Goal: Information Seeking & Learning: Learn about a topic

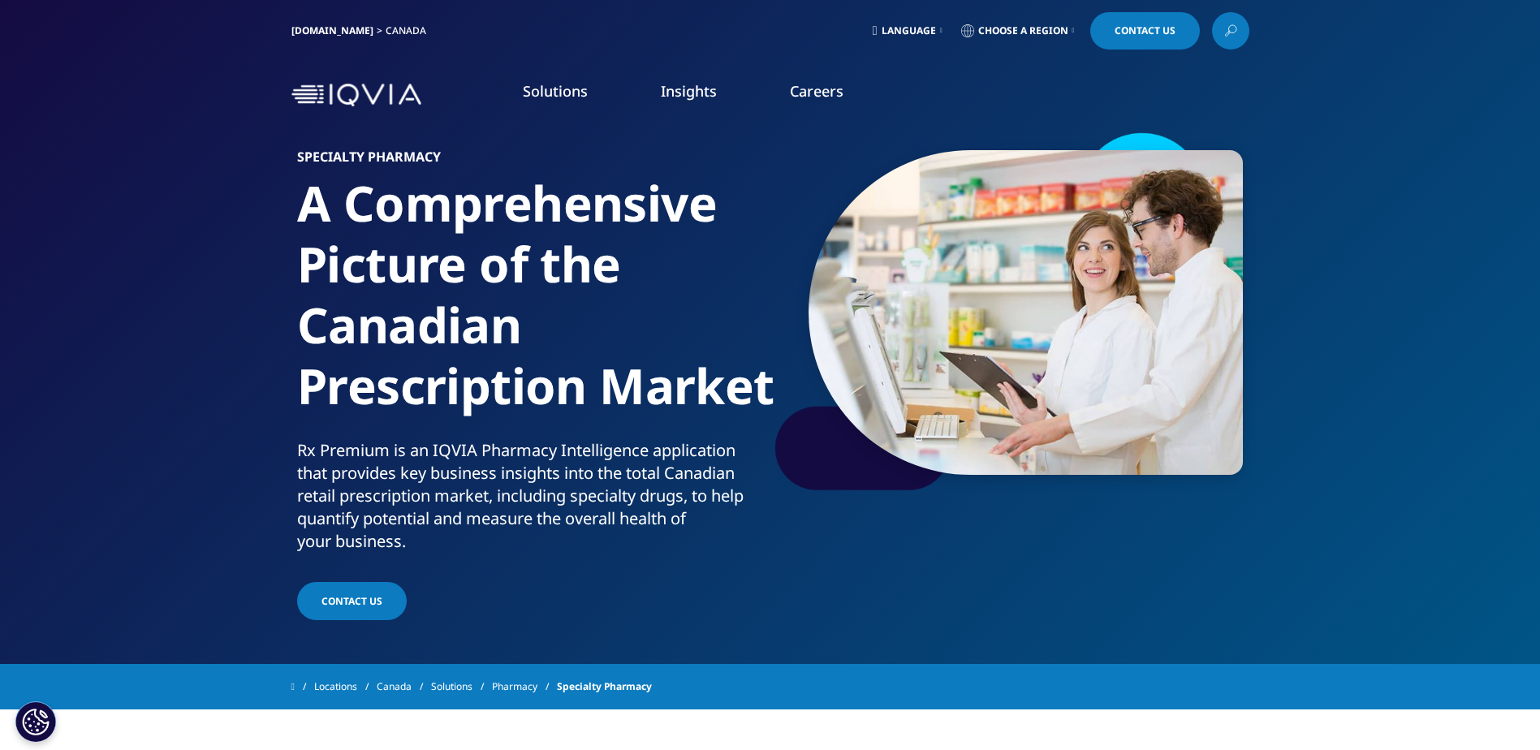
click at [313, 19] on div "IQVIA.COM Canada" at bounding box center [361, 30] width 141 height 37
click at [311, 27] on link "IQVIA.COM" at bounding box center [332, 31] width 82 height 14
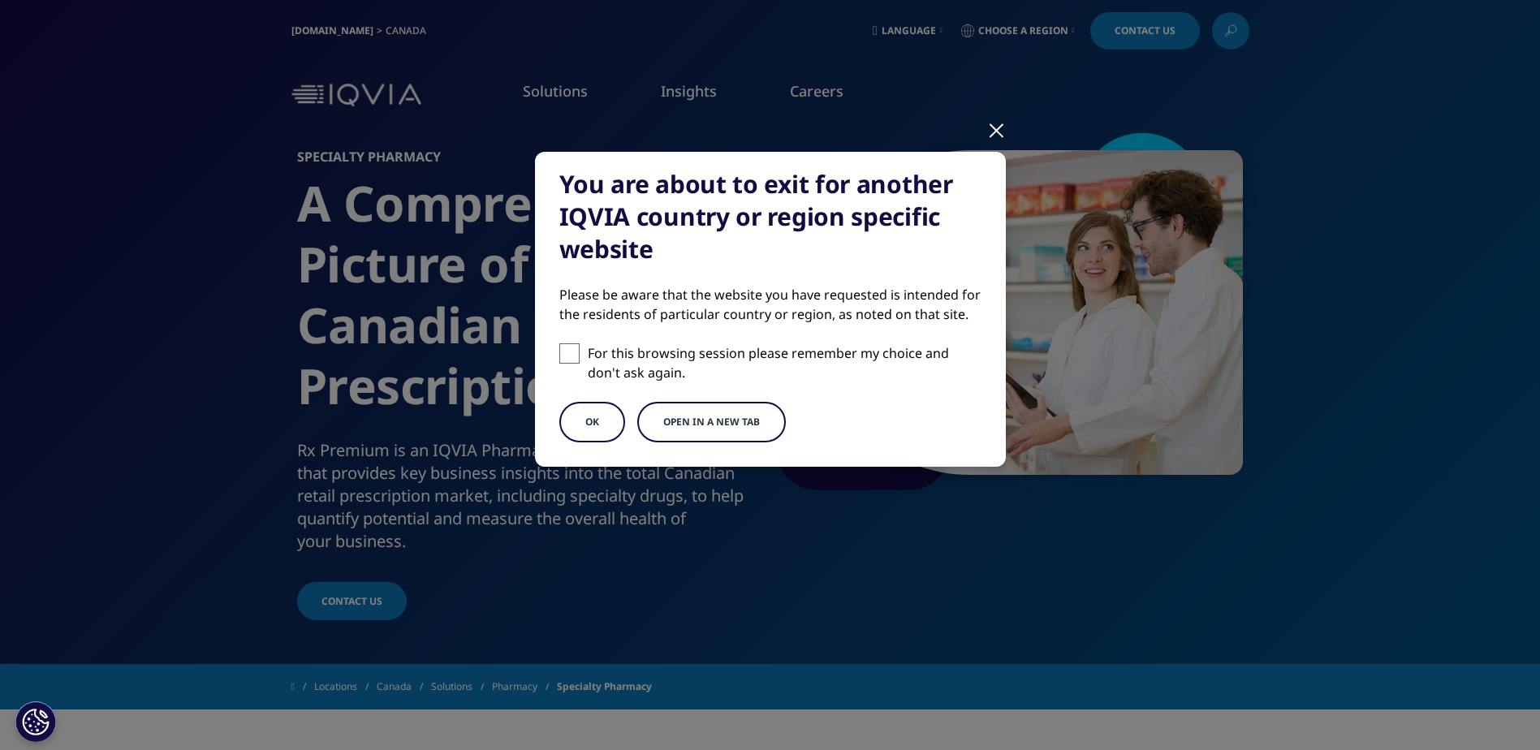
click at [1000, 128] on div at bounding box center [996, 129] width 19 height 45
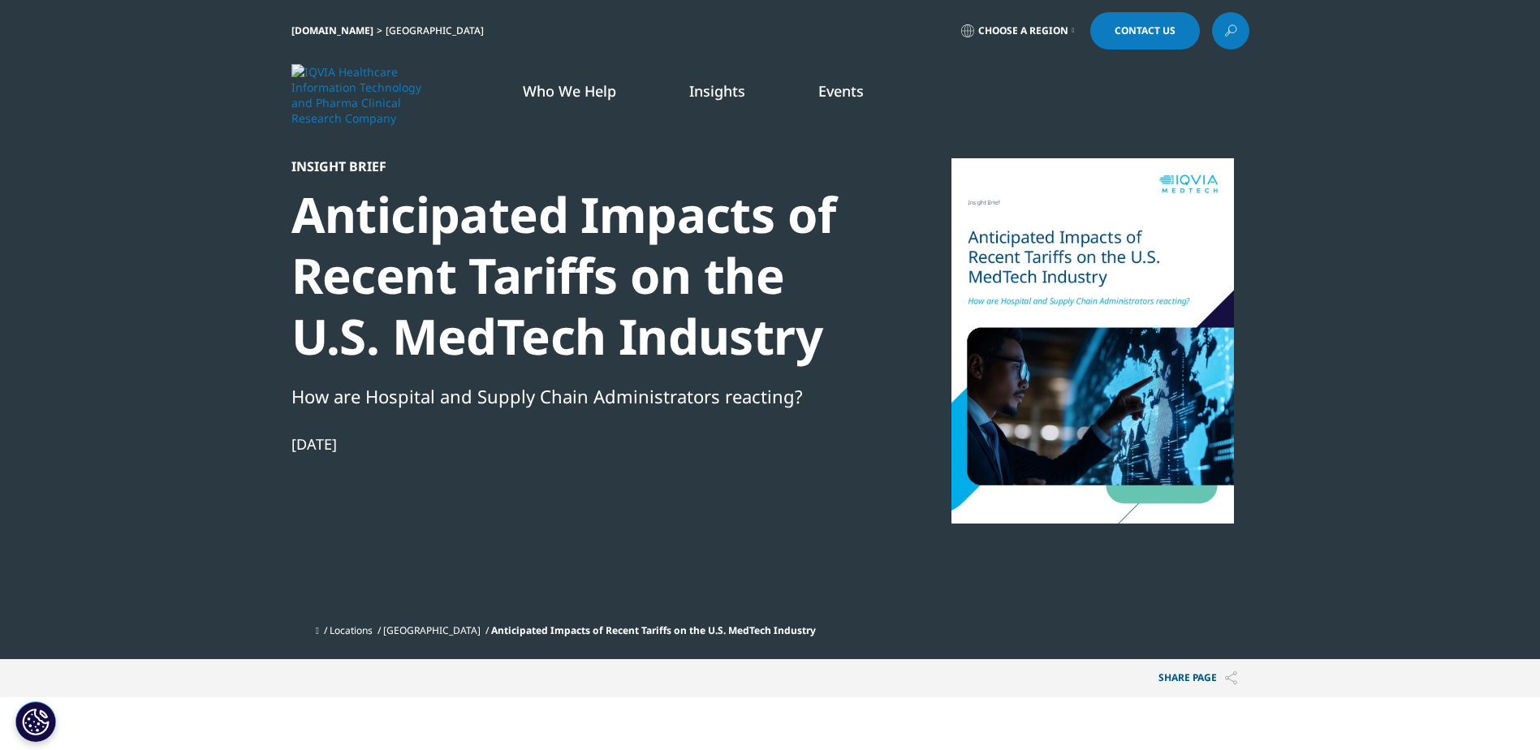
click at [1221, 32] on link at bounding box center [1230, 30] width 37 height 37
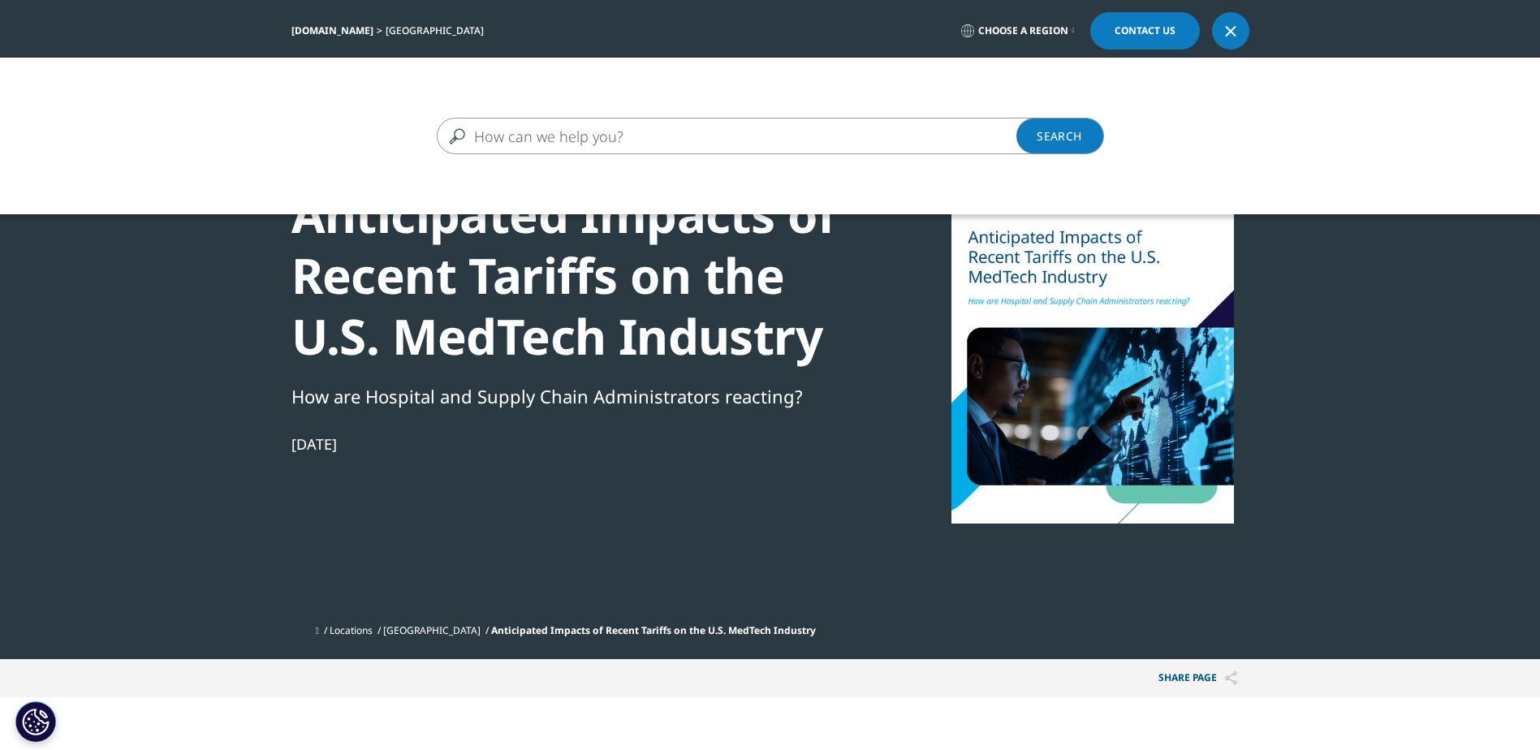
click at [527, 136] on input "Search" at bounding box center [747, 136] width 620 height 37
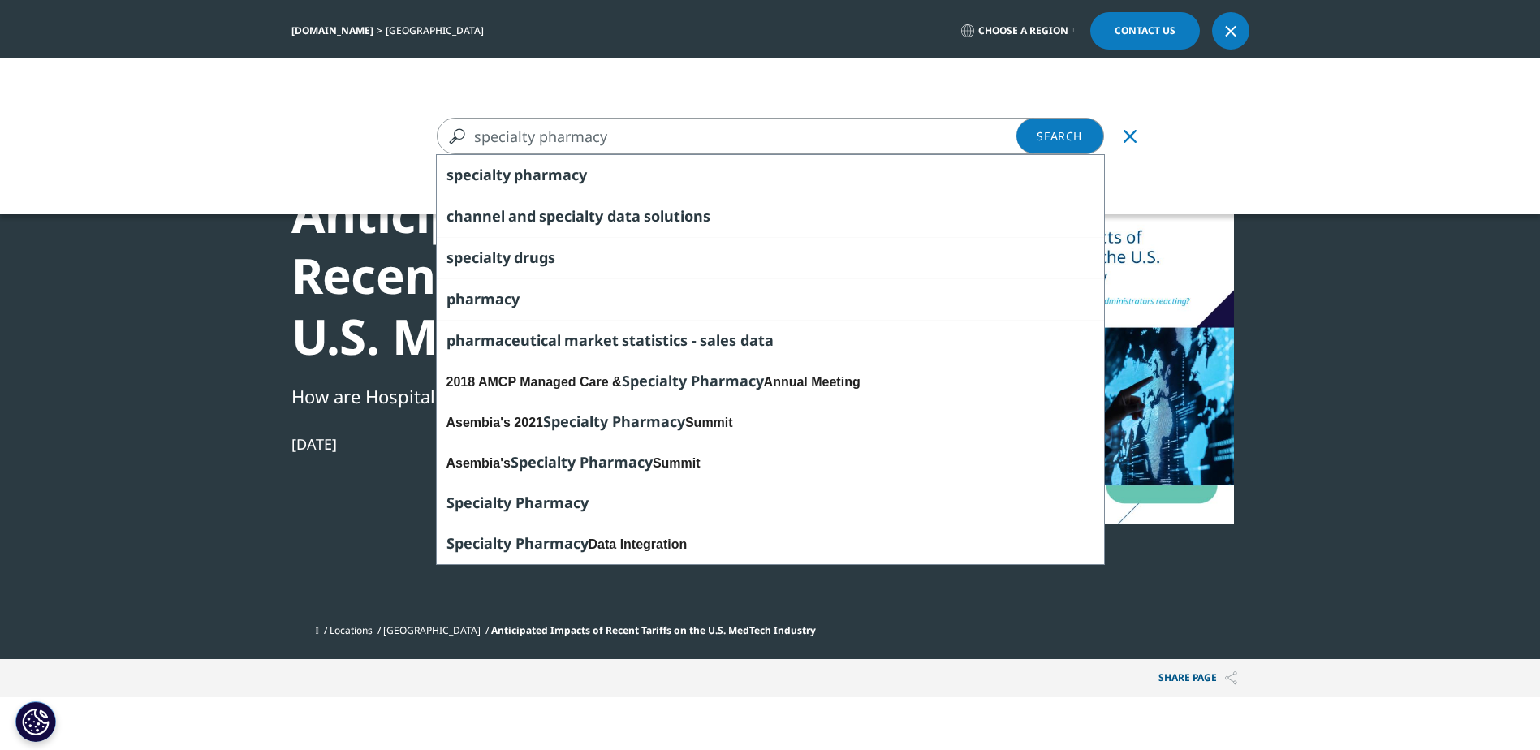
type input "specialty pharmacy"
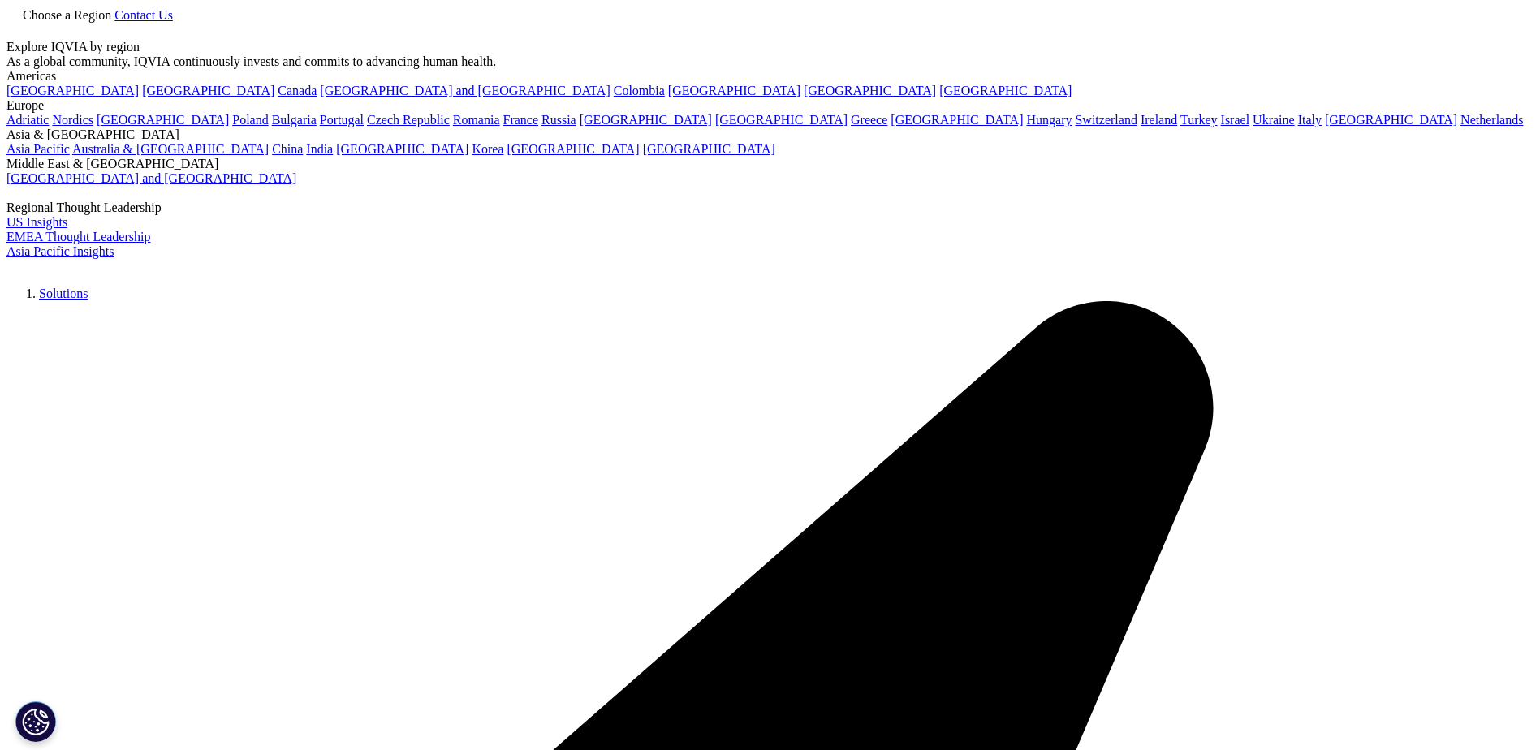
type input "specialty pharmacy"
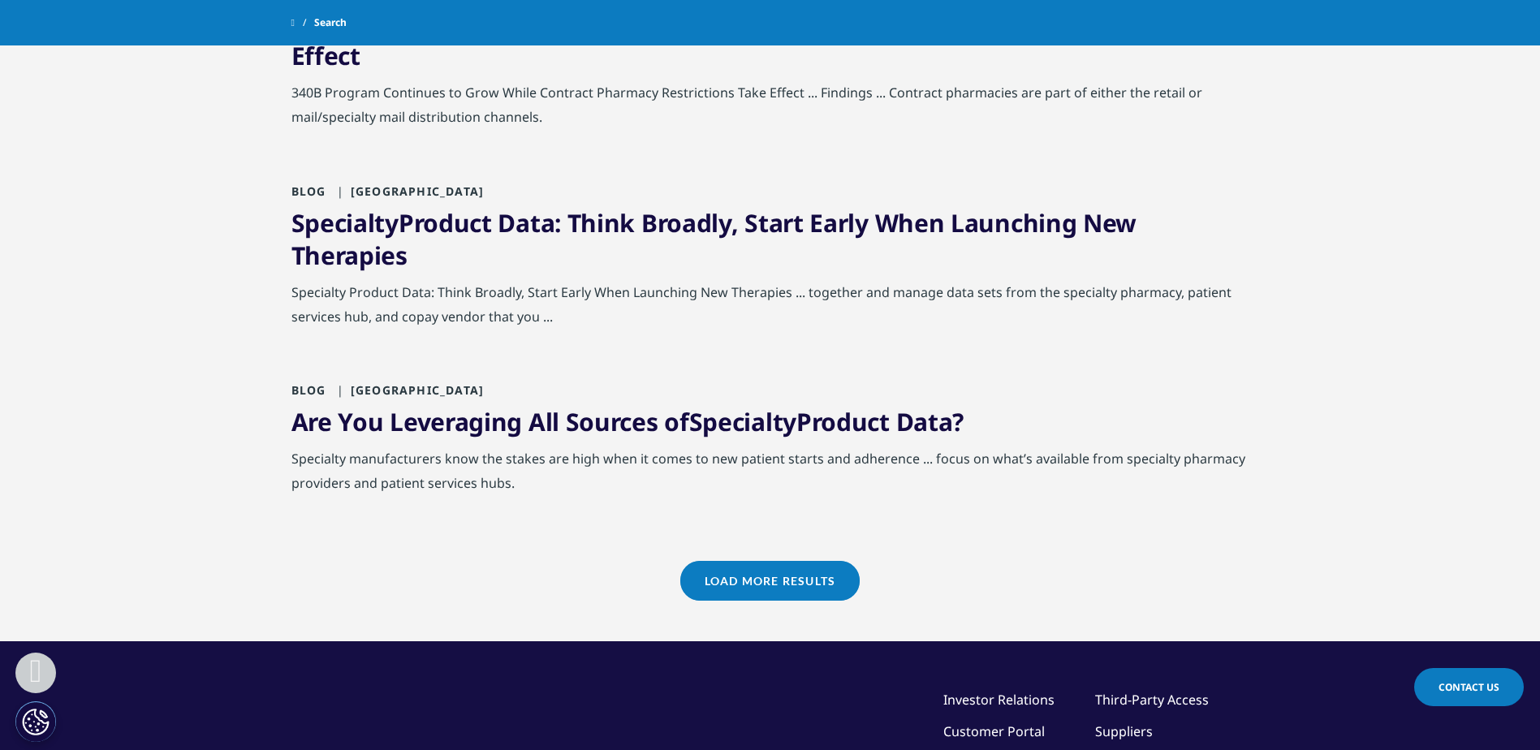
scroll to position [1705, 0]
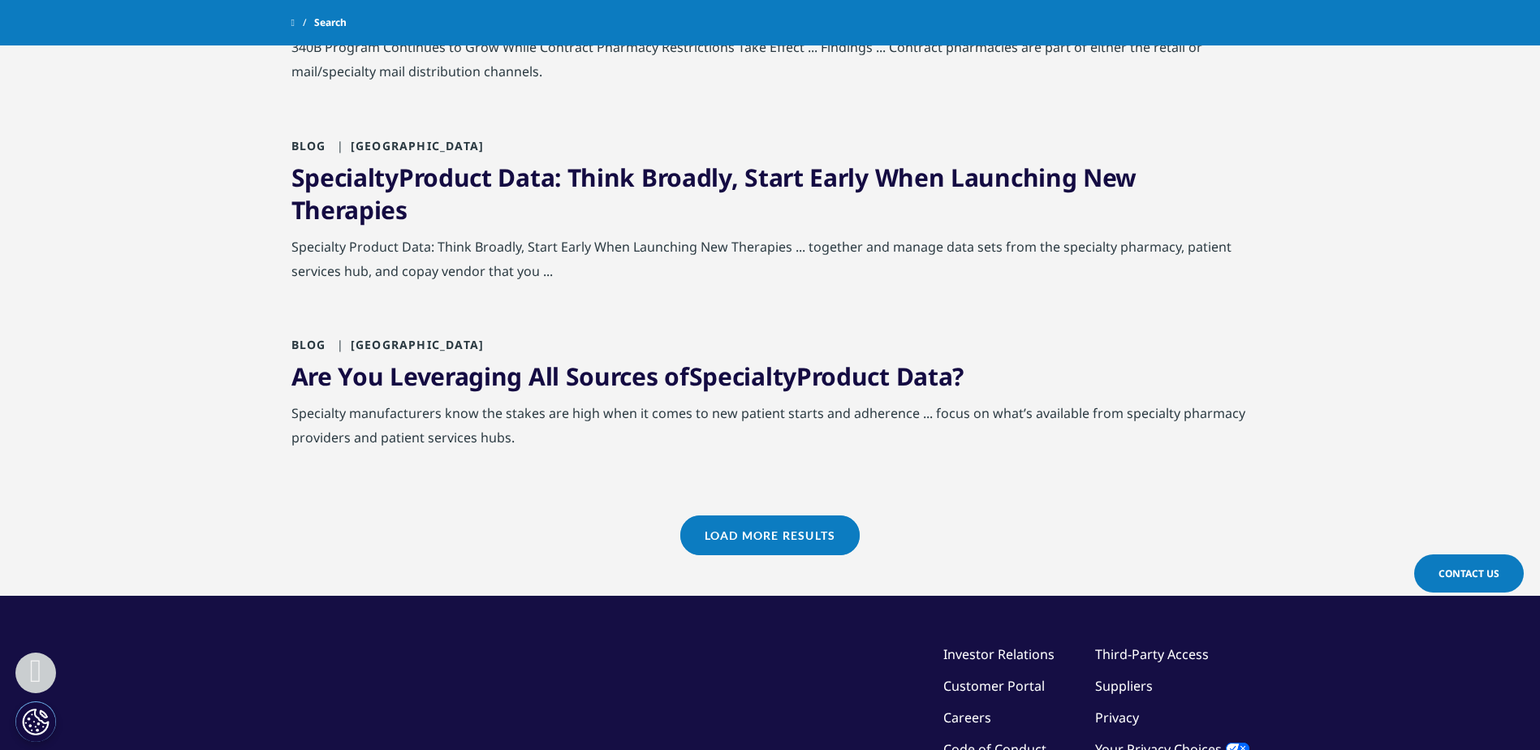
click at [352, 478] on div "Blog United States Are You Leveraging All Sources of Specialty Product Data? Sp…" at bounding box center [770, 420] width 958 height 166
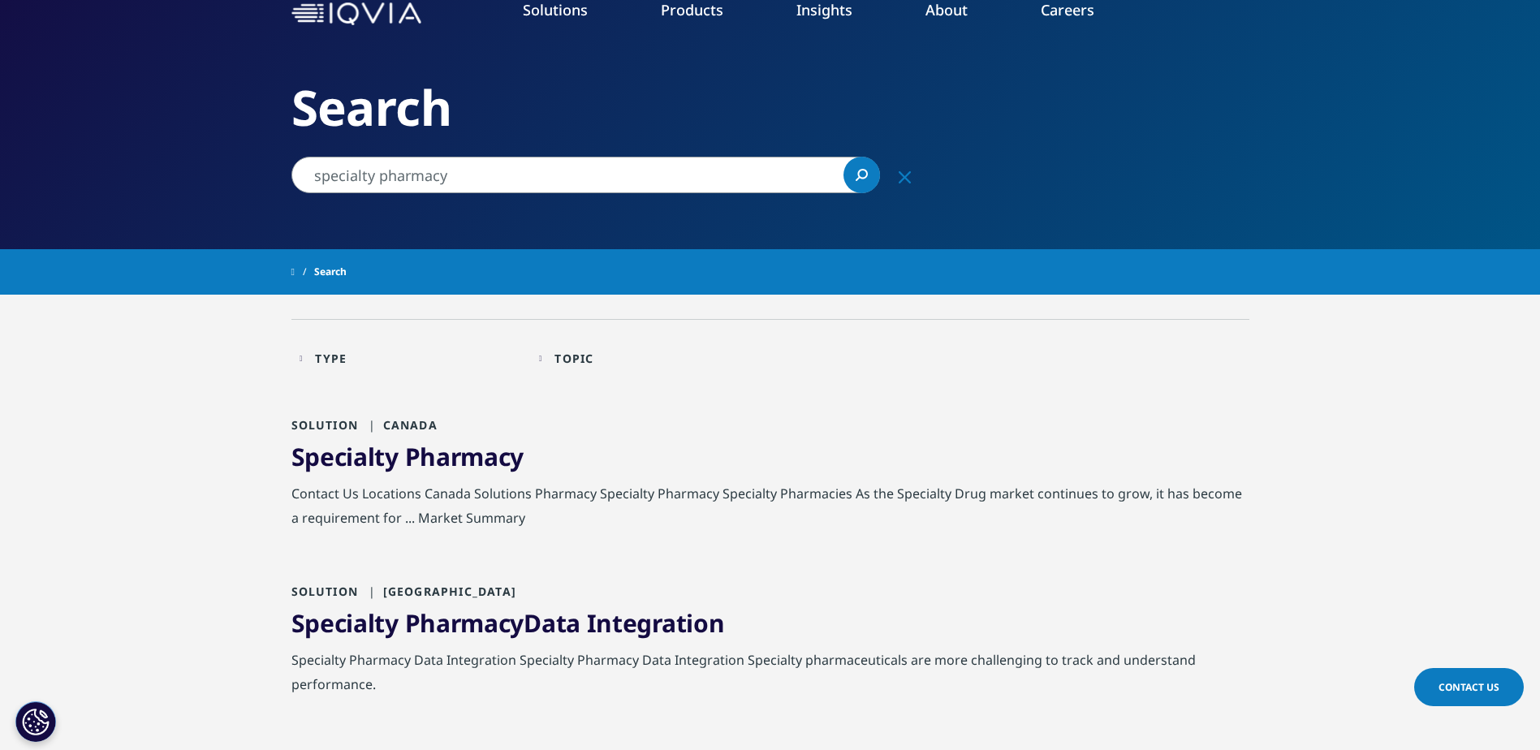
scroll to position [0, 0]
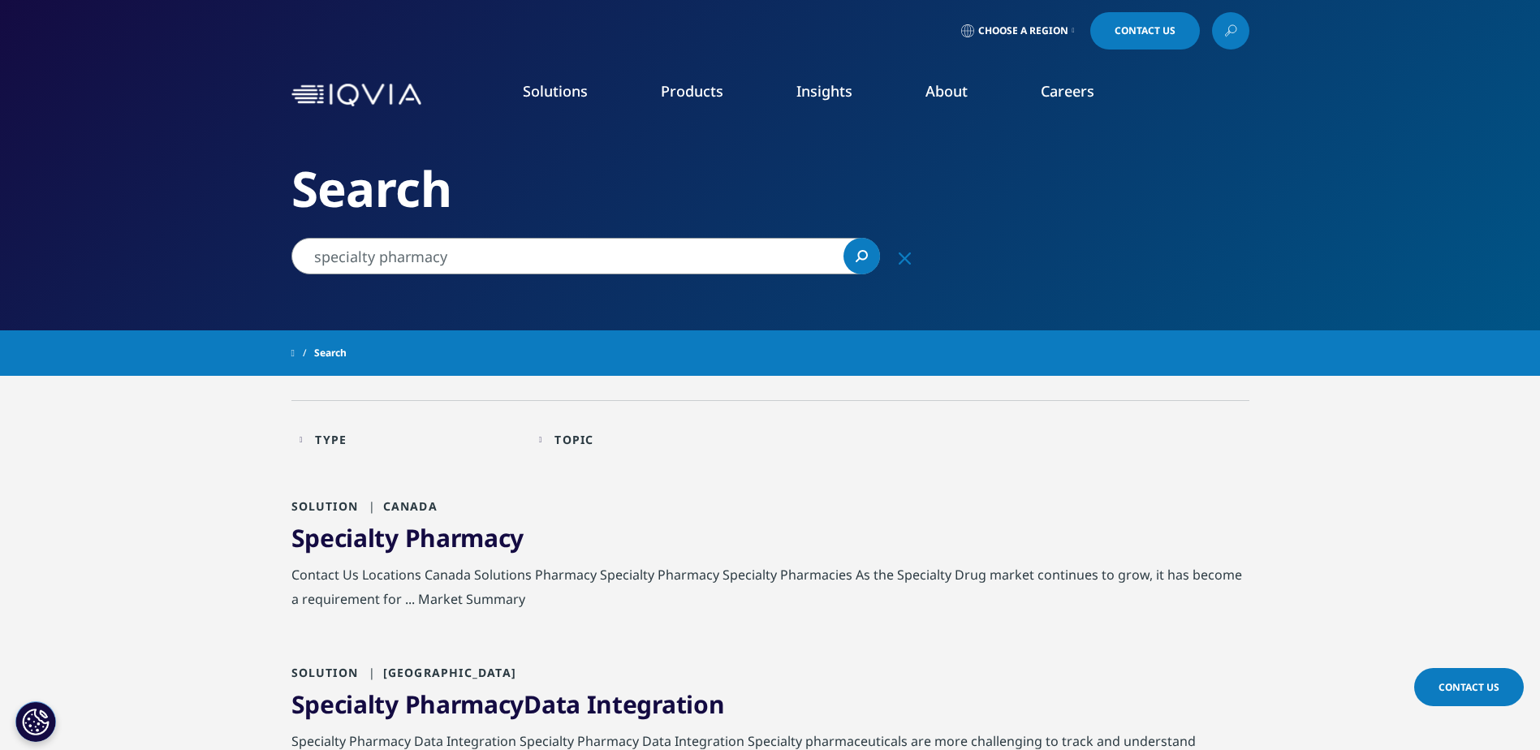
click at [477, 387] on link "Pharmaceutical Manufacturers" at bounding box center [492, 391] width 259 height 18
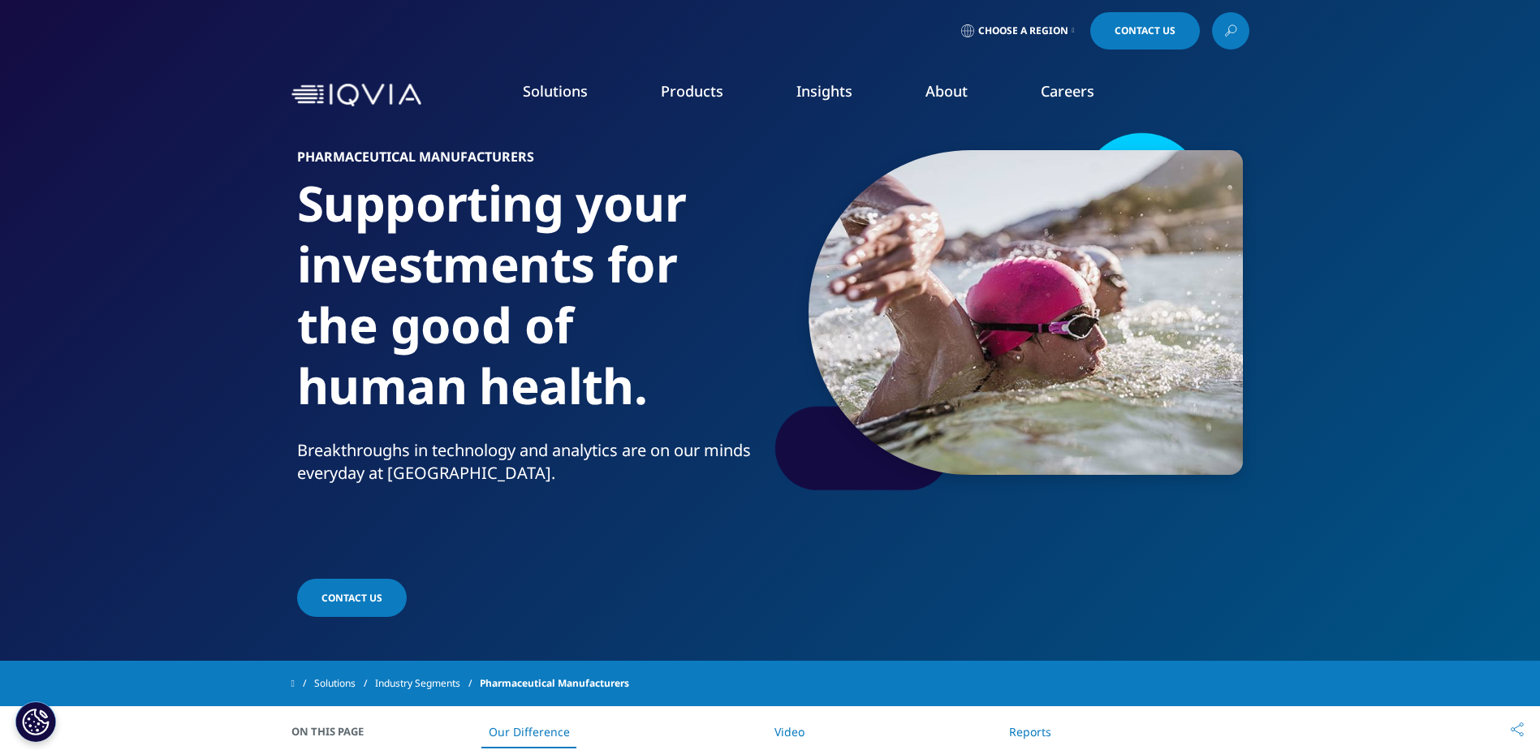
click at [143, 277] on link "DISCOVER INSIGHTS" at bounding box center [229, 278] width 320 height 14
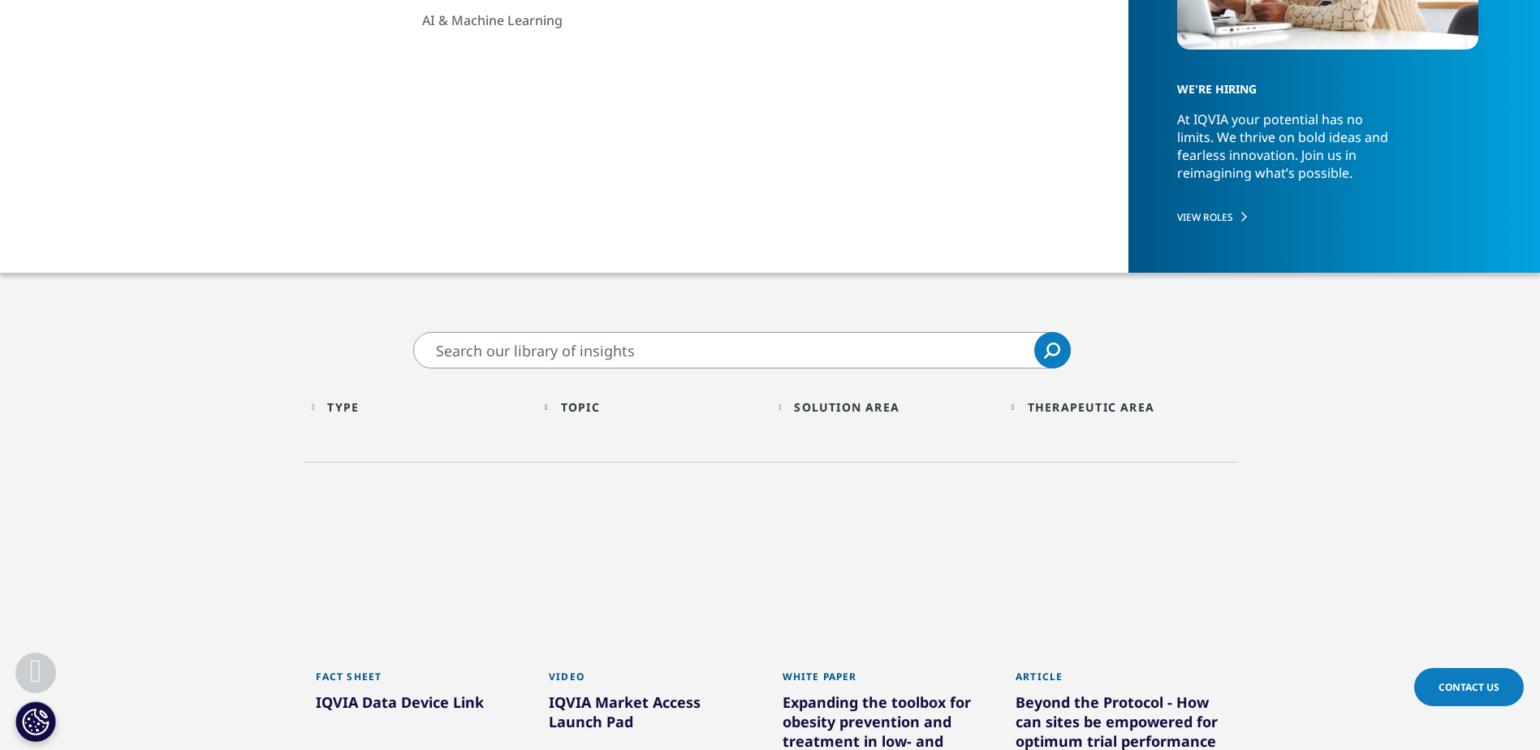
scroll to position [487, 0]
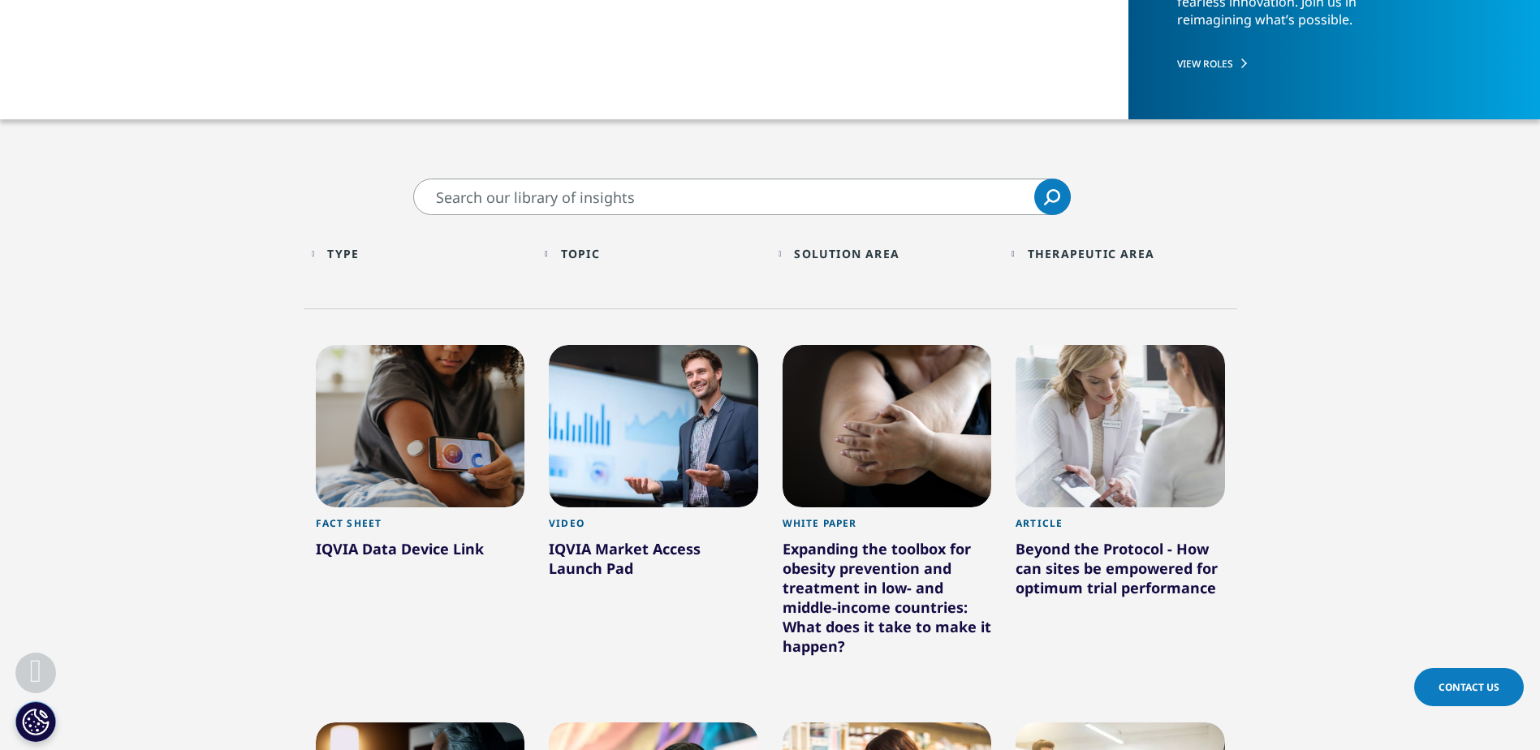
click at [554, 253] on div "Topic Loading Clear Or/And Operator" at bounding box center [654, 254] width 218 height 38
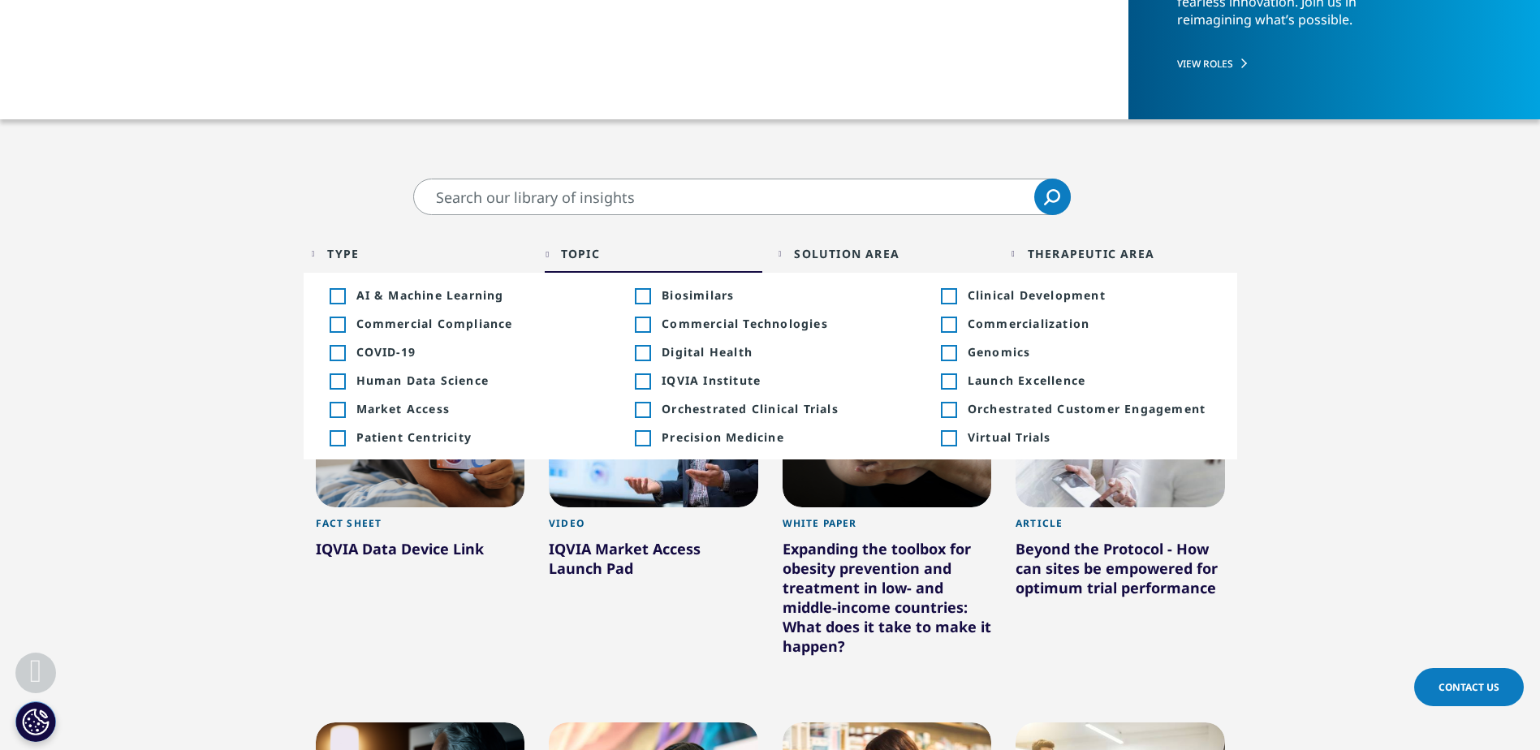
click at [312, 253] on div "Type Loading Clear Or/And Operator" at bounding box center [421, 254] width 218 height 38
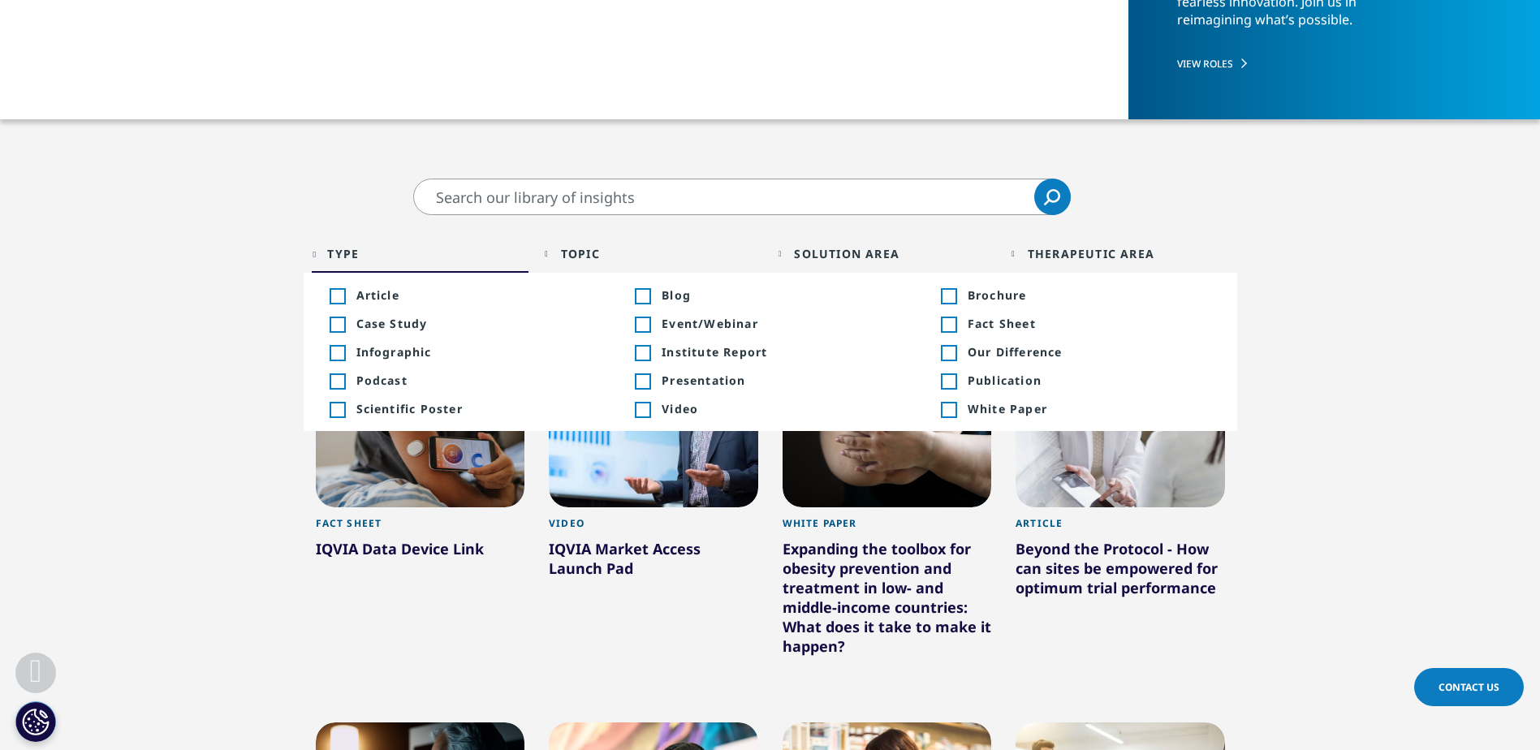
click at [797, 251] on div "Solution Area Loading Clear Or/And Operator" at bounding box center [888, 254] width 218 height 38
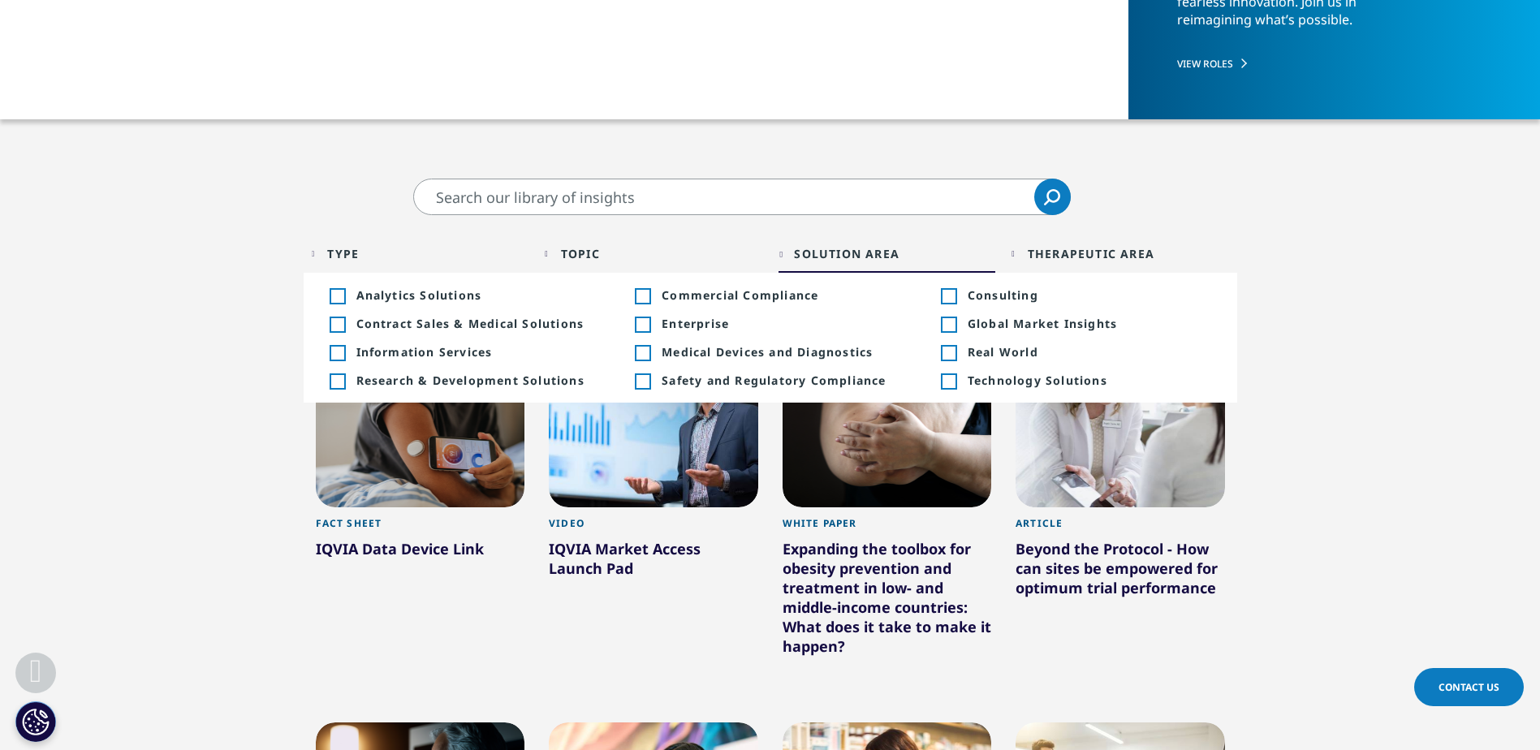
click at [1020, 255] on div "Therapeutic Area Loading Clear Or/And Operator" at bounding box center [1121, 254] width 218 height 38
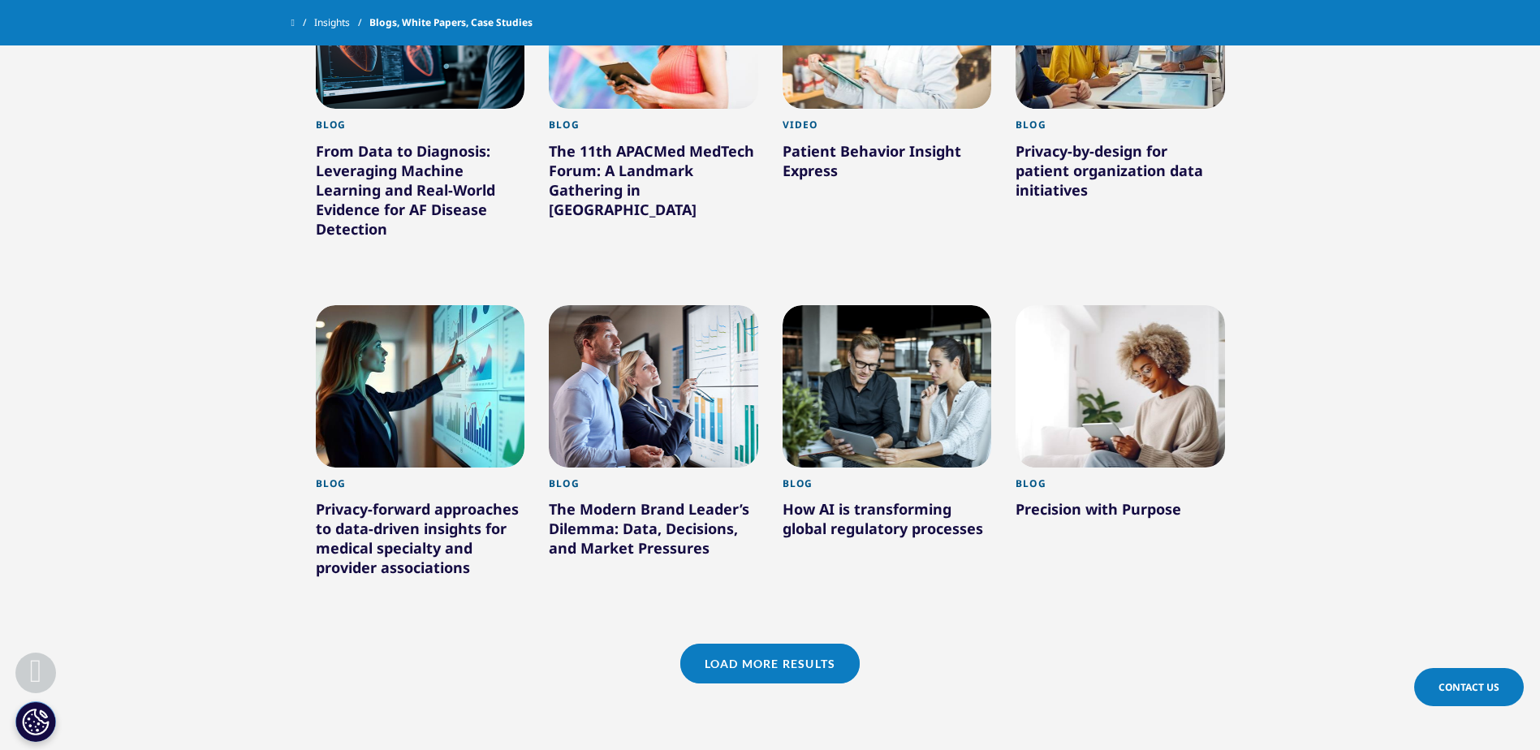
scroll to position [1299, 0]
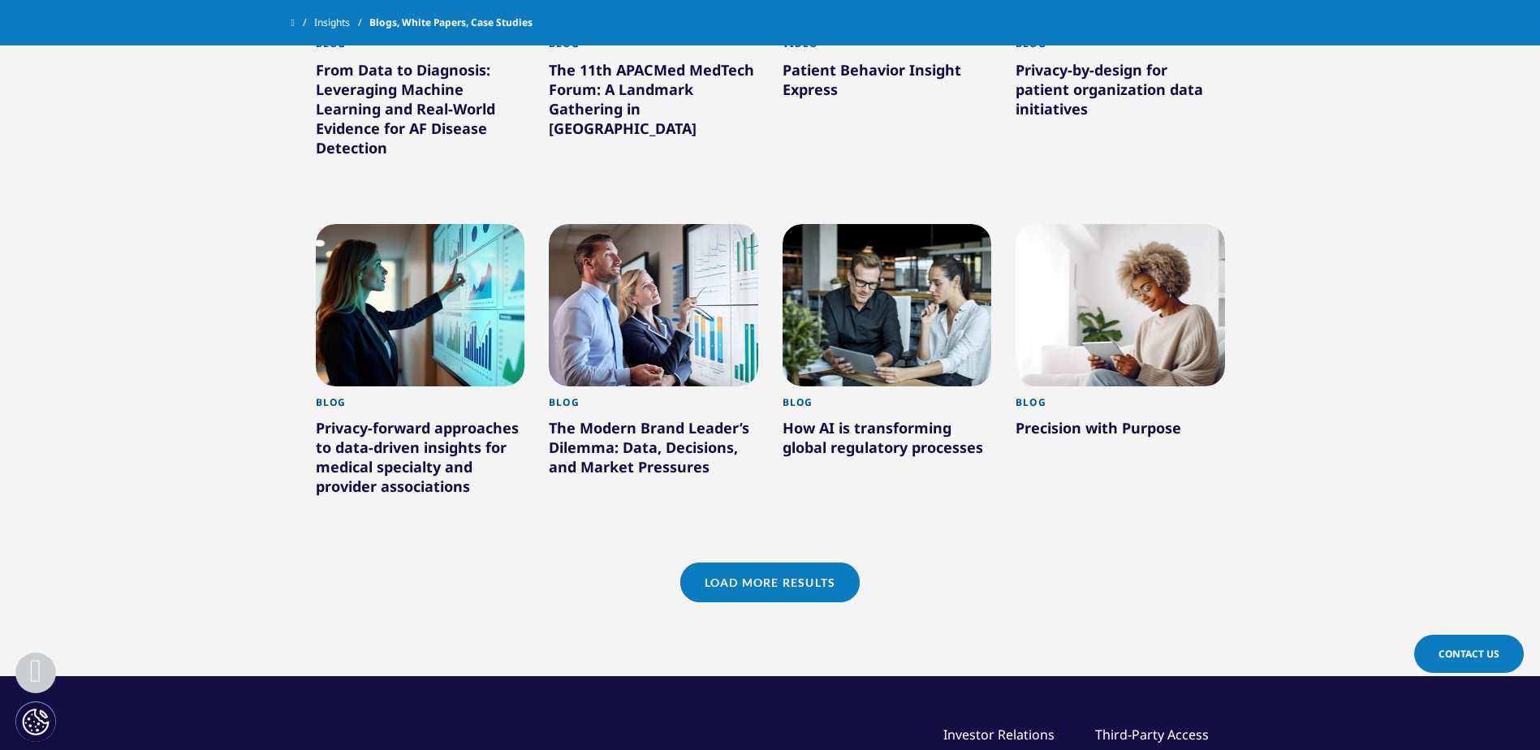
click at [826, 587] on link "Load More Results" at bounding box center [769, 583] width 179 height 40
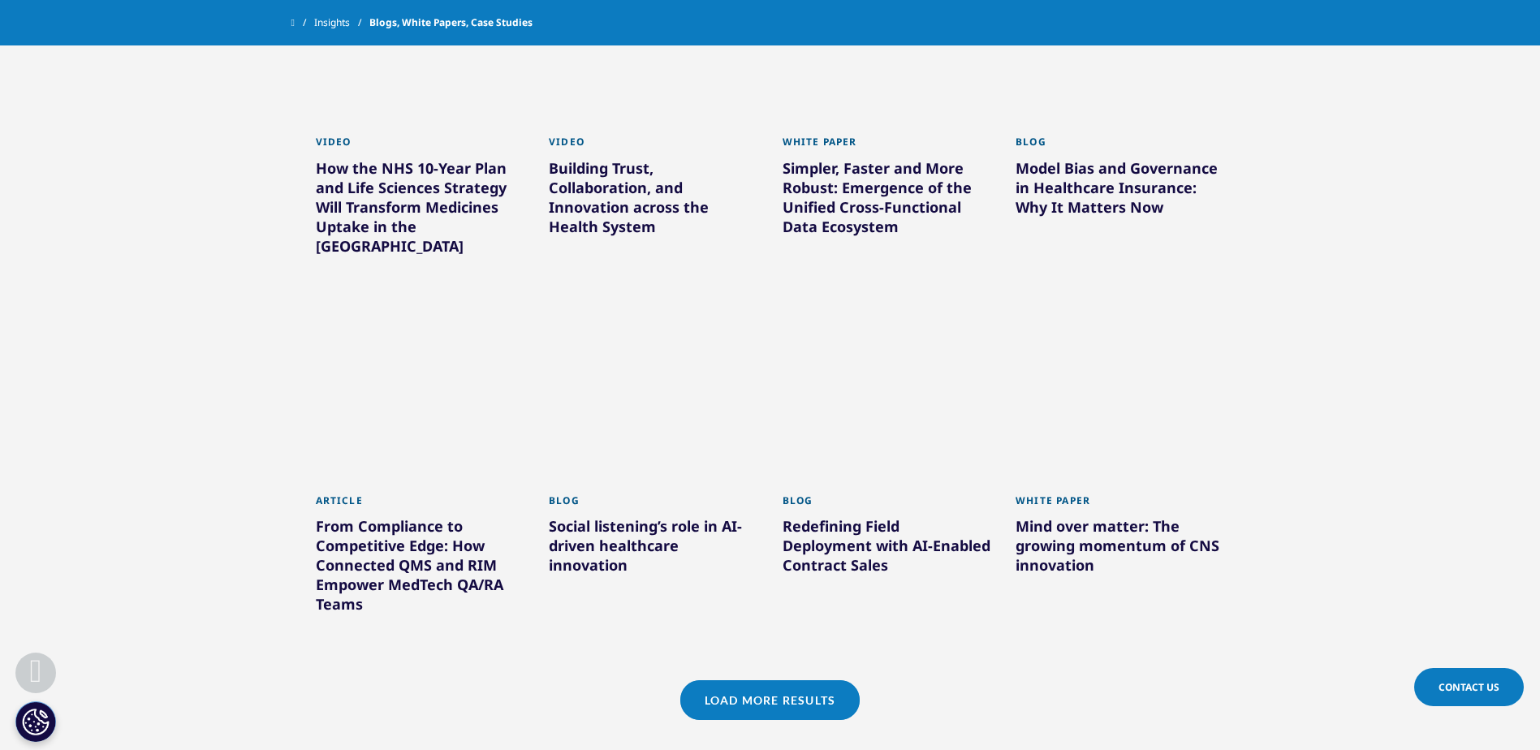
scroll to position [2273, 0]
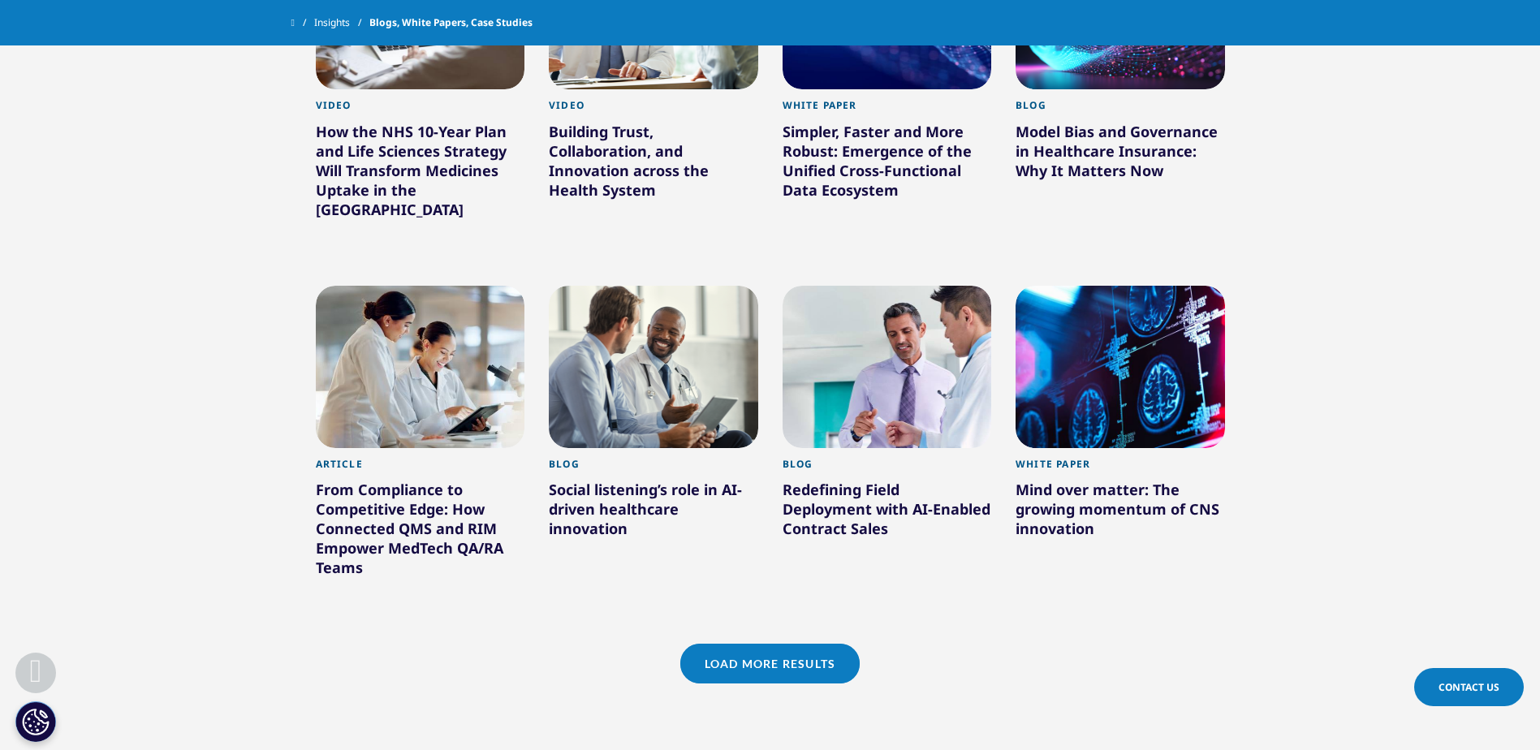
click at [792, 644] on link "Load More Results" at bounding box center [769, 664] width 179 height 40
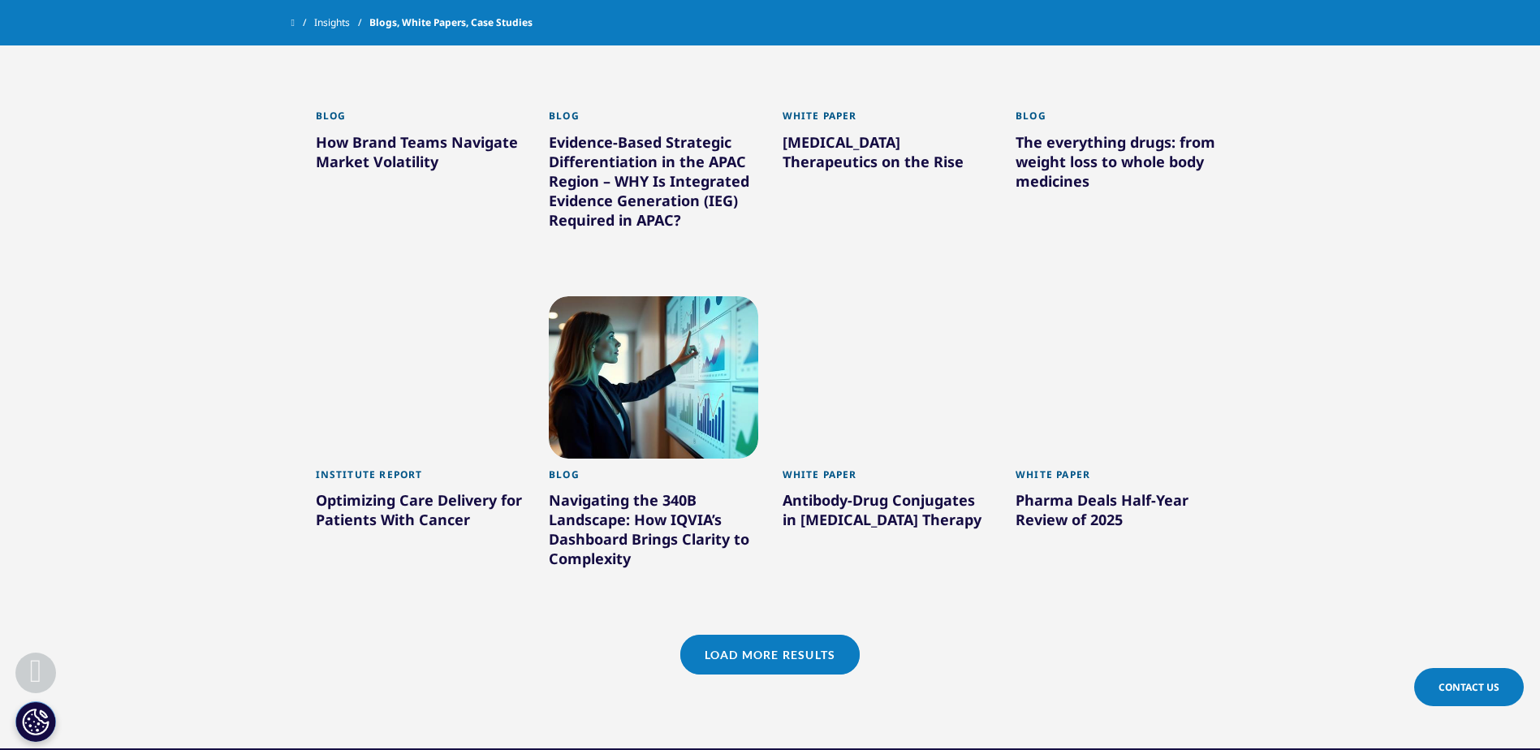
scroll to position [3329, 0]
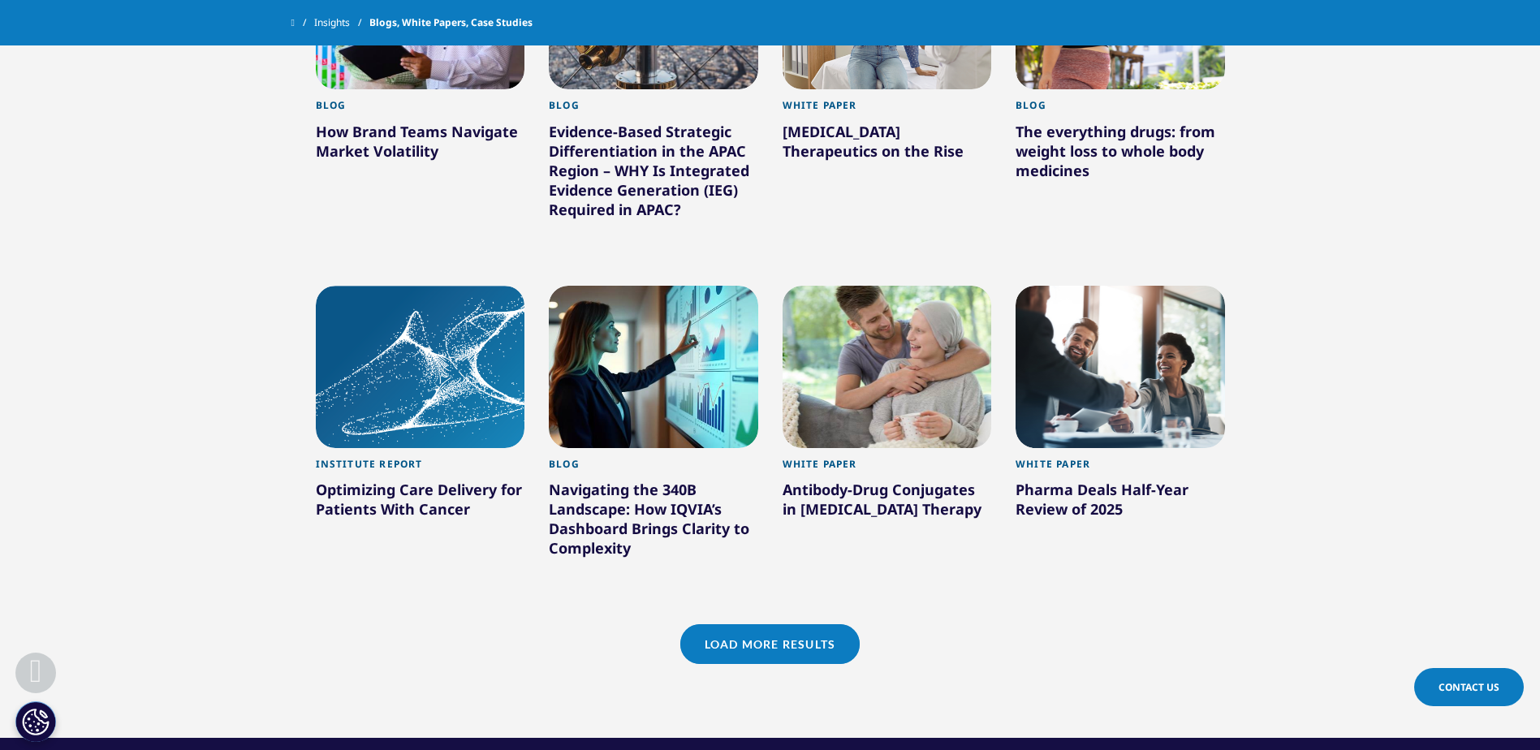
click at [808, 631] on link "Load More Results" at bounding box center [769, 644] width 179 height 40
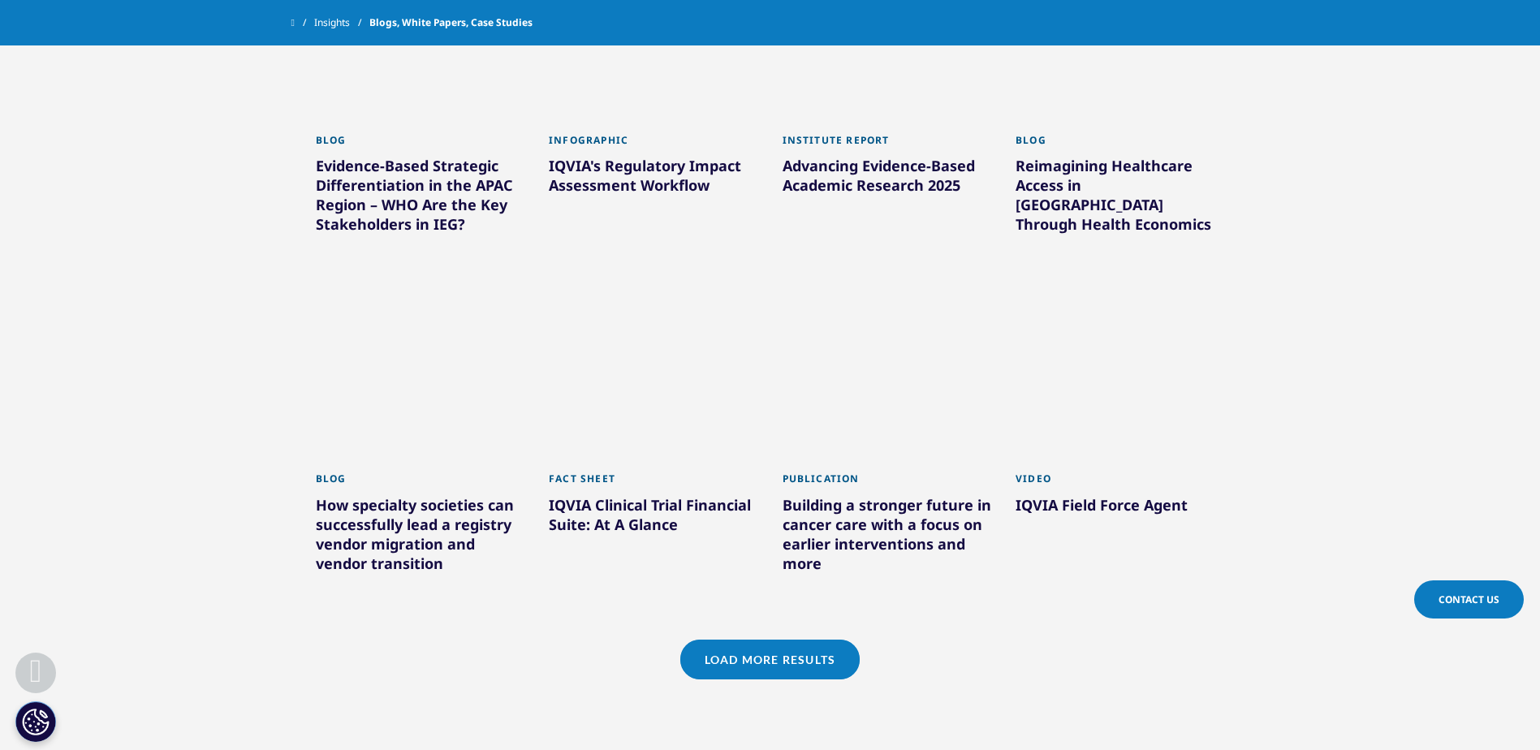
scroll to position [4465, 0]
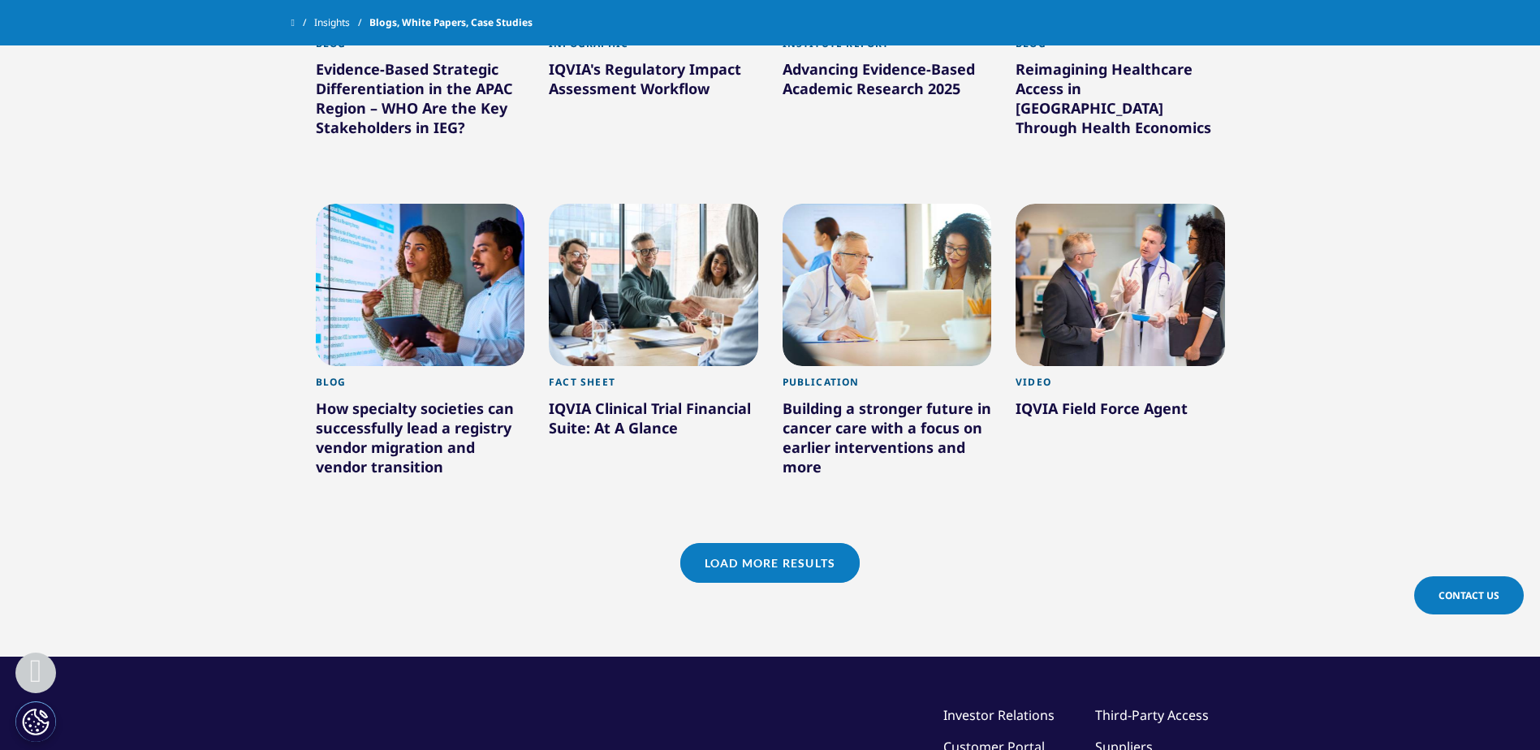
click at [780, 543] on link "Load More Results" at bounding box center [769, 563] width 179 height 40
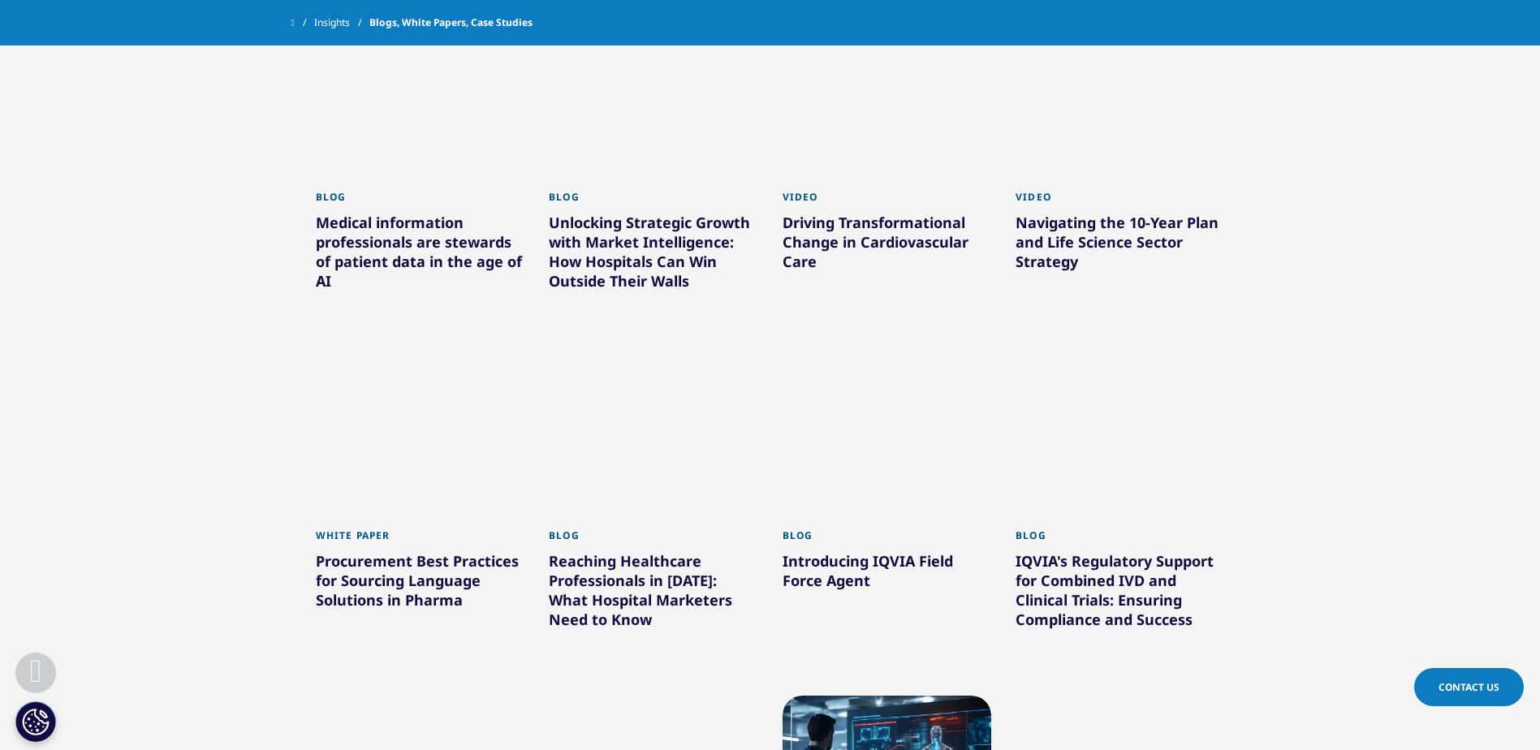
scroll to position [5033, 0]
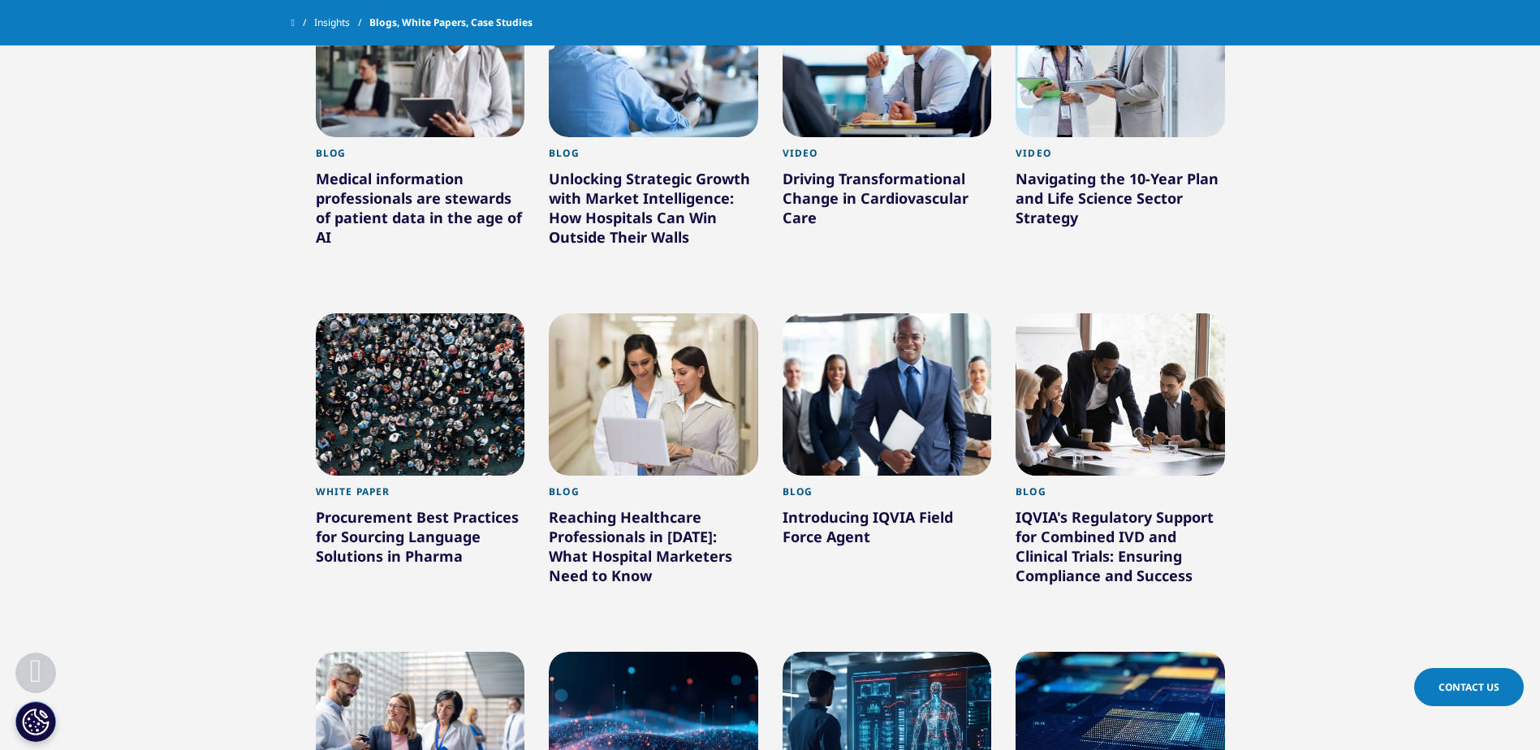
click at [399, 507] on div "Procurement Best Practices for Sourcing Language Solutions in Pharma" at bounding box center [420, 539] width 209 height 65
click at [372, 507] on div "Procurement Best Practices for Sourcing Language Solutions in Pharma" at bounding box center [420, 539] width 209 height 65
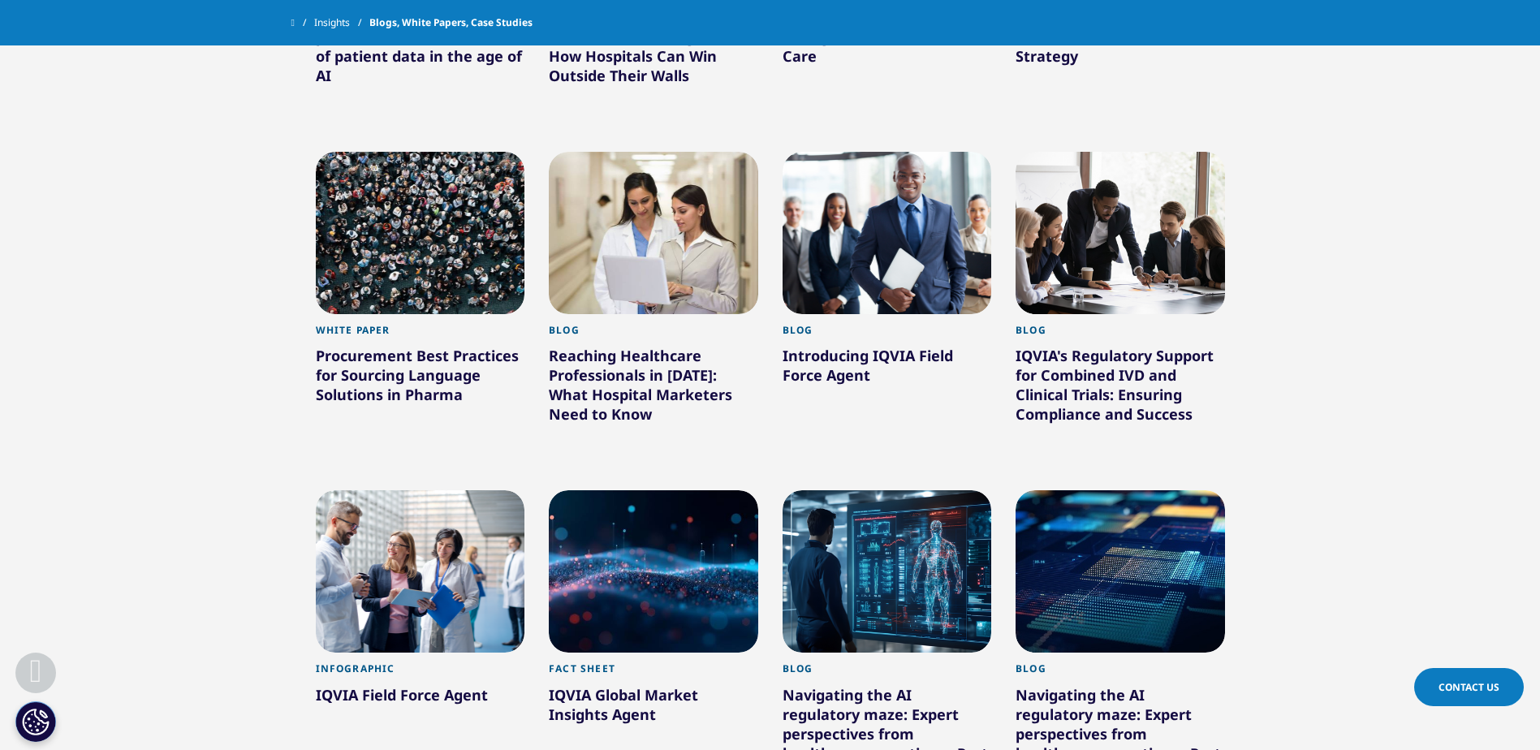
scroll to position [5196, 0]
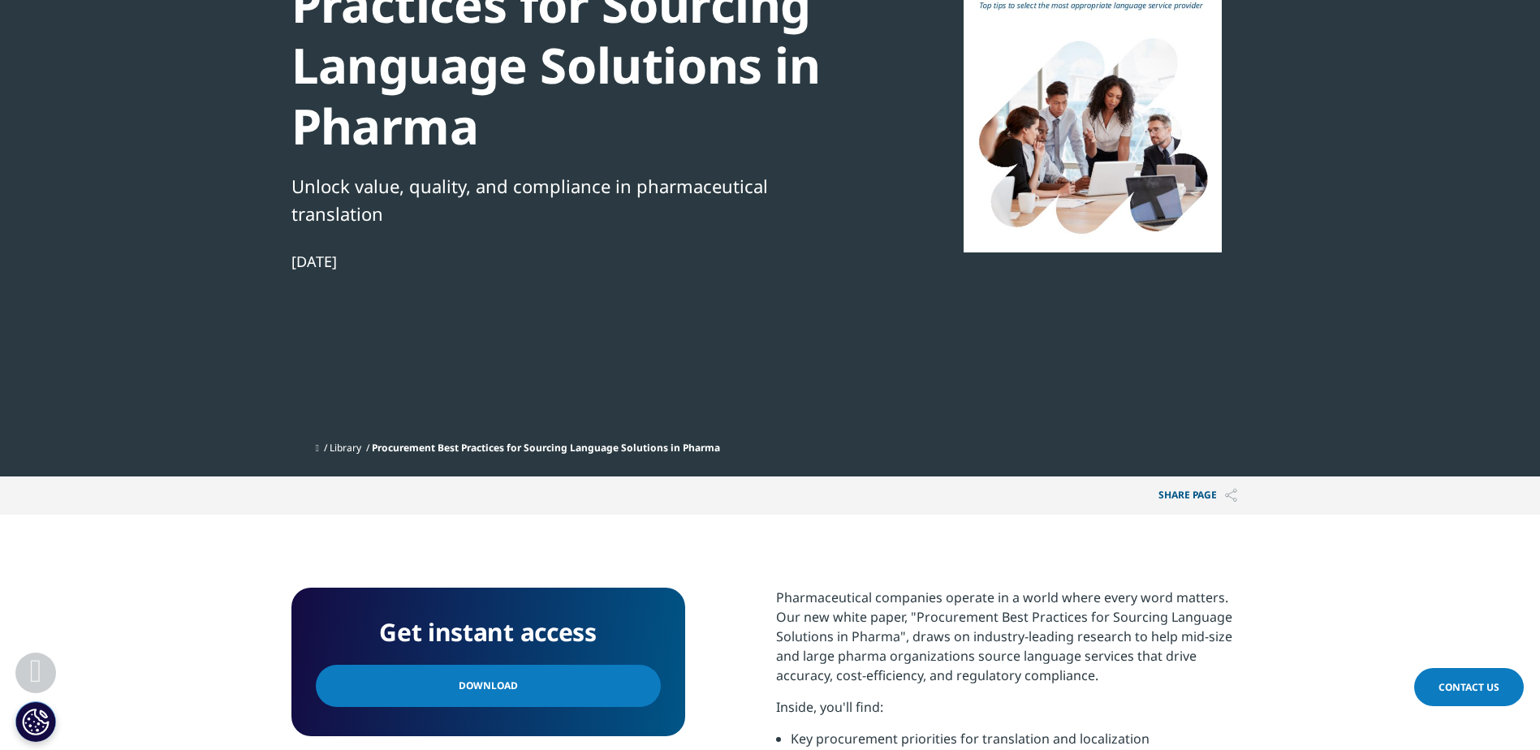
scroll to position [487, 0]
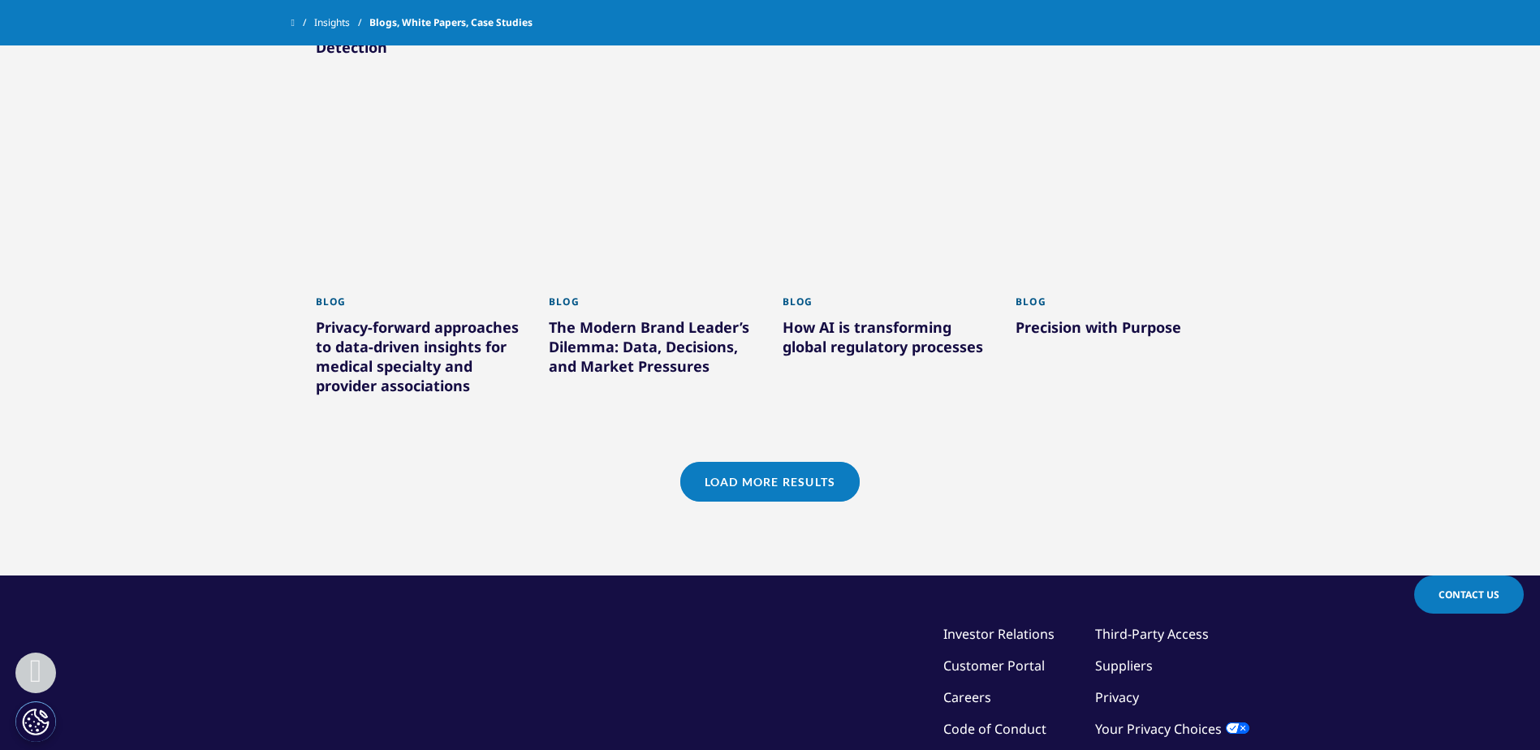
scroll to position [1433, 0]
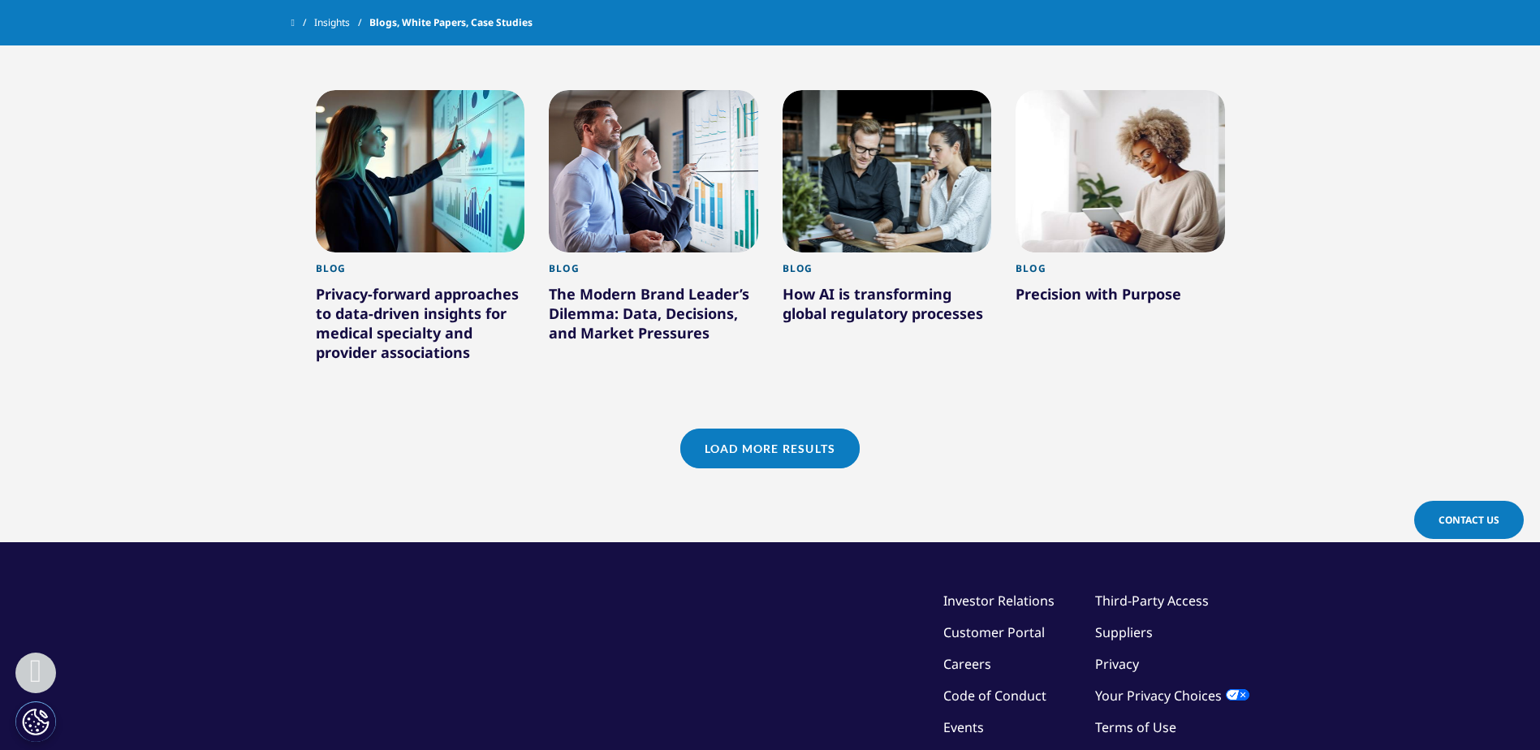
click at [773, 447] on link "Load More Results" at bounding box center [769, 449] width 179 height 40
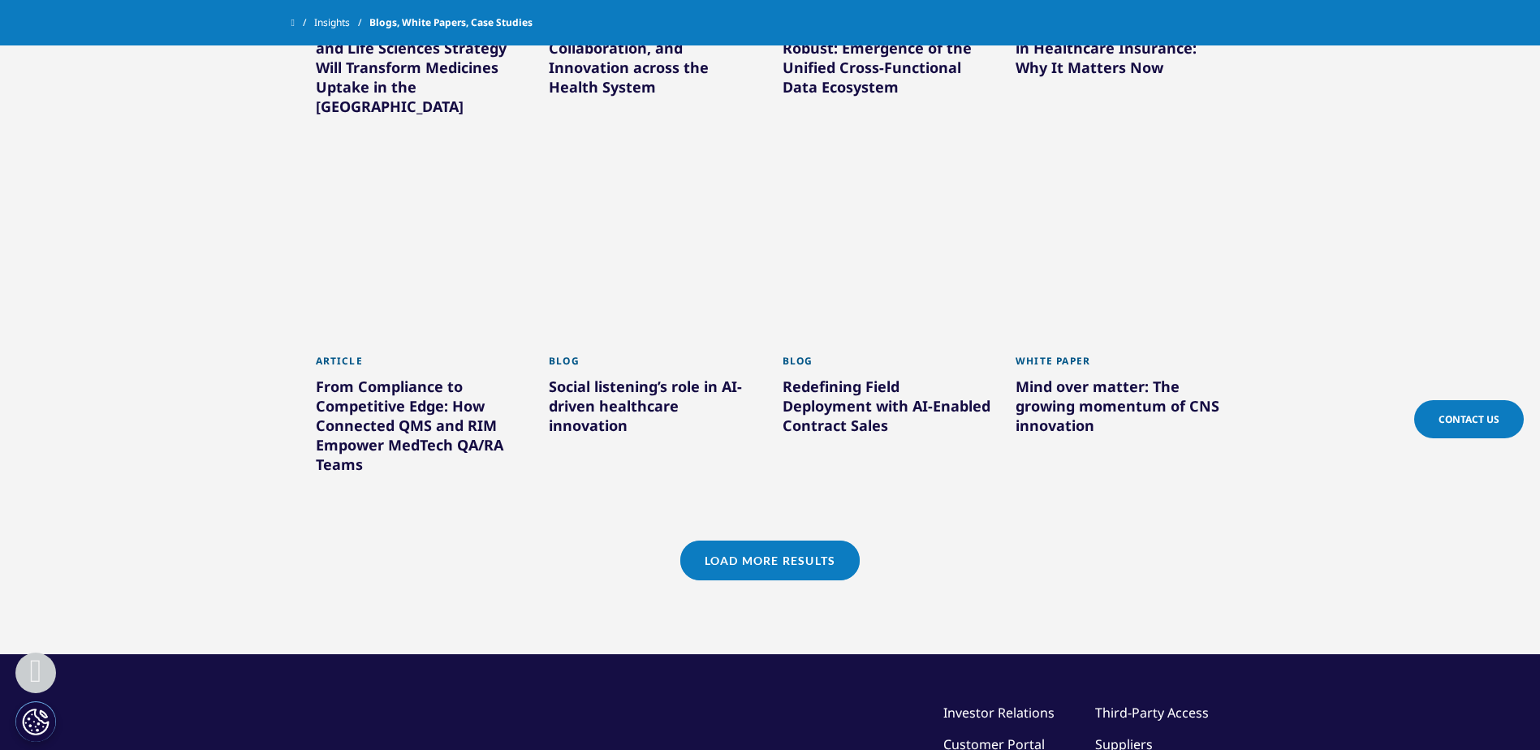
scroll to position [2569, 0]
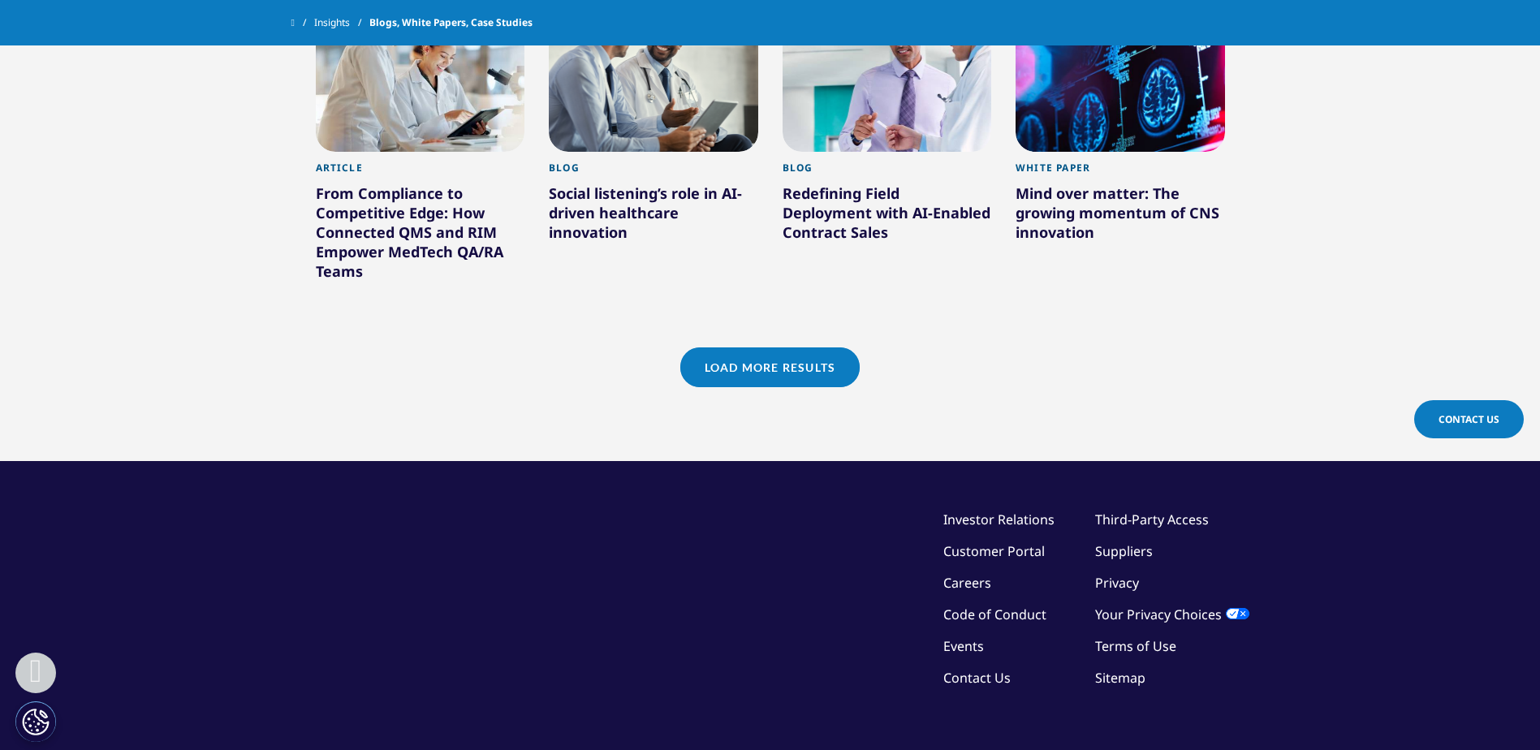
click at [736, 347] on link "Load More Results" at bounding box center [769, 367] width 179 height 40
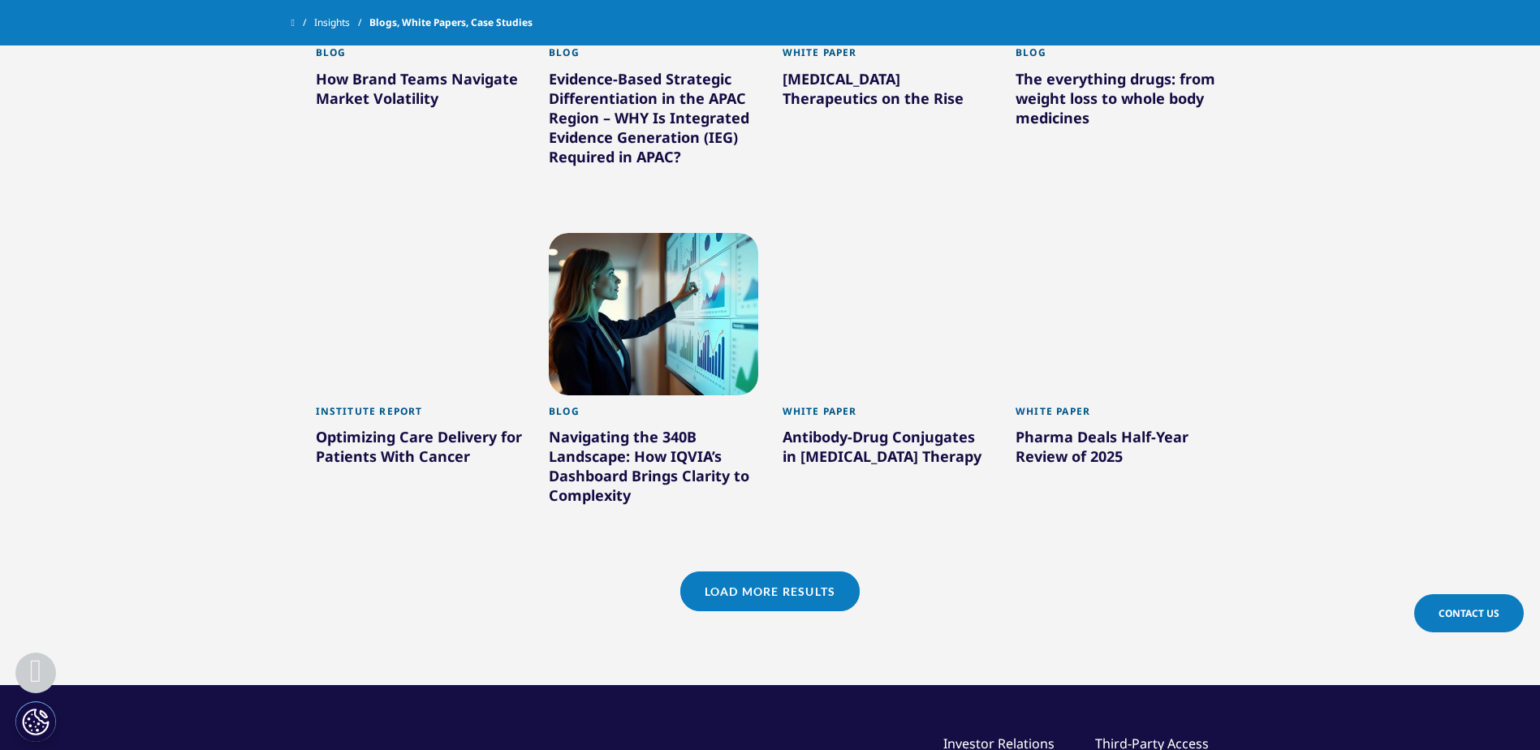
scroll to position [3706, 0]
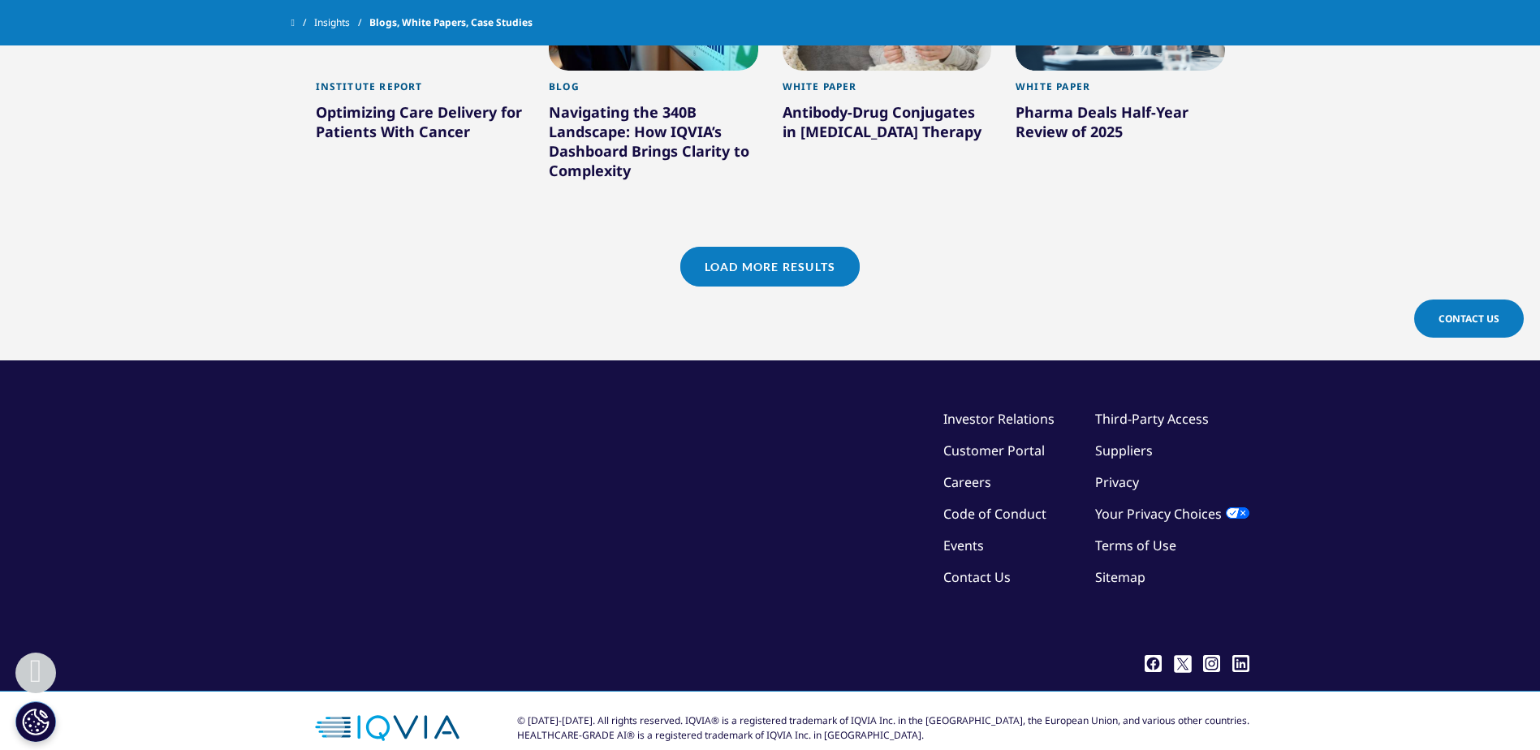
click at [761, 255] on link "Load More Results" at bounding box center [769, 267] width 179 height 40
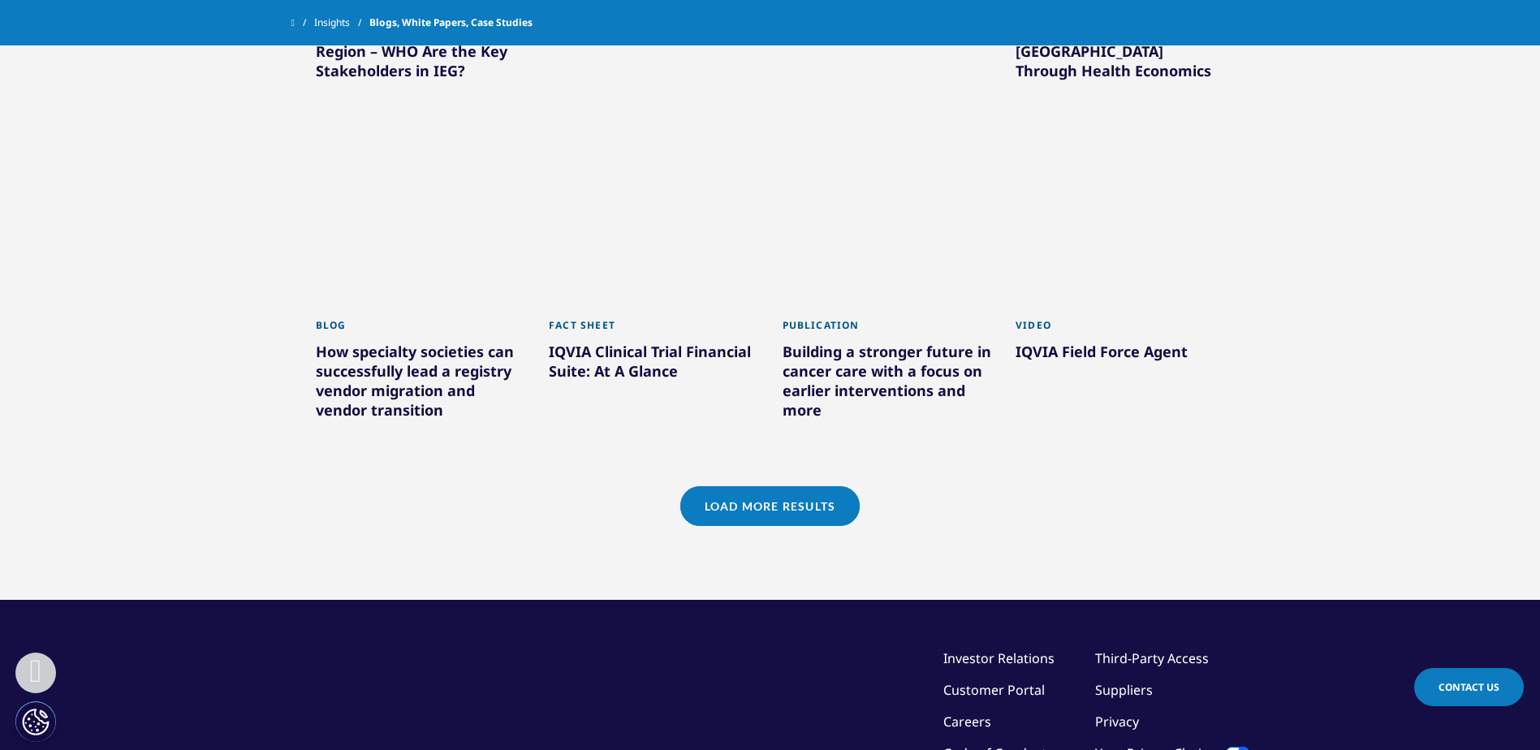
scroll to position [4680, 0]
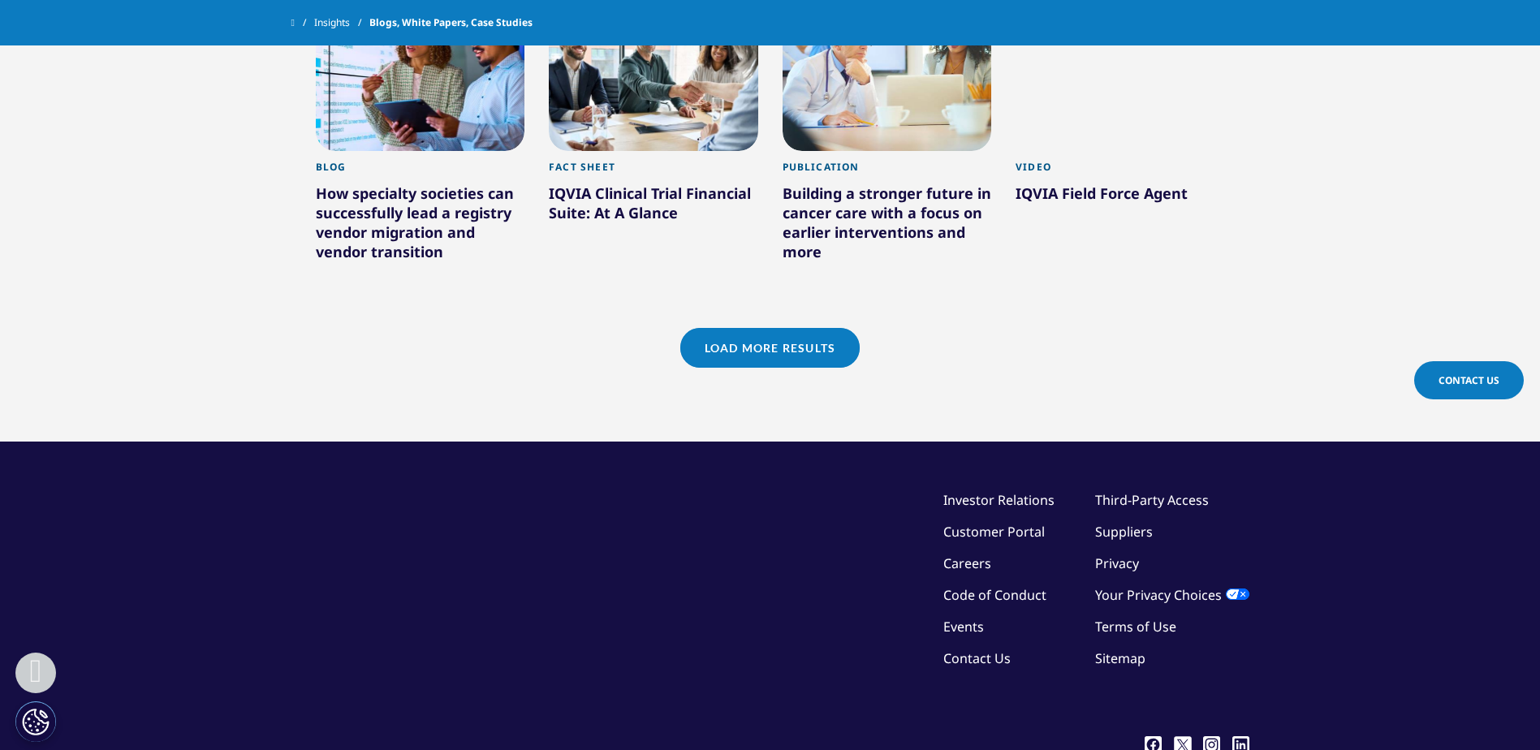
click at [762, 328] on link "Load More Results" at bounding box center [769, 348] width 179 height 40
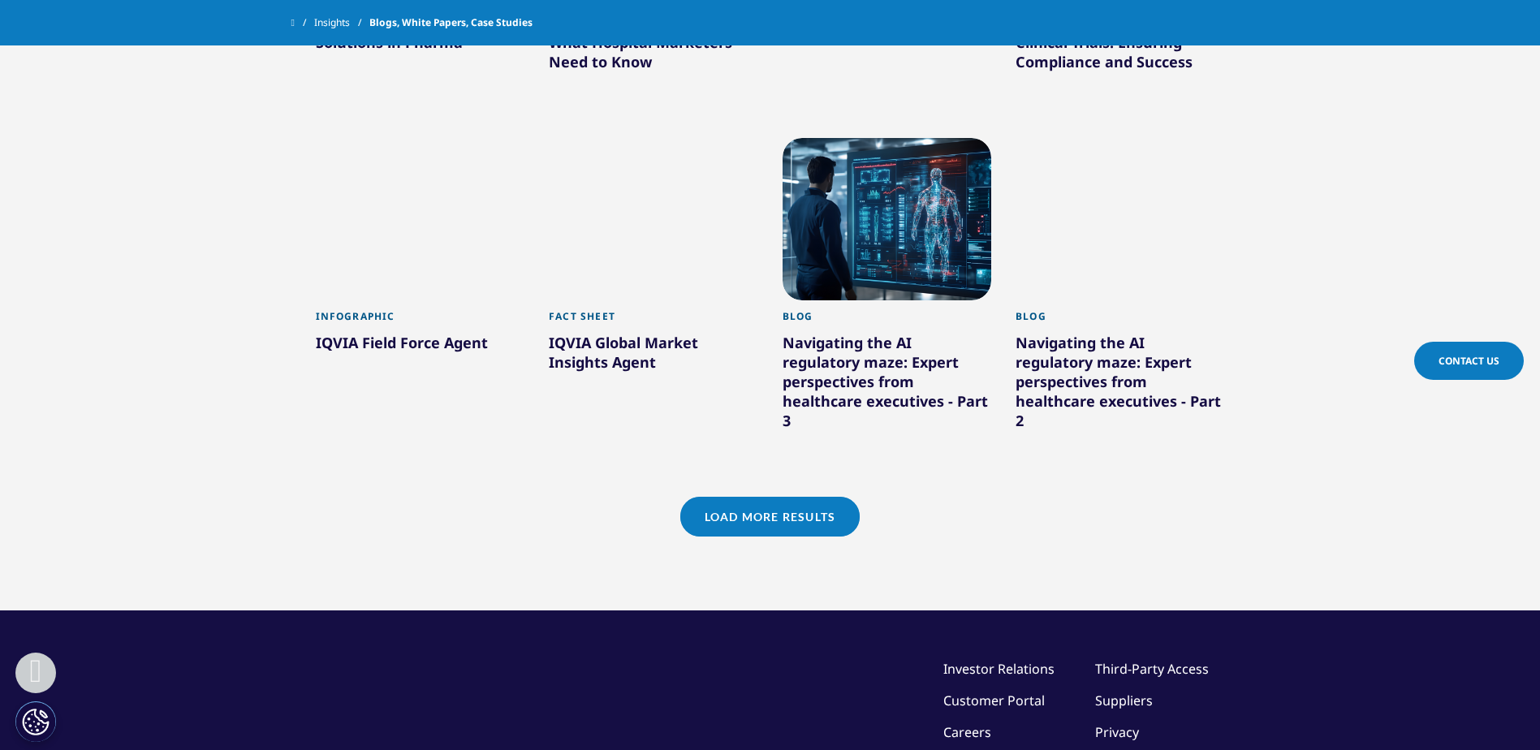
scroll to position [5736, 0]
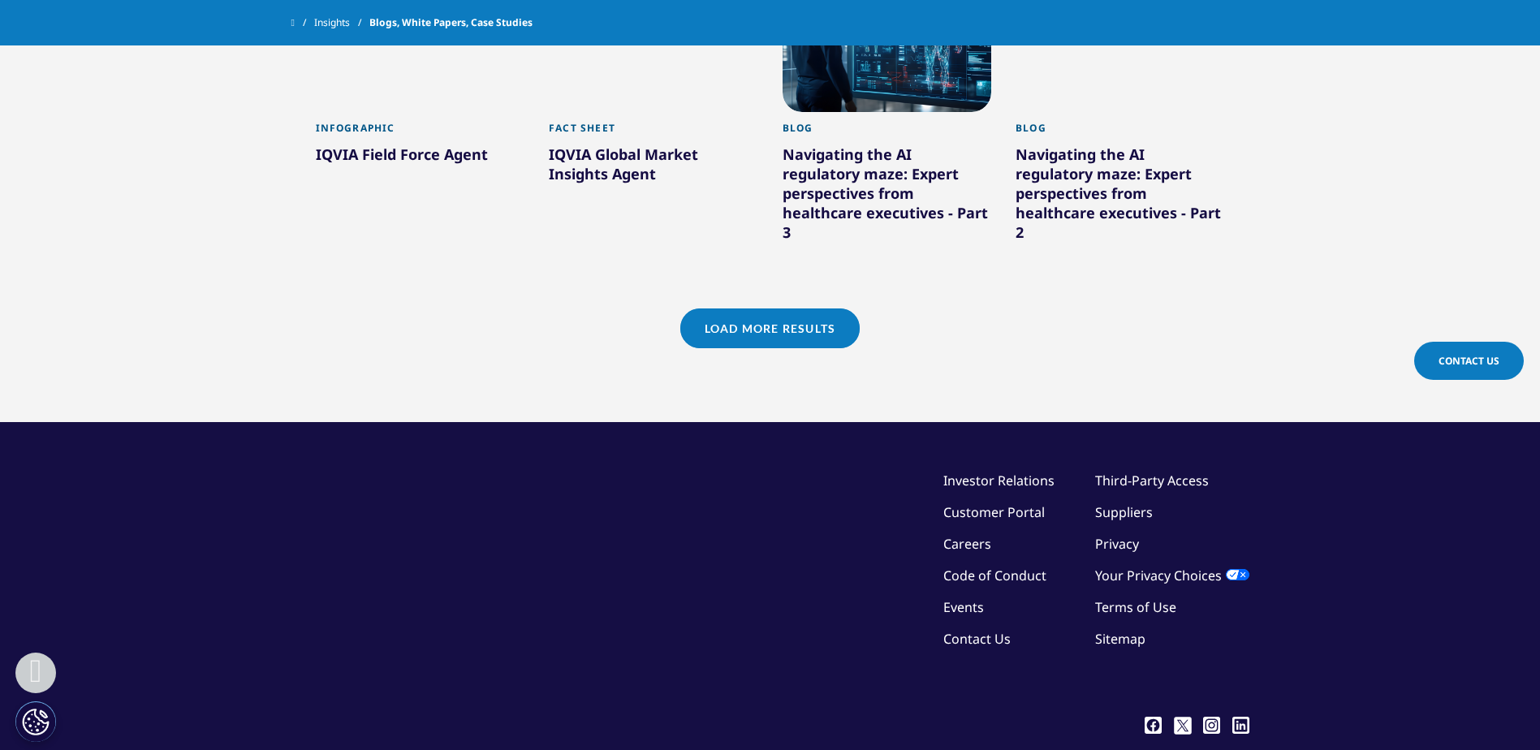
click at [762, 308] on link "Load More Results" at bounding box center [769, 328] width 179 height 40
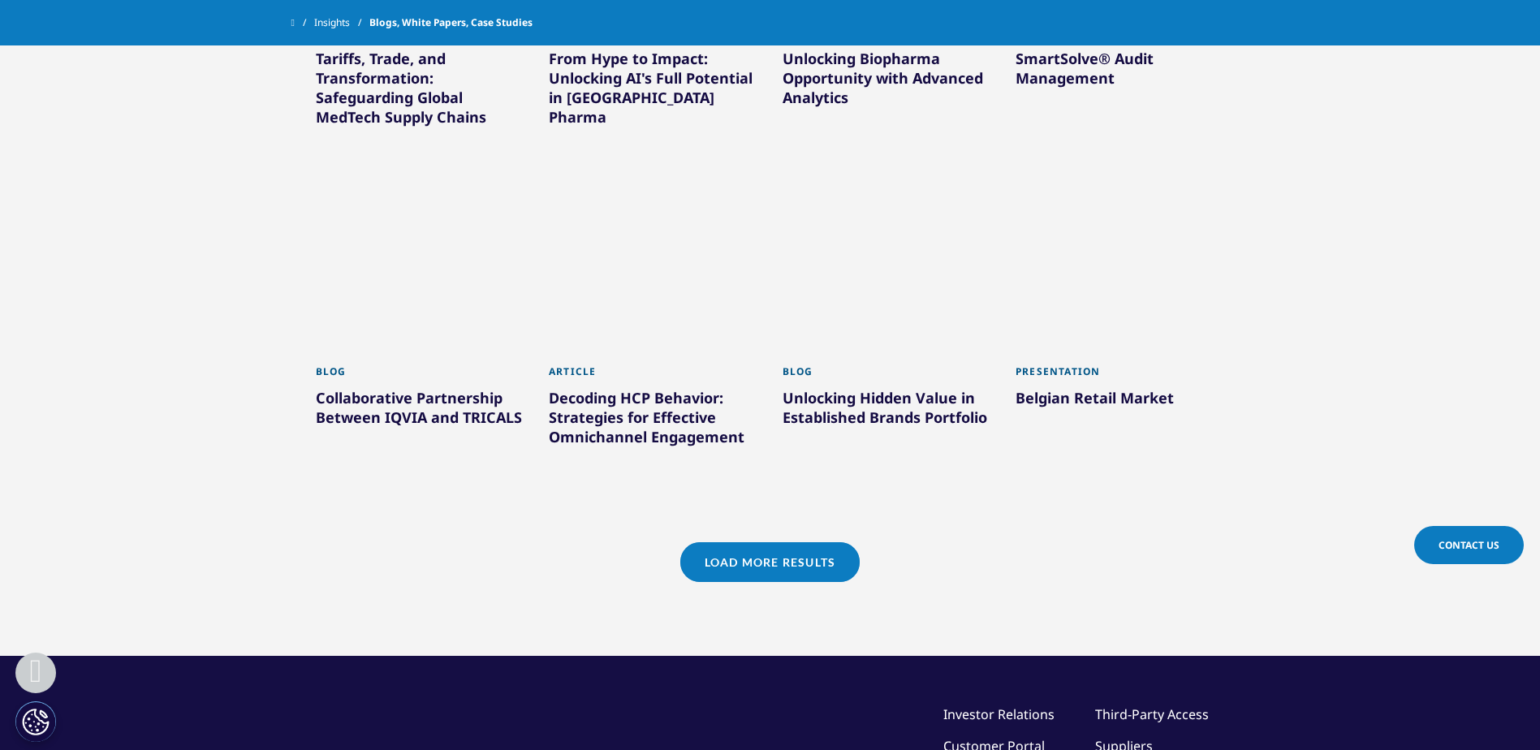
scroll to position [6710, 0]
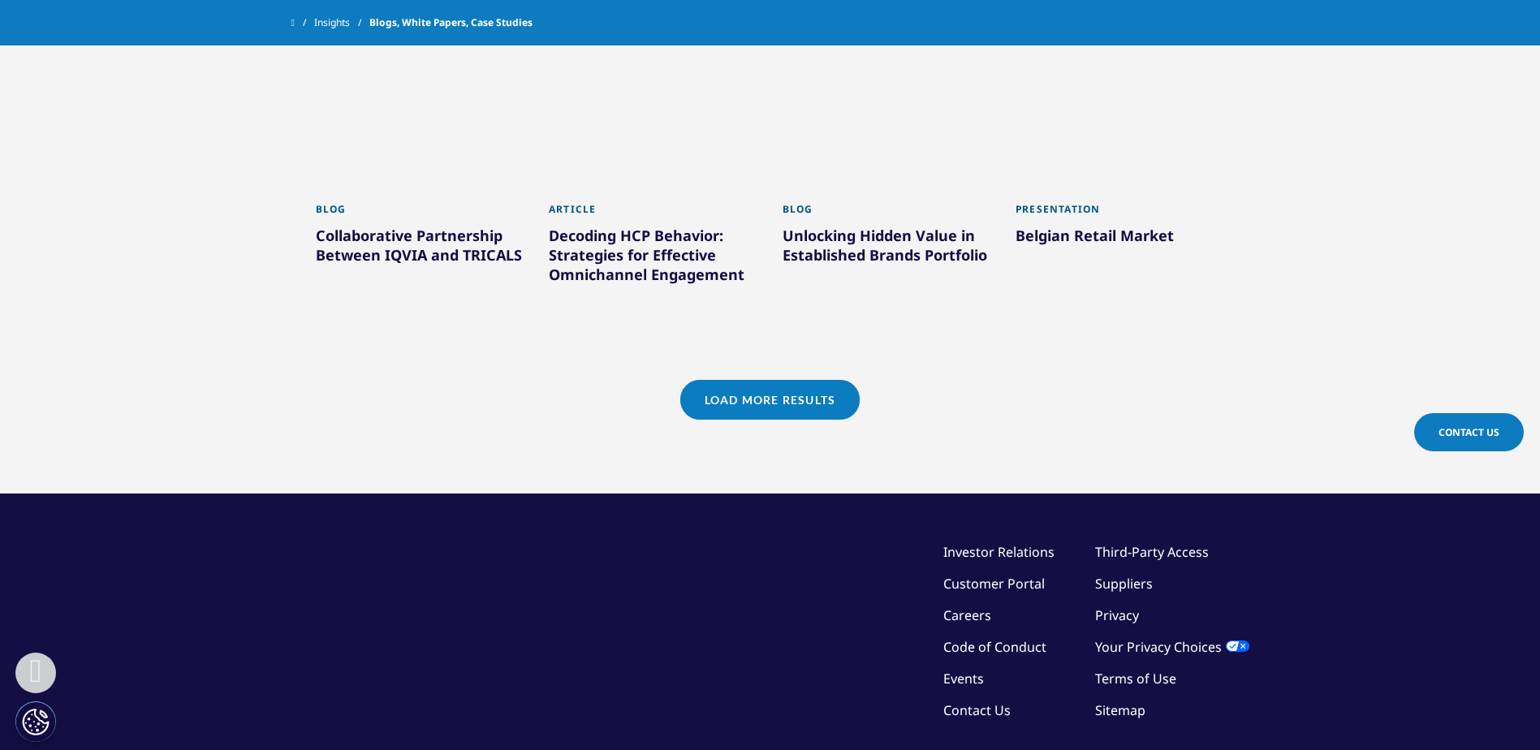
click at [762, 380] on link "Load More Results" at bounding box center [769, 400] width 179 height 40
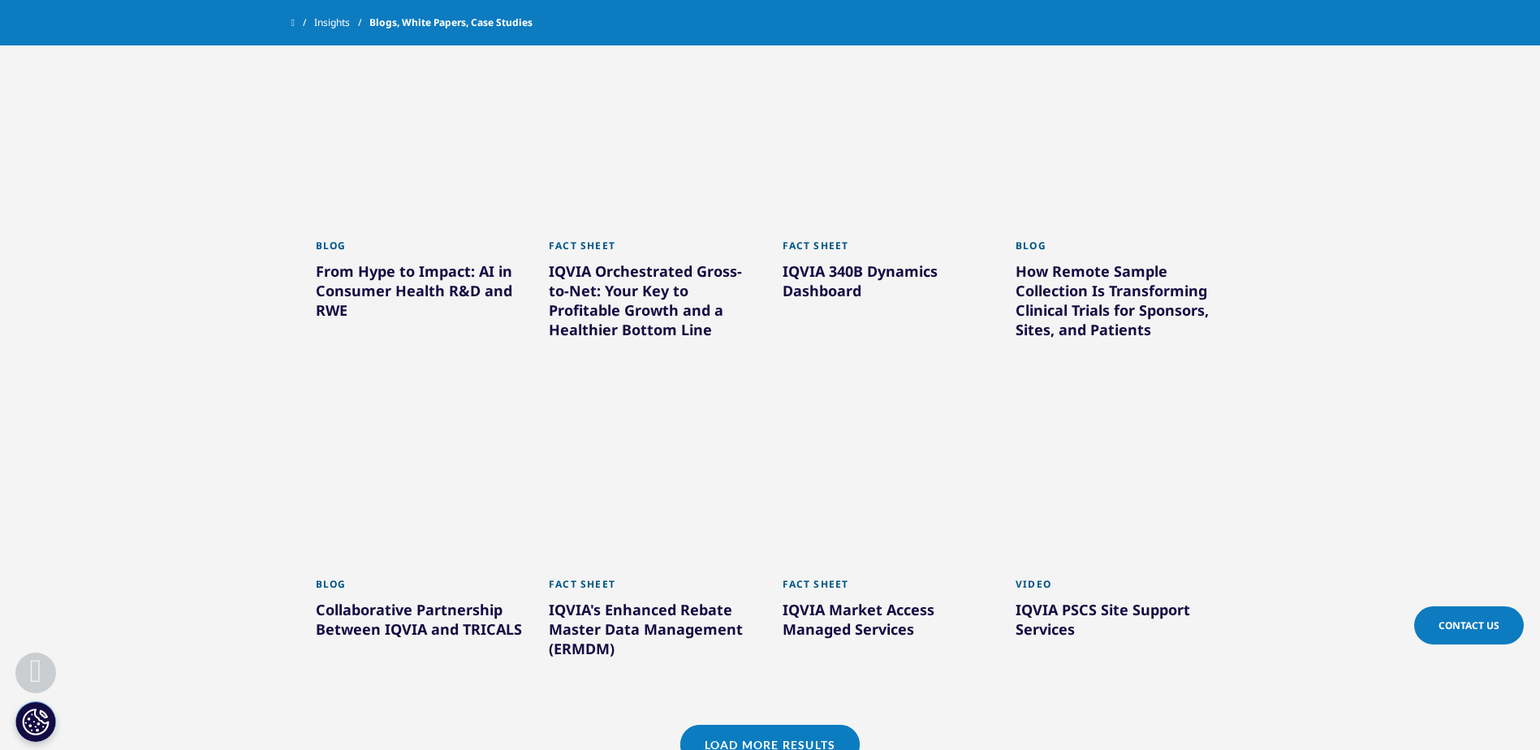
scroll to position [7522, 0]
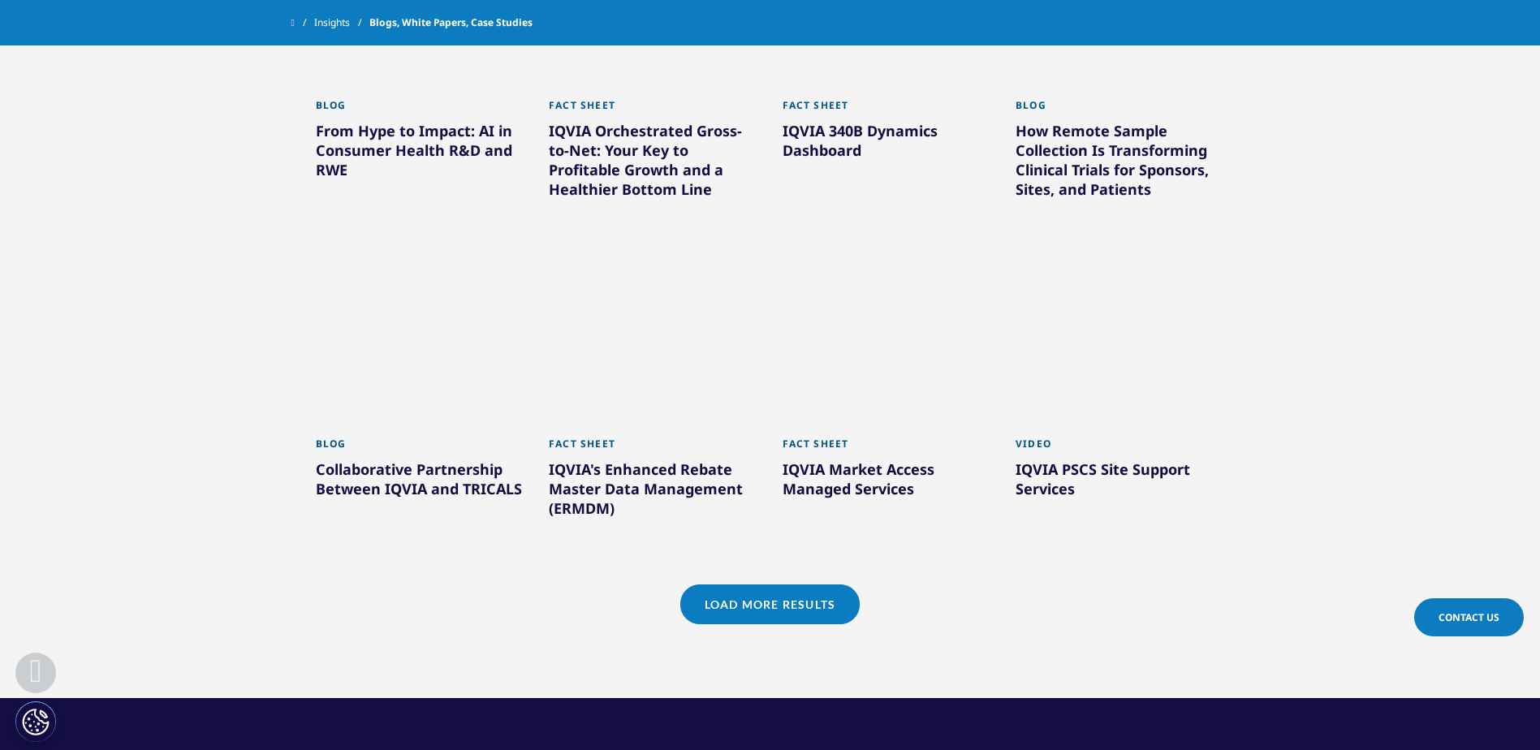
click at [778, 585] on link "Load More Results" at bounding box center [769, 605] width 179 height 40
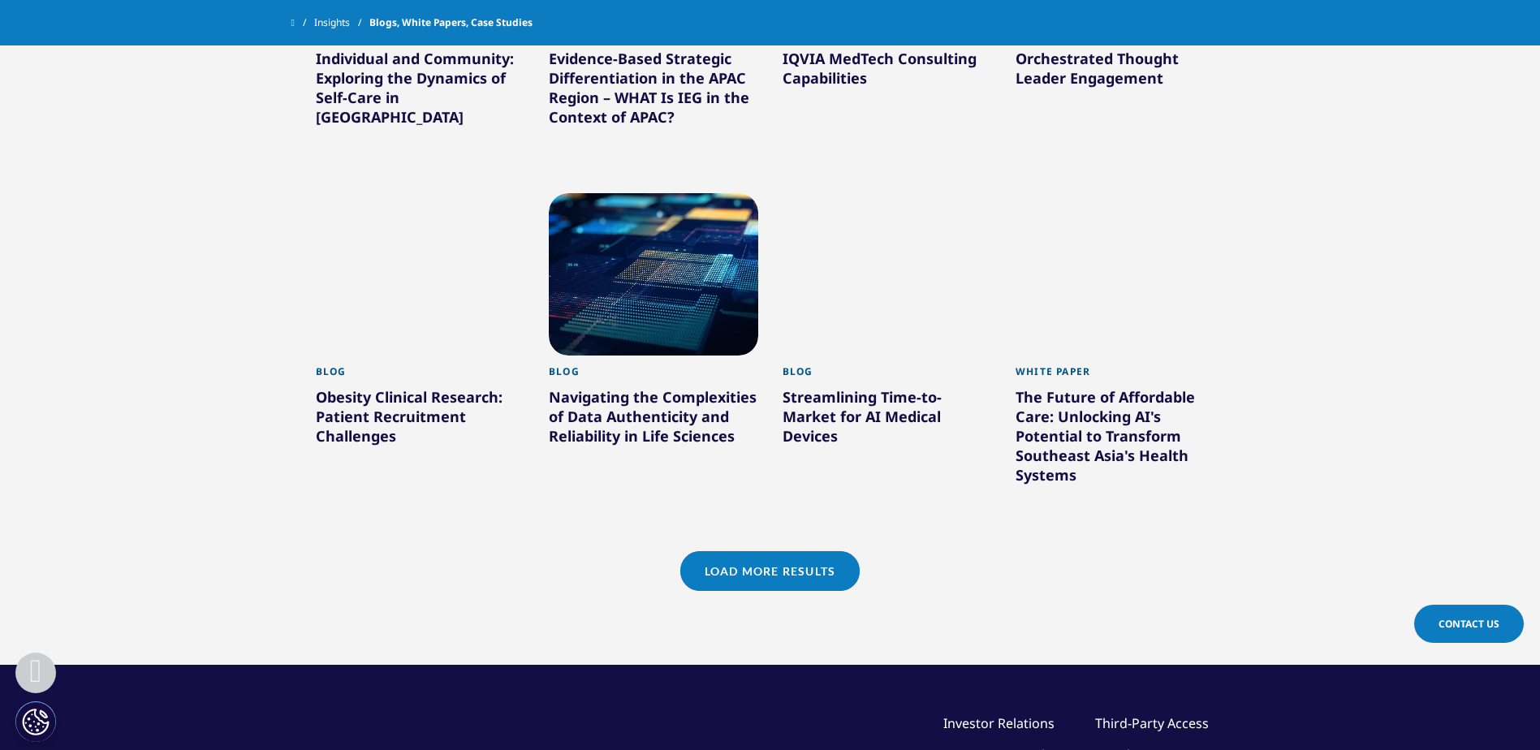
scroll to position [8577, 0]
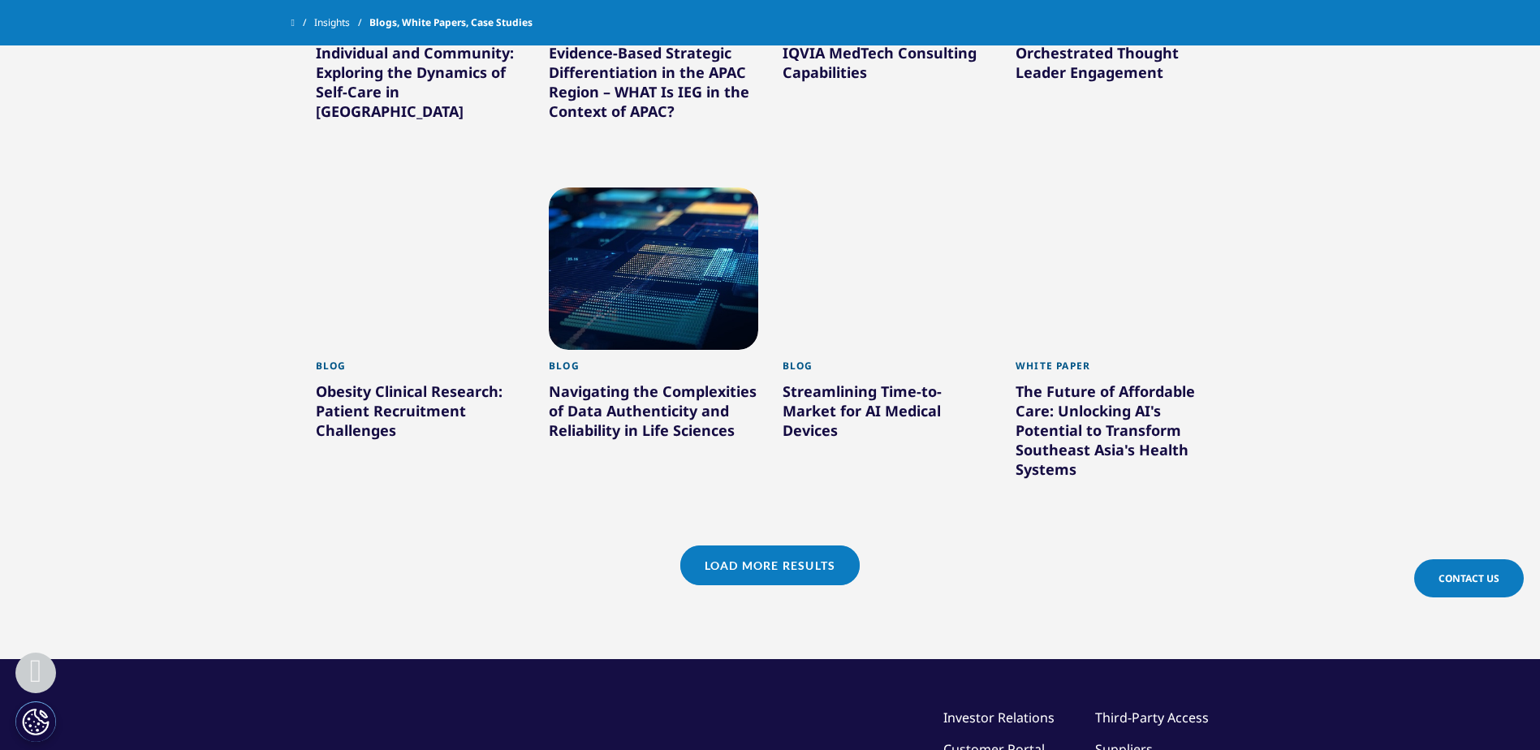
click at [783, 546] on link "Load More Results" at bounding box center [769, 566] width 179 height 40
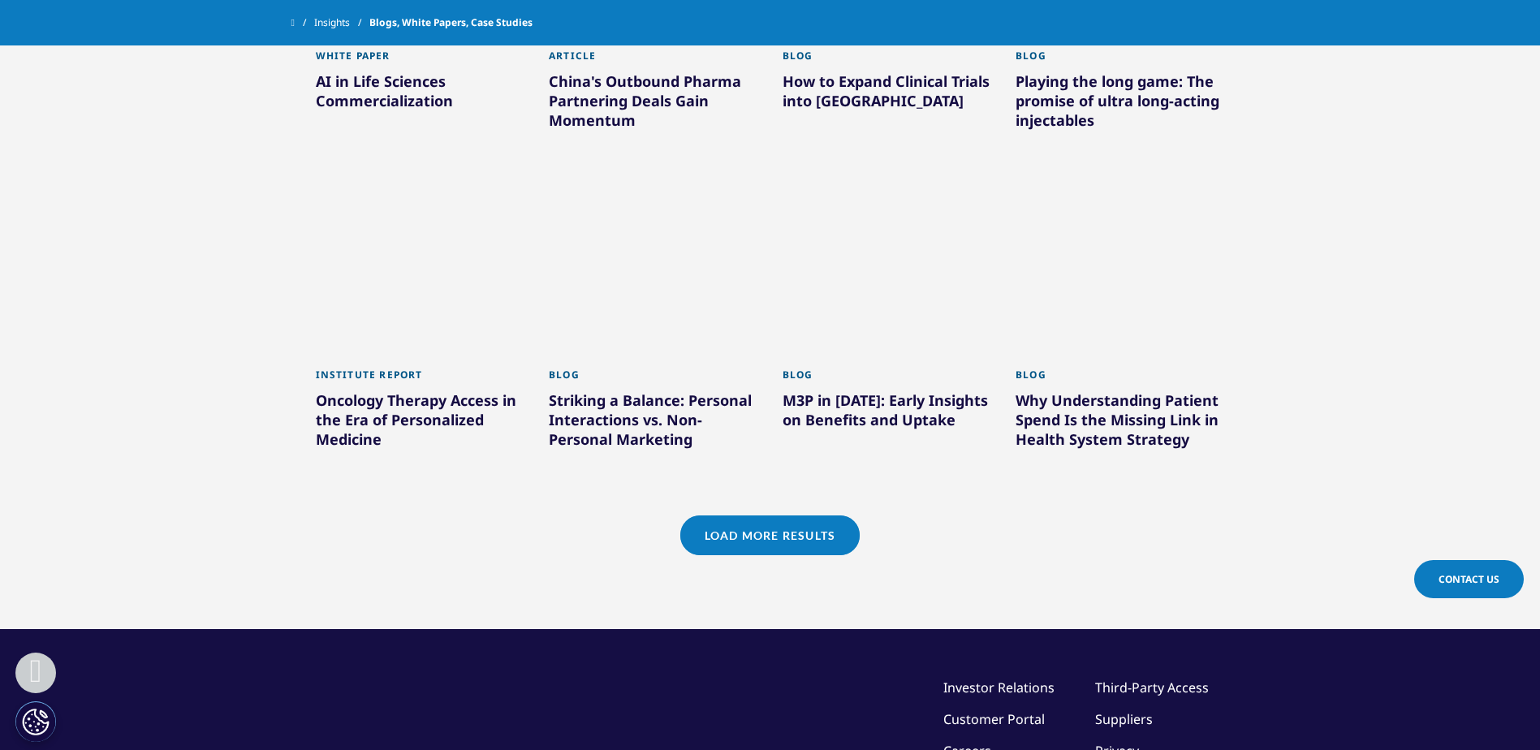
scroll to position [9632, 0]
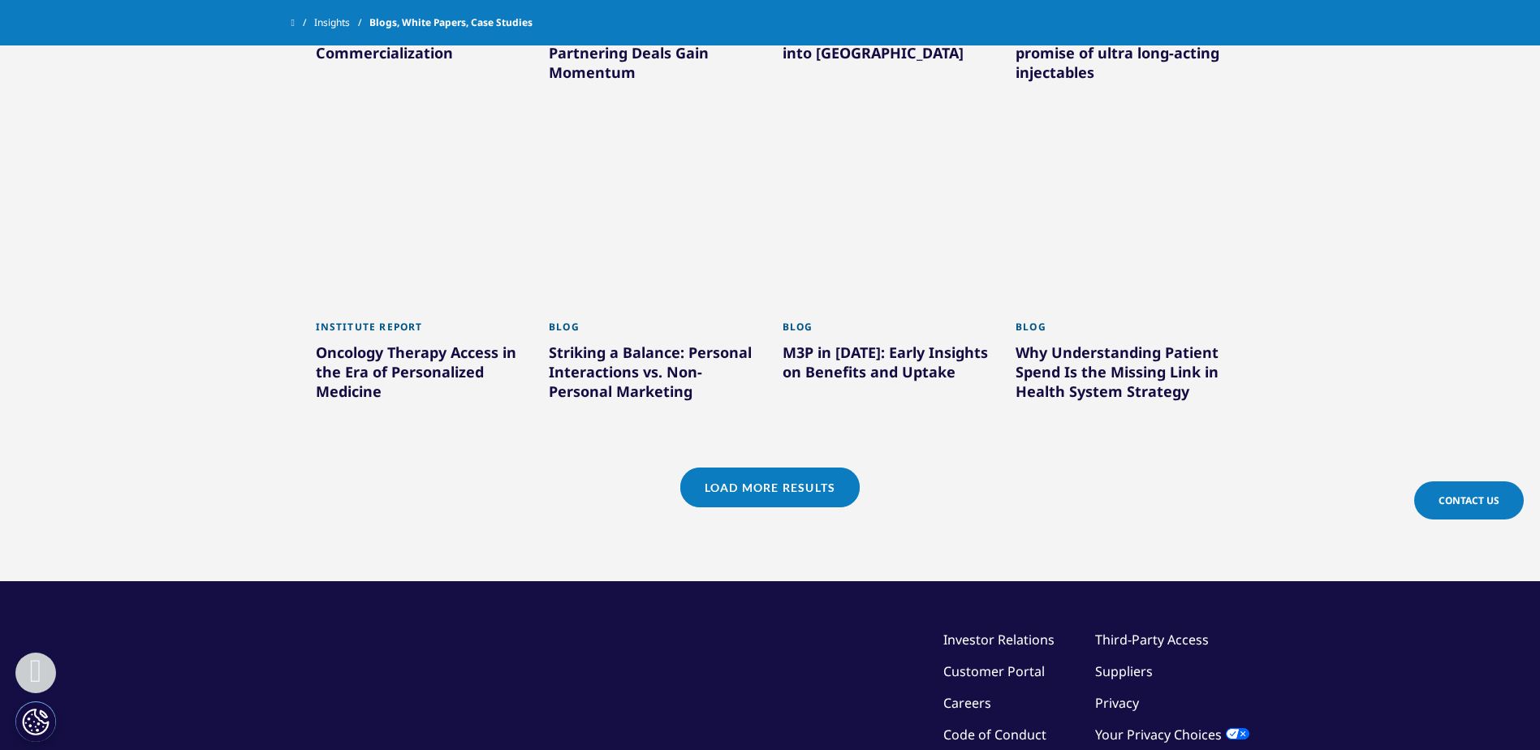
click at [749, 468] on link "Load More Results" at bounding box center [769, 488] width 179 height 40
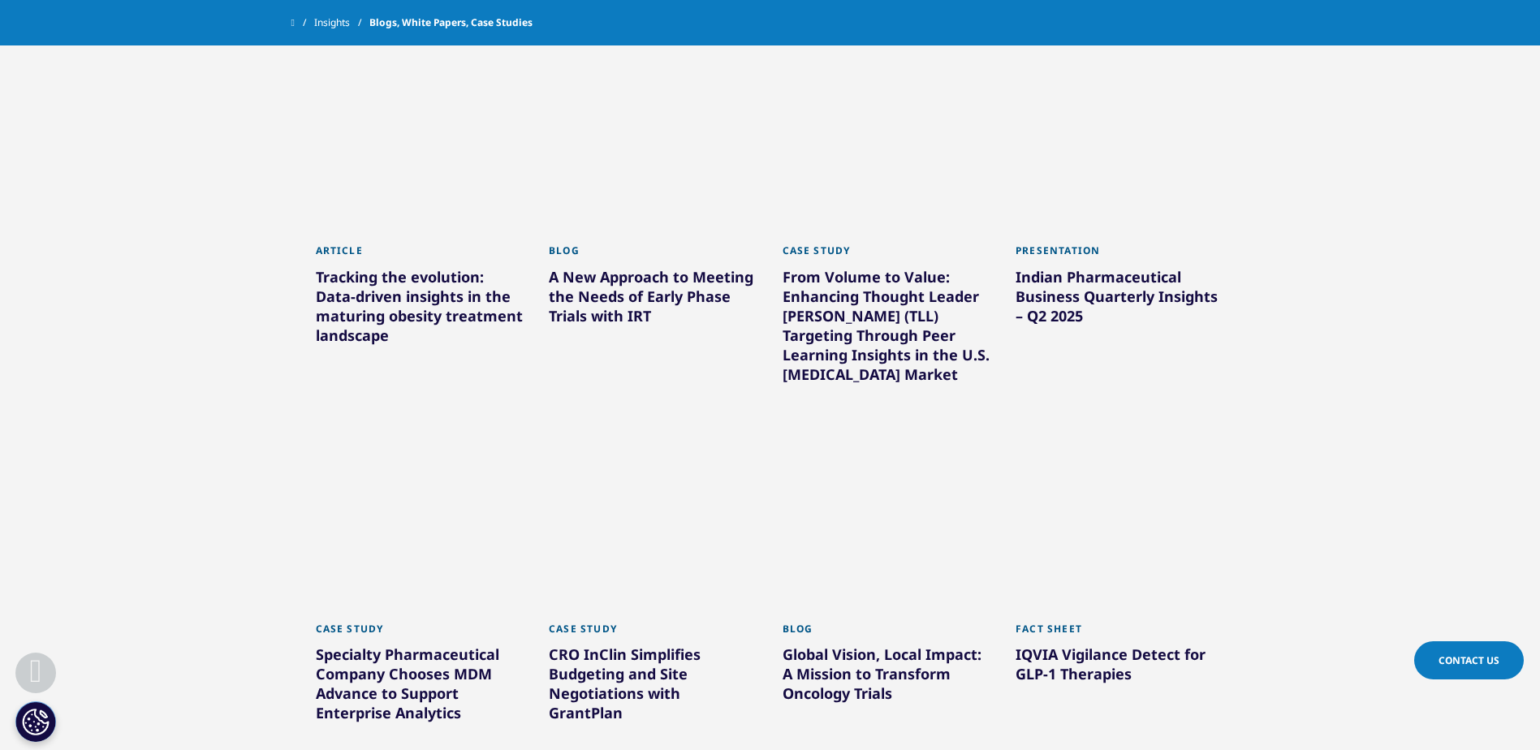
scroll to position [10607, 0]
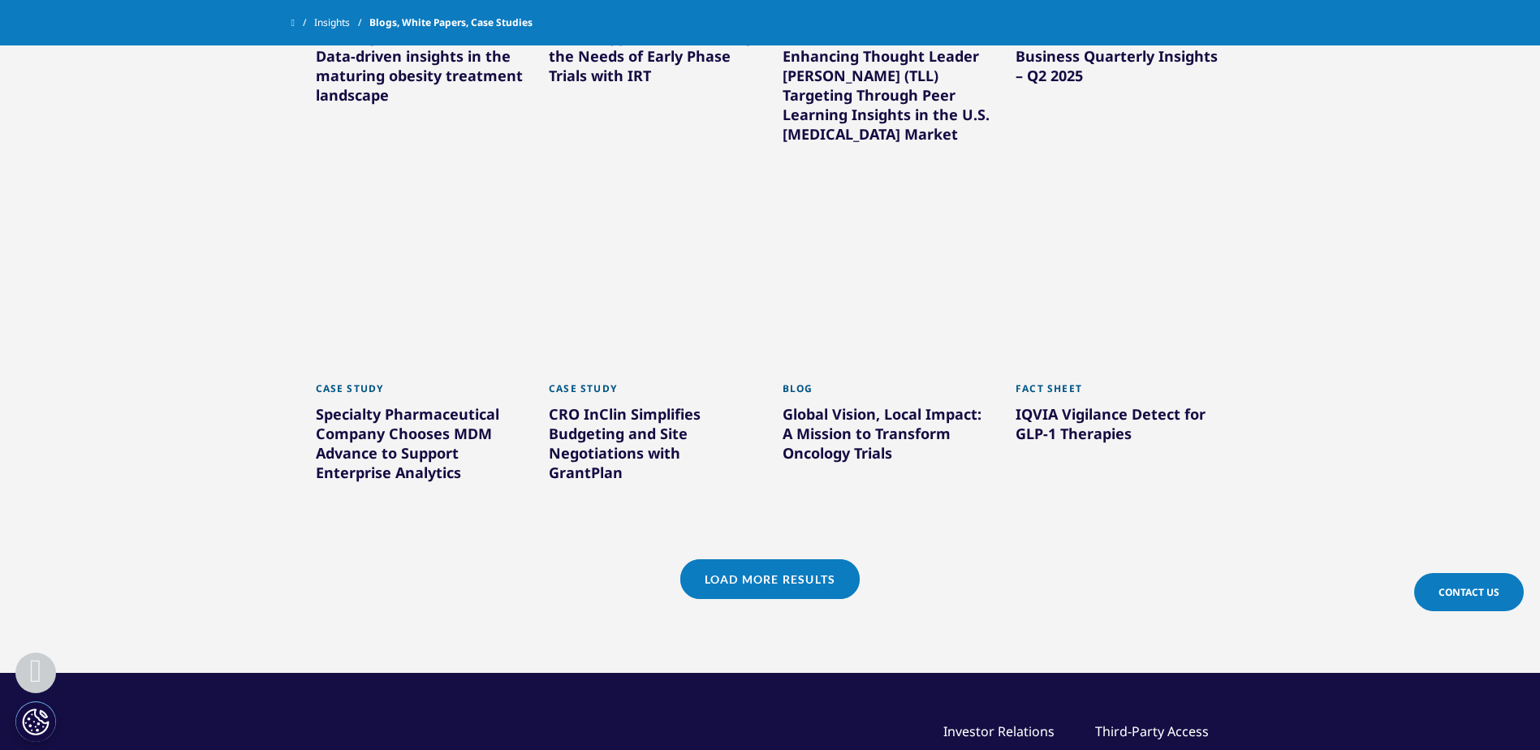
click at [798, 559] on link "Load More Results" at bounding box center [769, 579] width 179 height 40
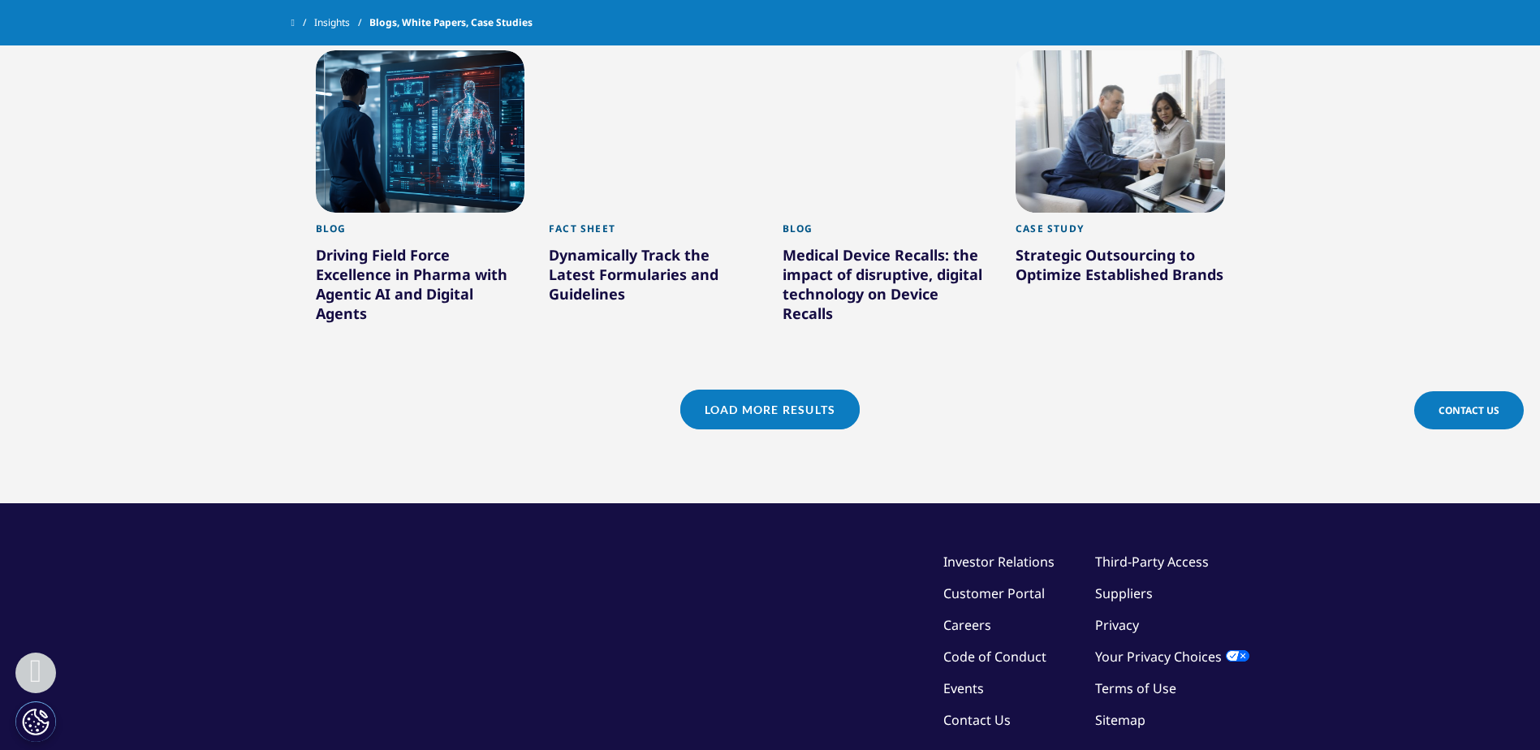
scroll to position [11824, 0]
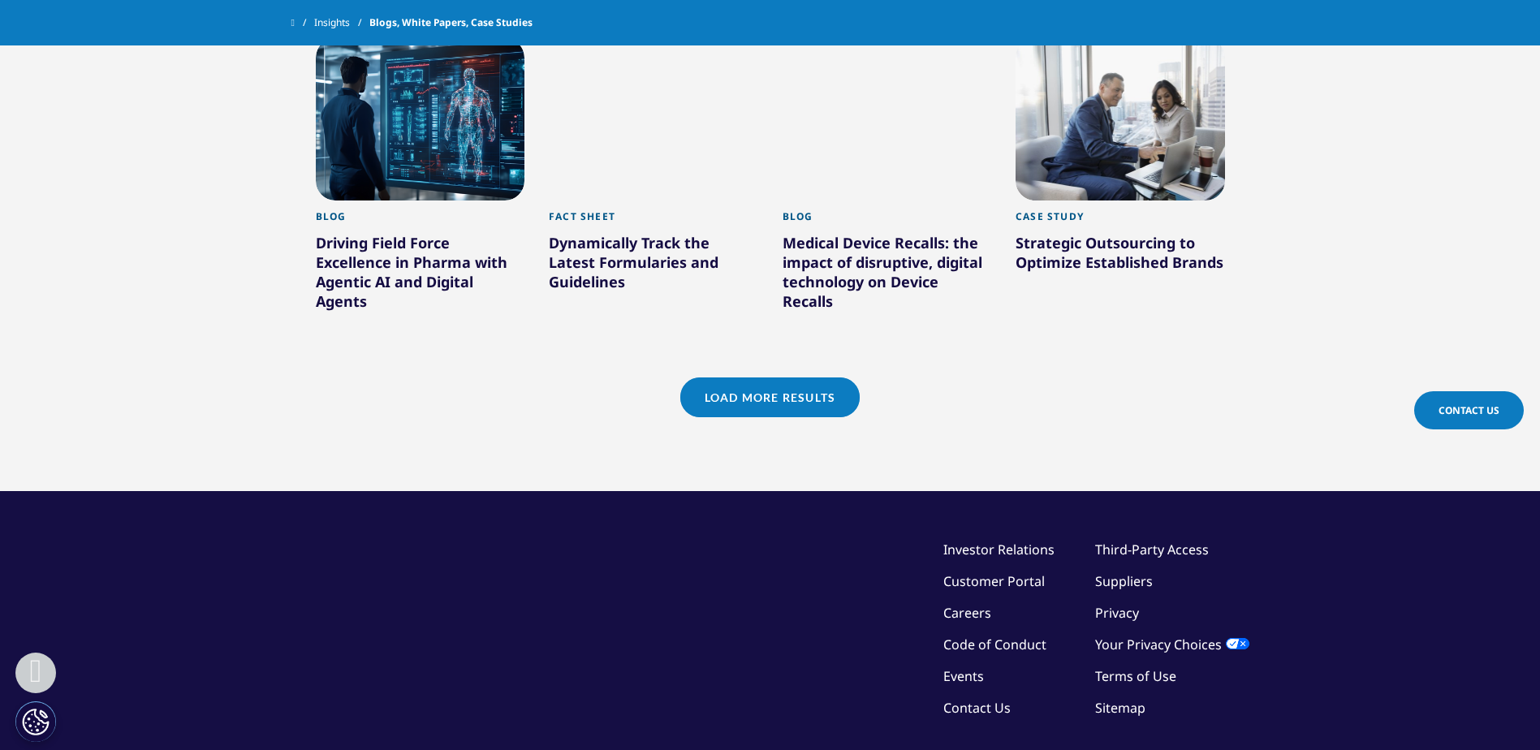
click at [768, 378] on link "Load More Results" at bounding box center [769, 398] width 179 height 40
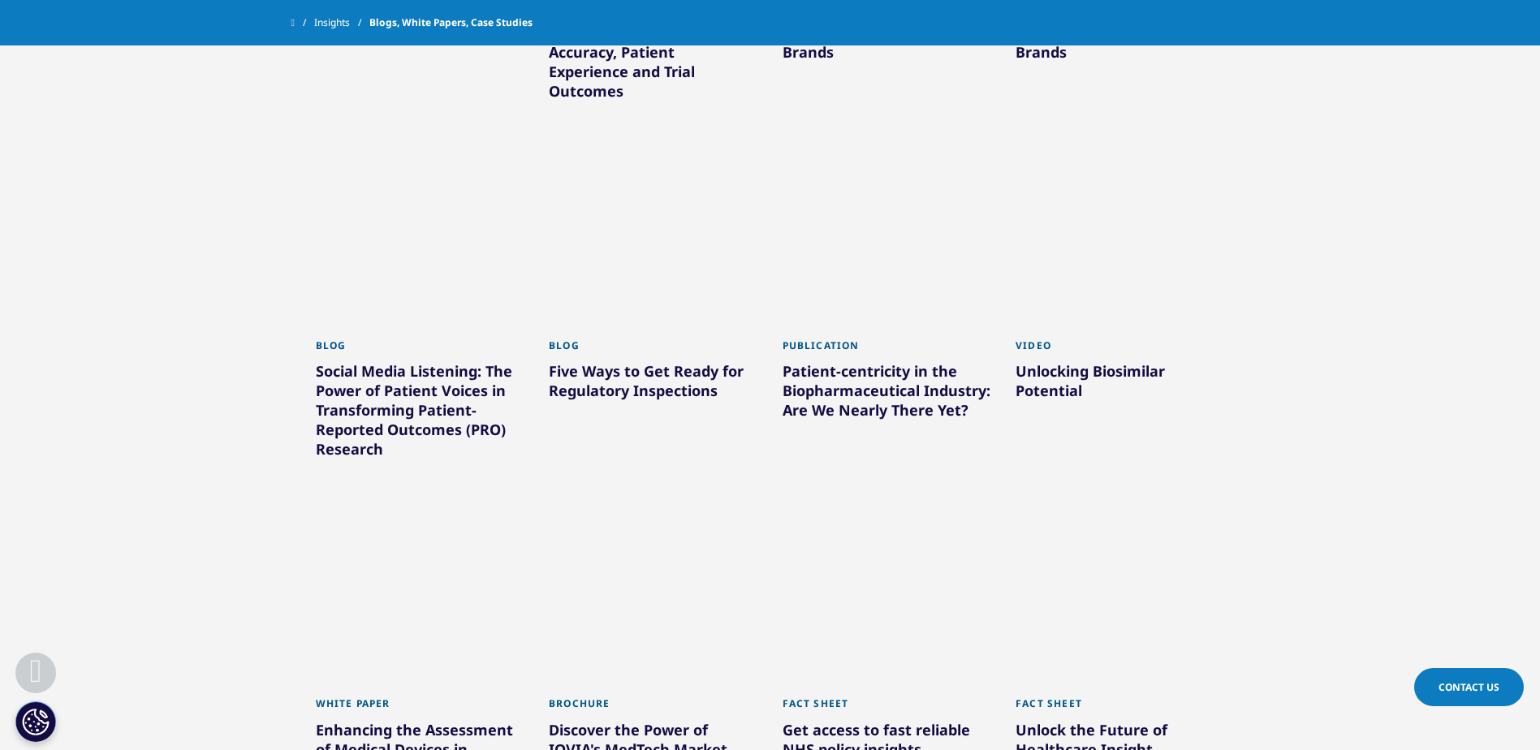
scroll to position [12636, 0]
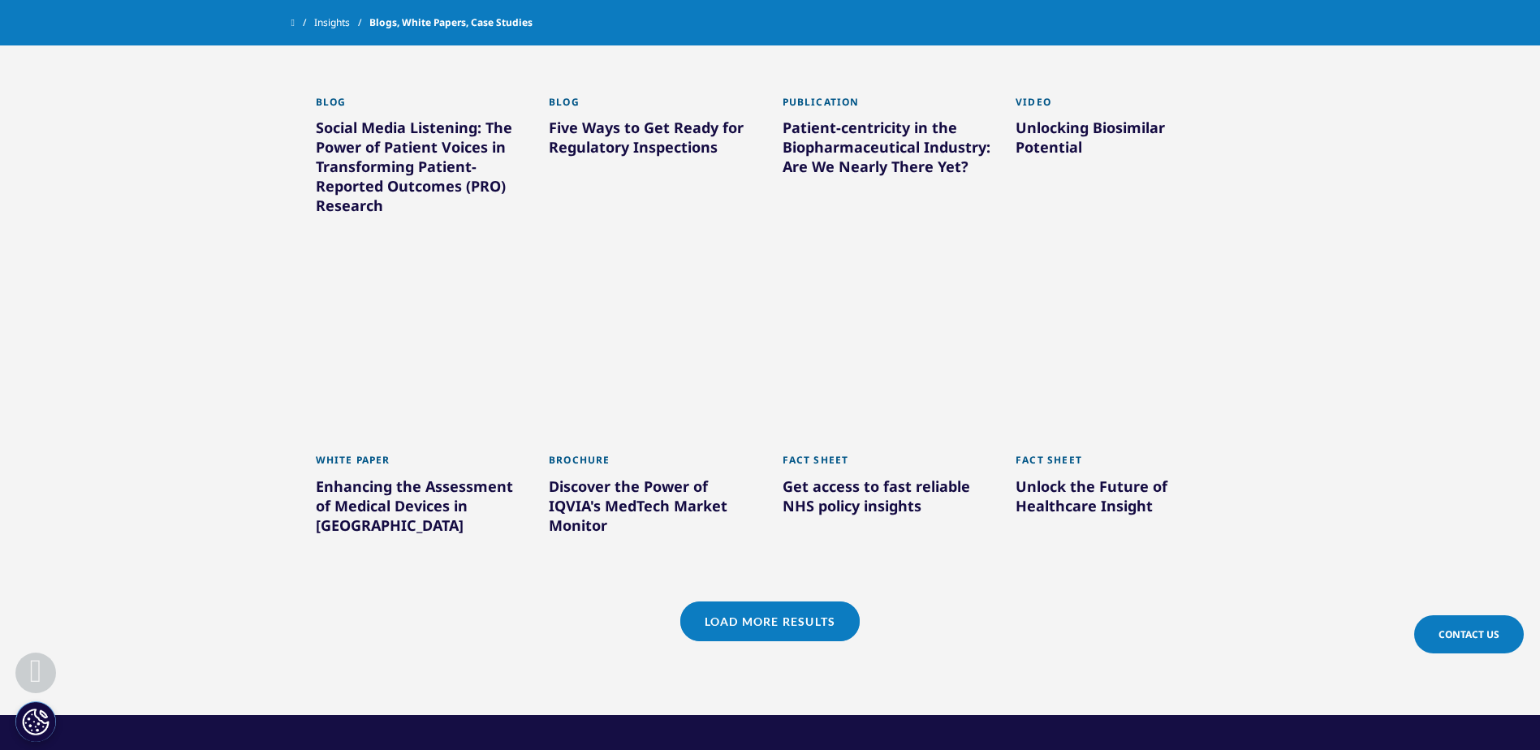
click at [770, 602] on link "Load More Results" at bounding box center [769, 622] width 179 height 40
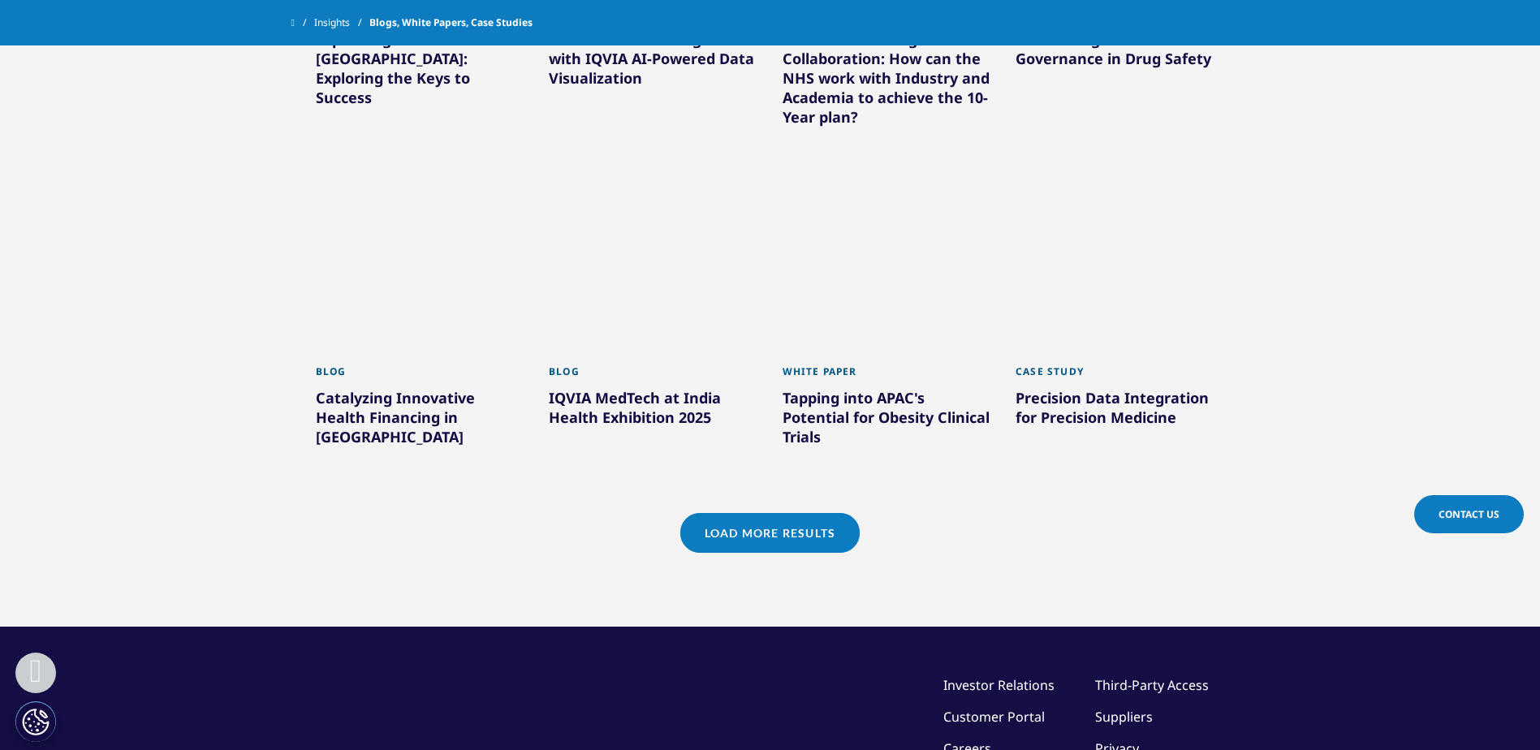
scroll to position [13773, 0]
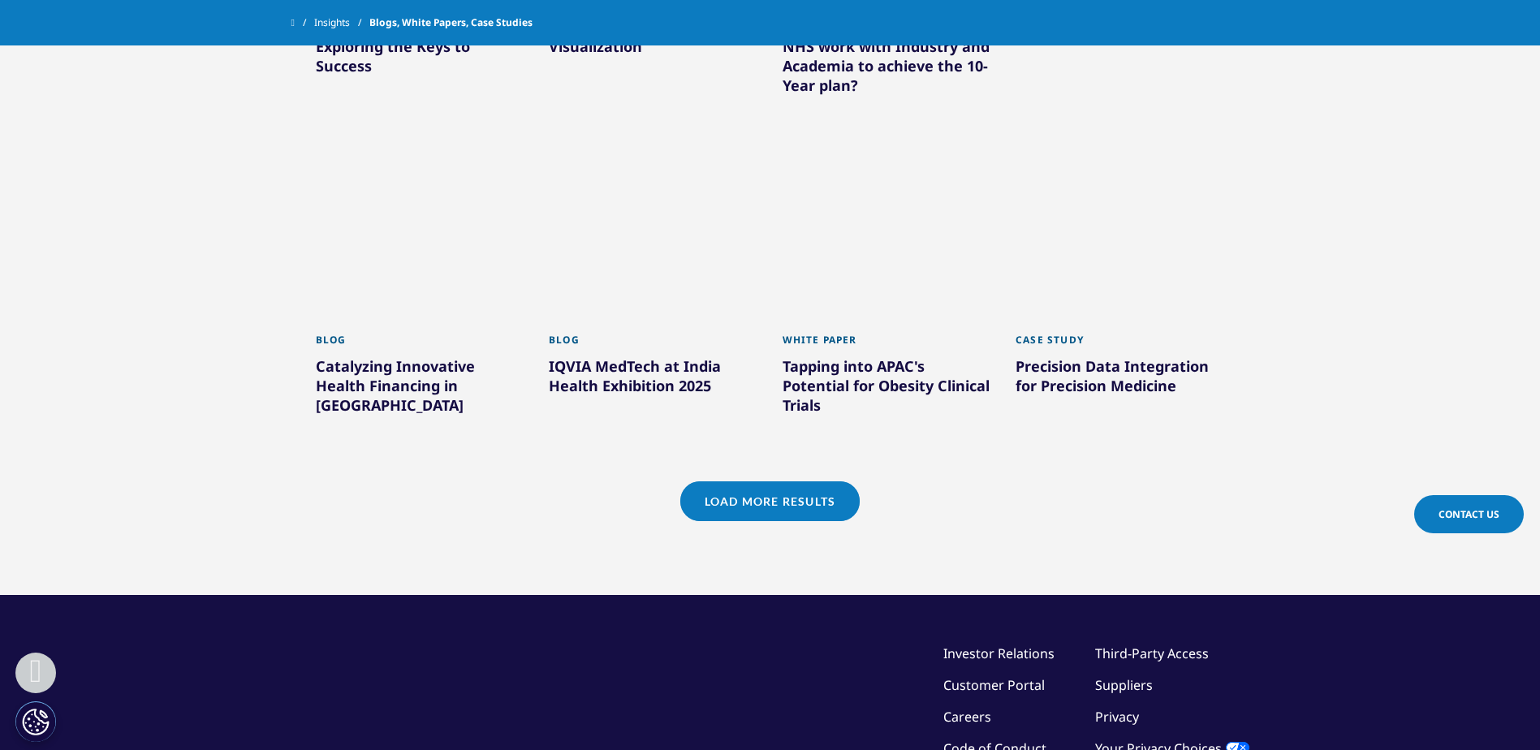
click at [765, 481] on link "Load More Results" at bounding box center [769, 501] width 179 height 40
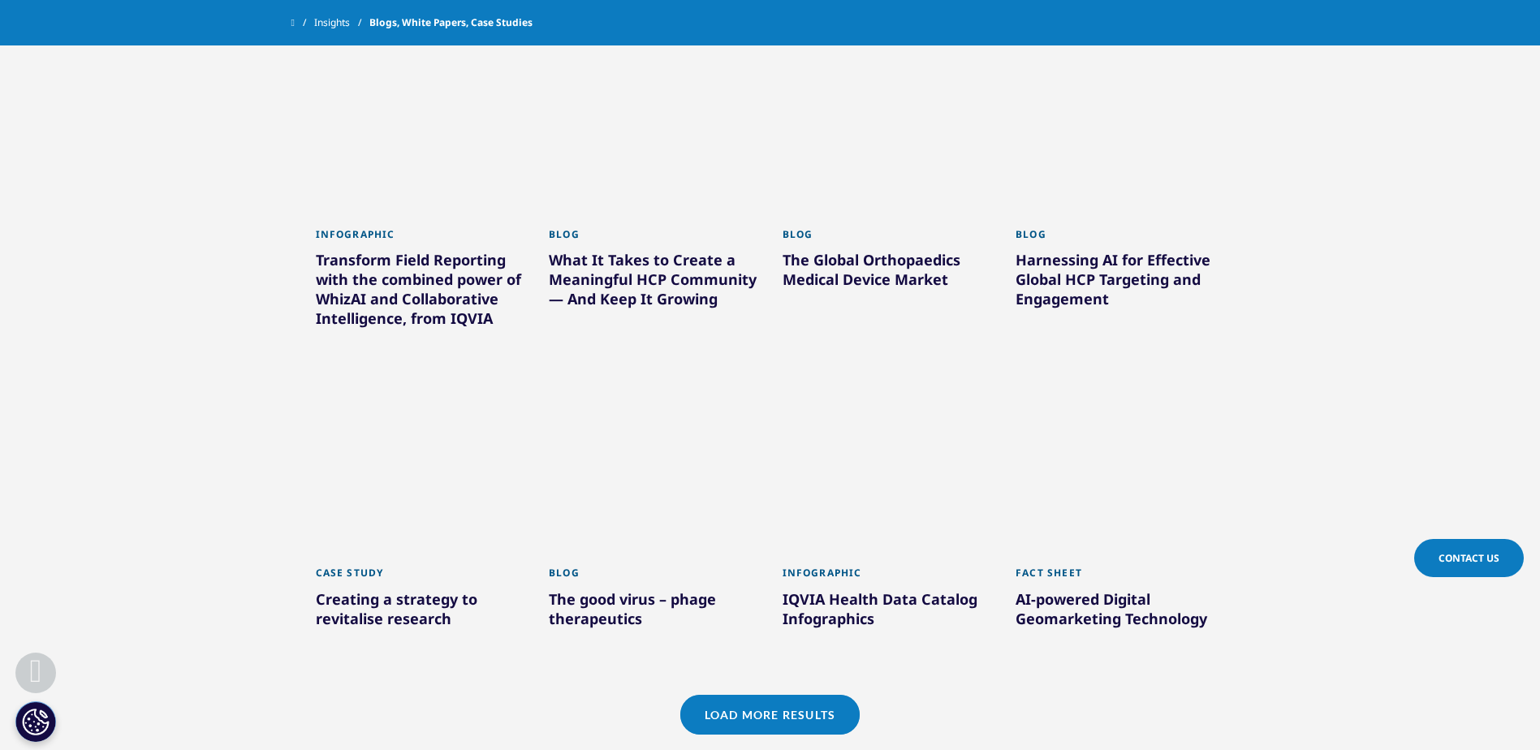
scroll to position [14747, 0]
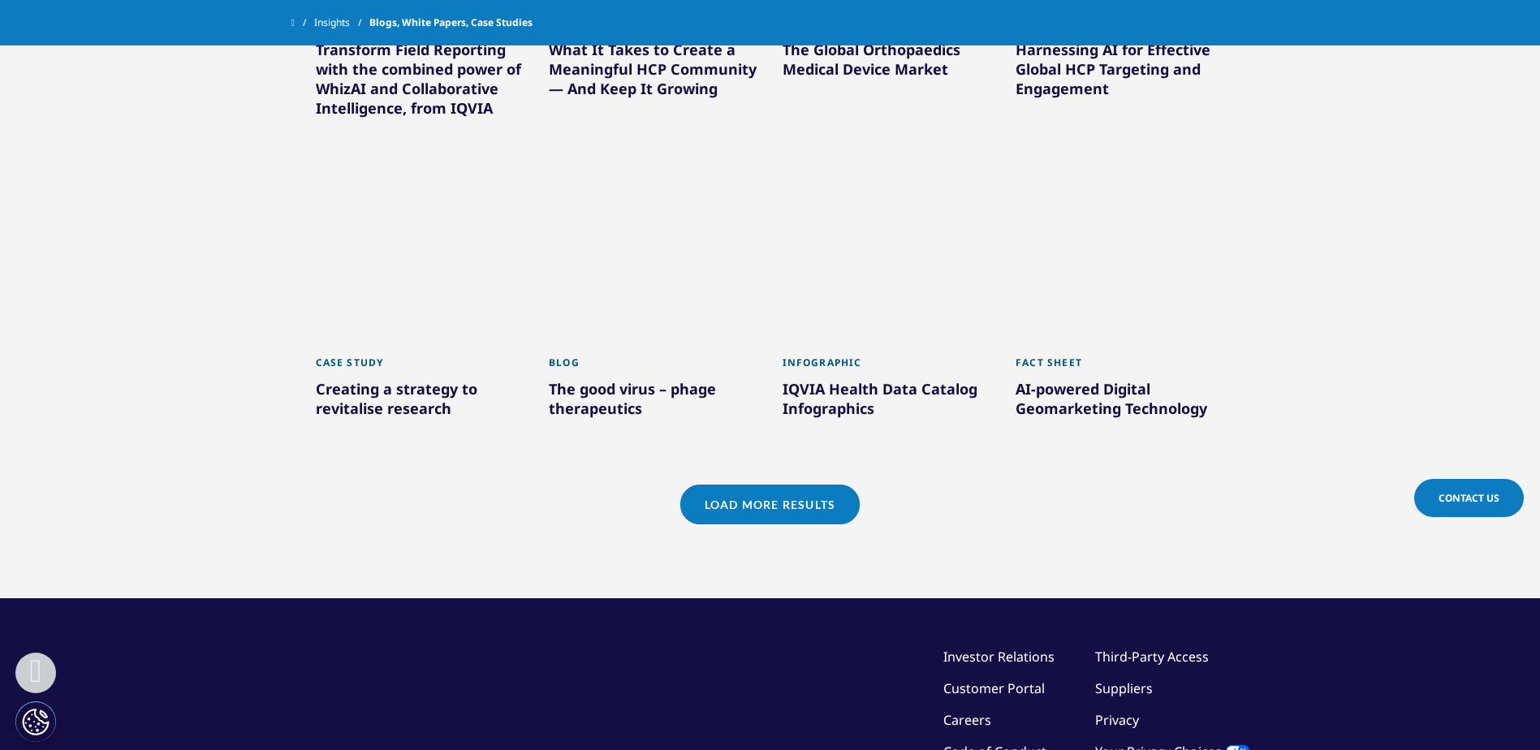
click at [787, 485] on link "Load More Results" at bounding box center [769, 505] width 179 height 40
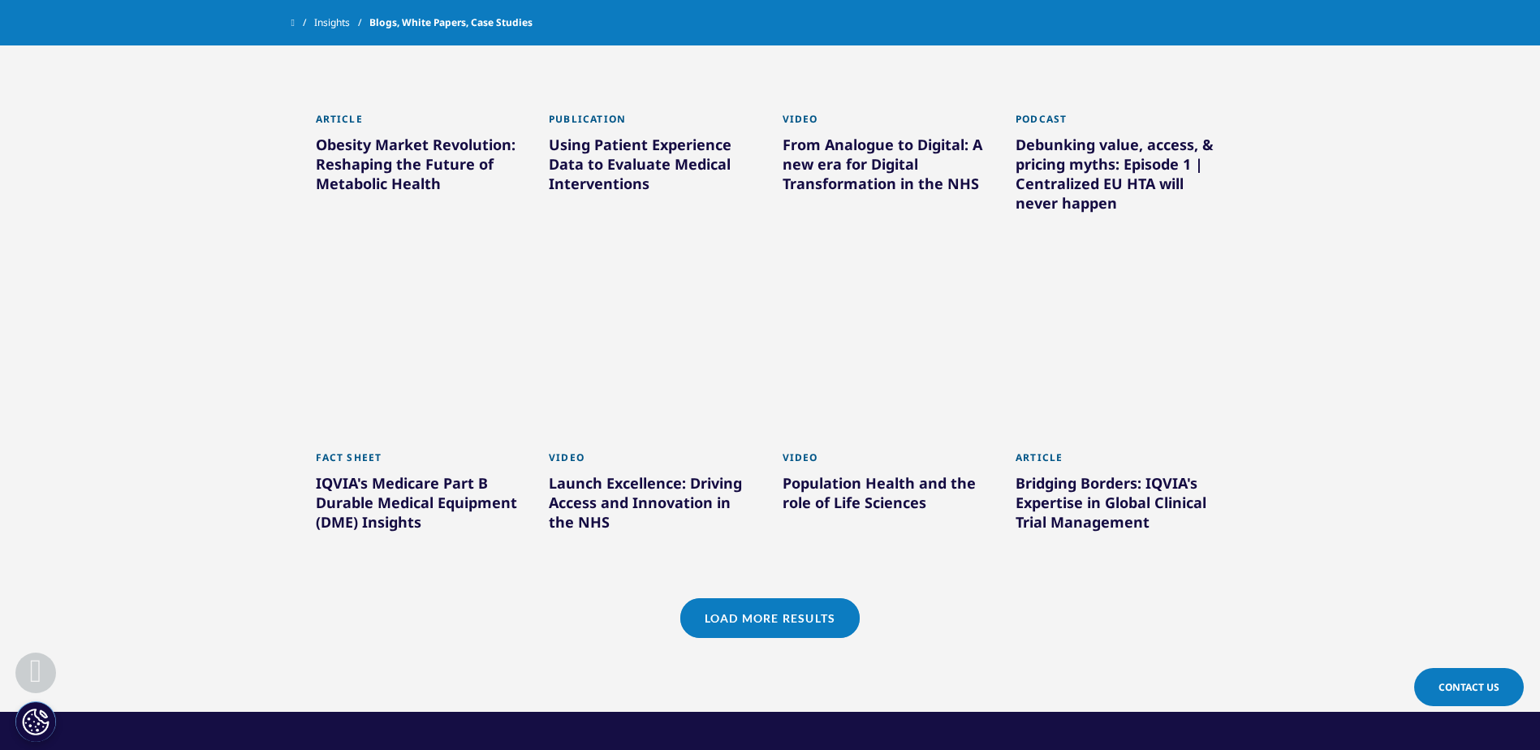
scroll to position [15721, 0]
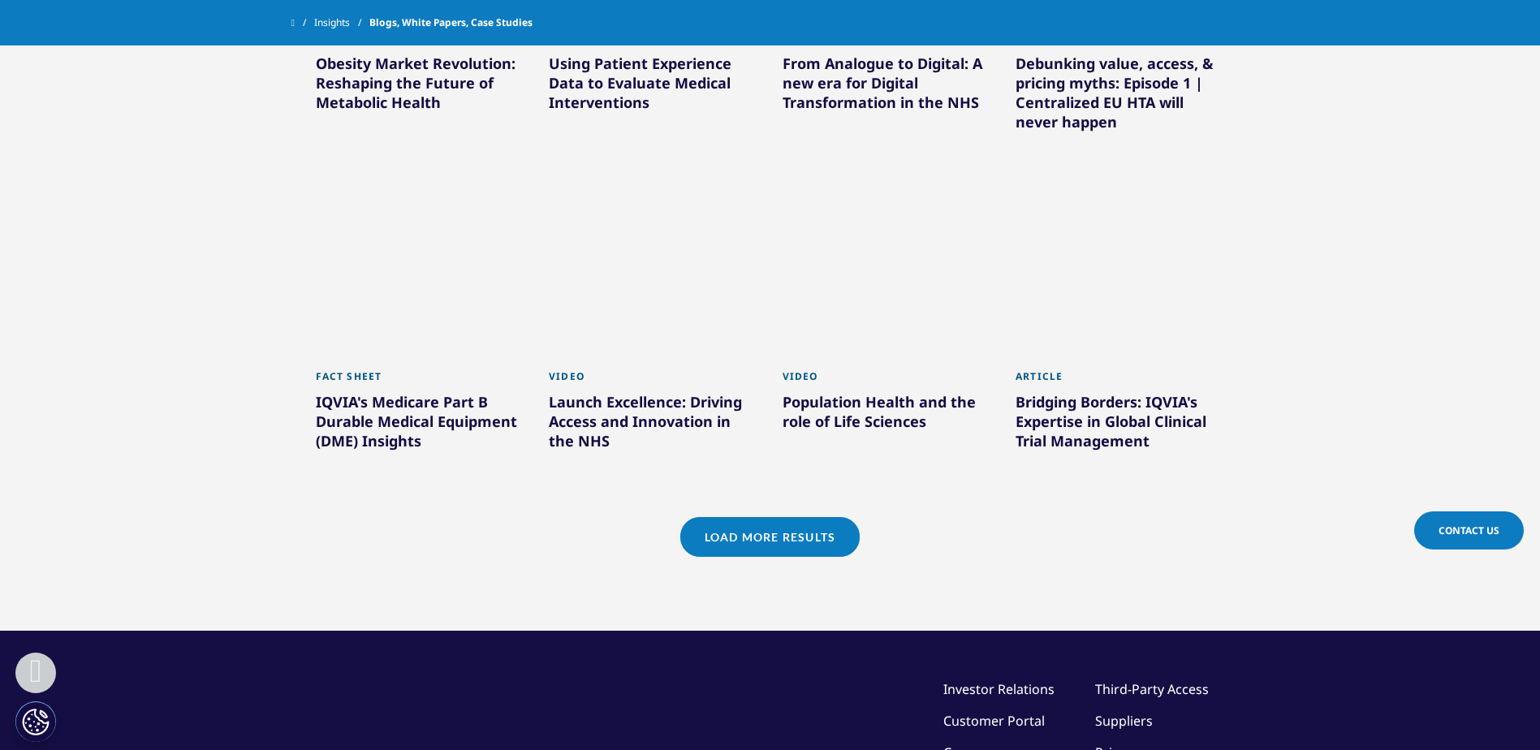
click at [780, 517] on link "Load More Results" at bounding box center [769, 537] width 179 height 40
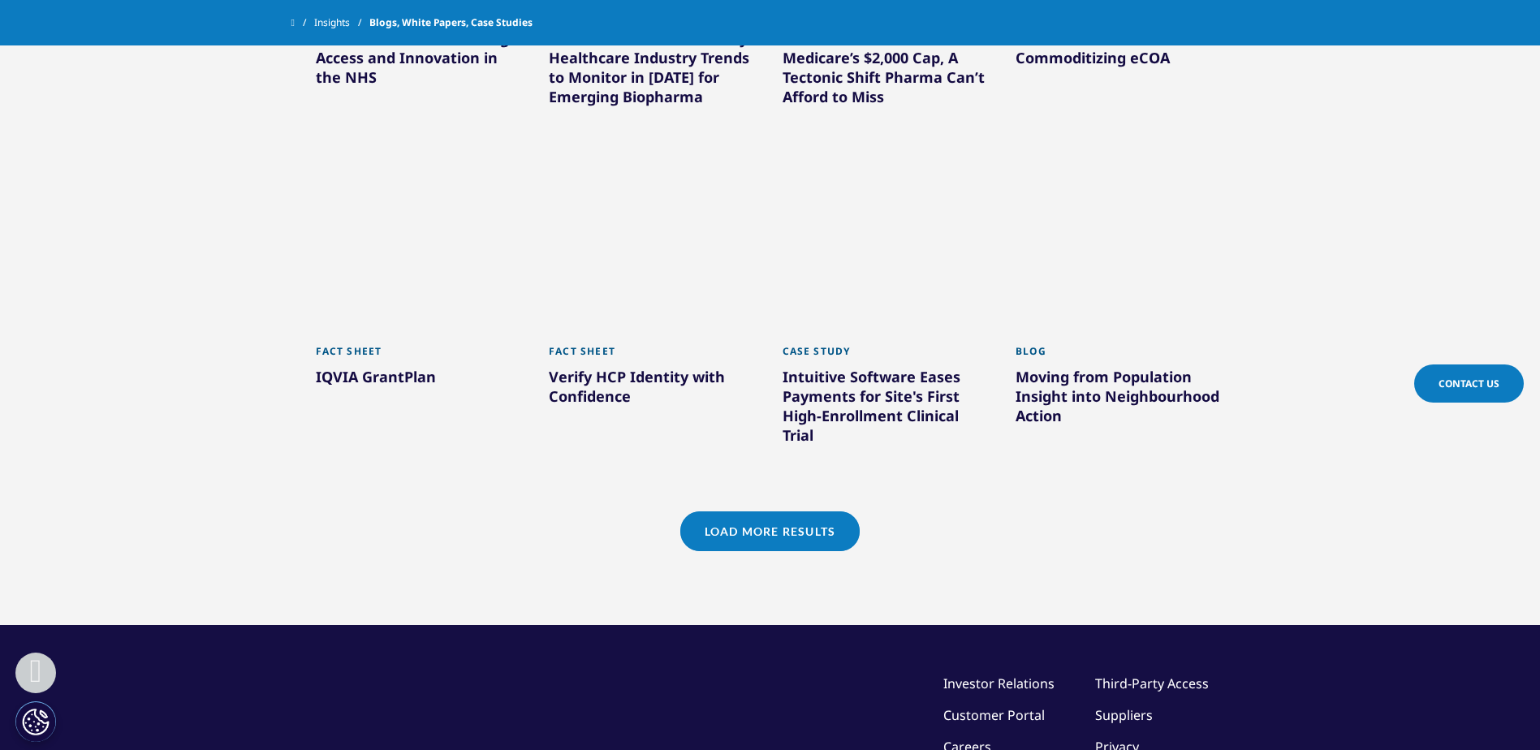
scroll to position [16937, 0]
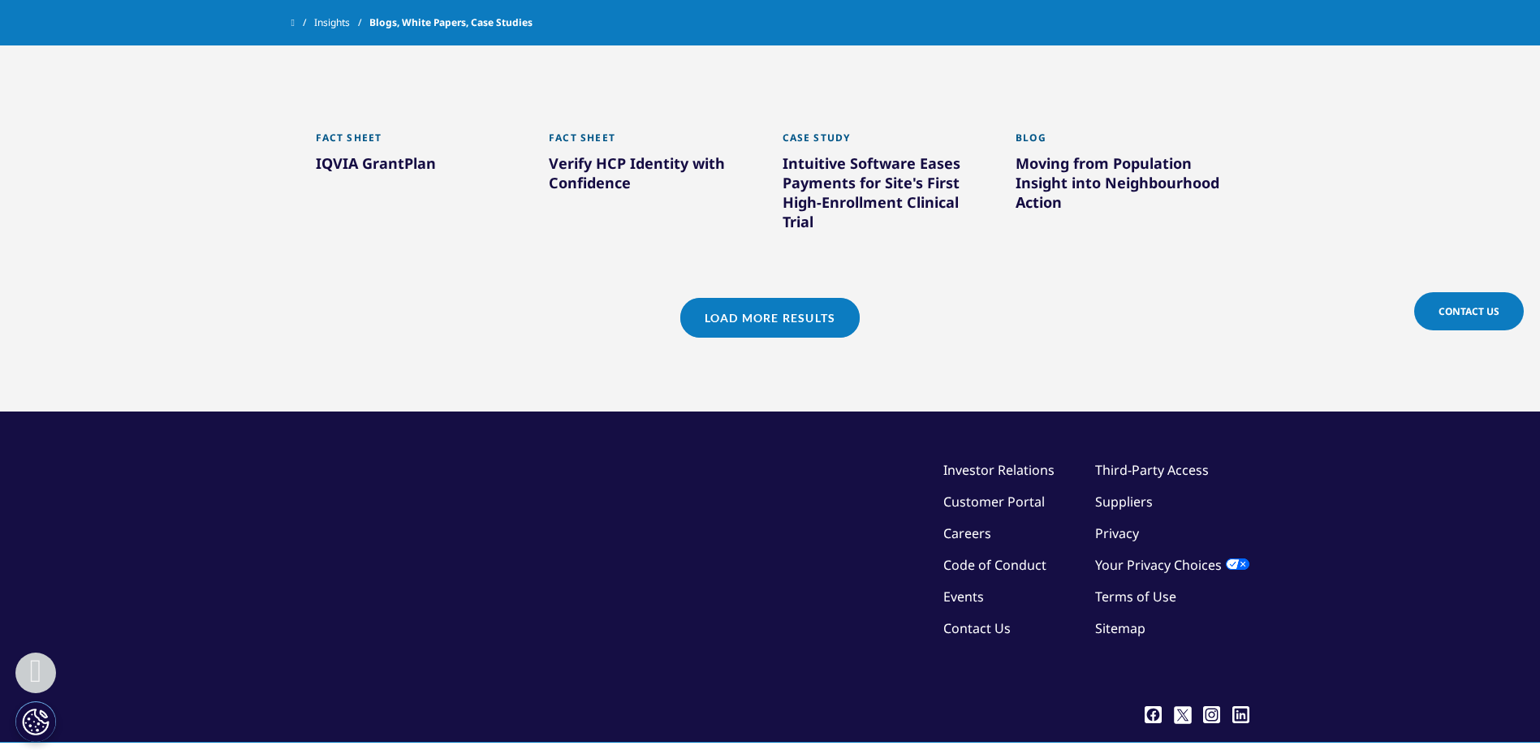
click at [742, 298] on div "Load More Results" at bounding box center [771, 338] width 934 height 80
click at [762, 298] on link "Load More Results" at bounding box center [769, 318] width 179 height 40
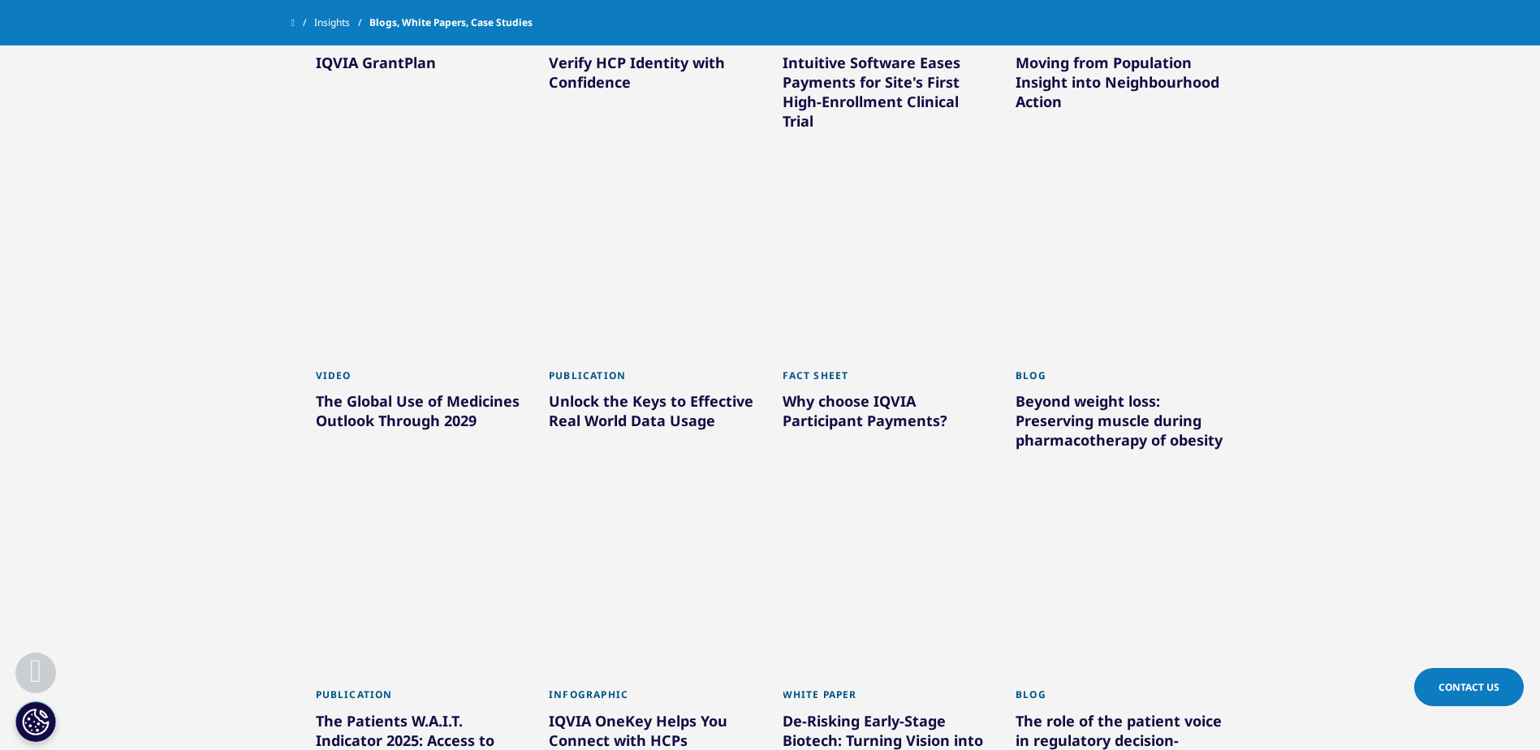
scroll to position [17019, 0]
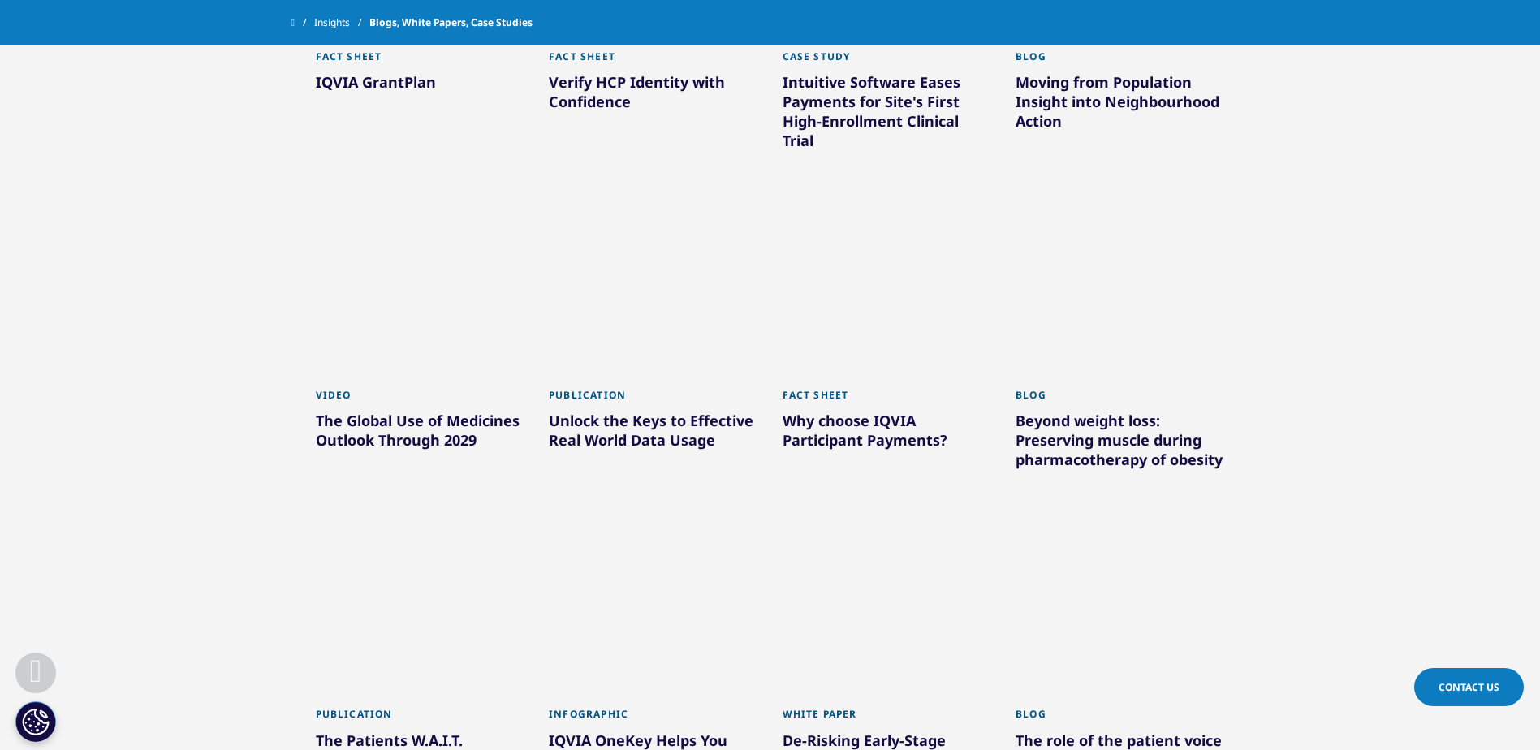
click at [442, 411] on div "The Global Use of Medicines Outlook Through 2029" at bounding box center [420, 433] width 209 height 45
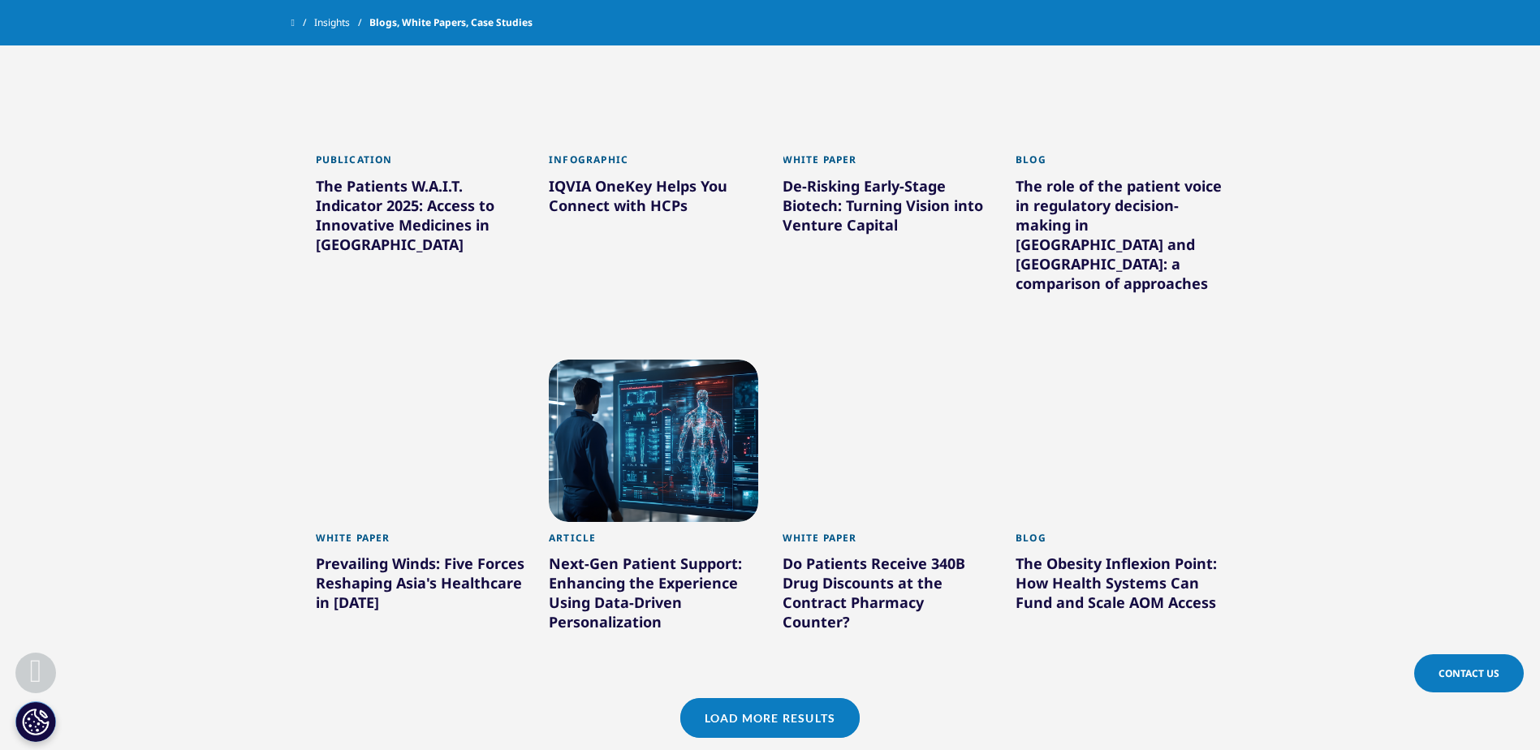
scroll to position [17587, 0]
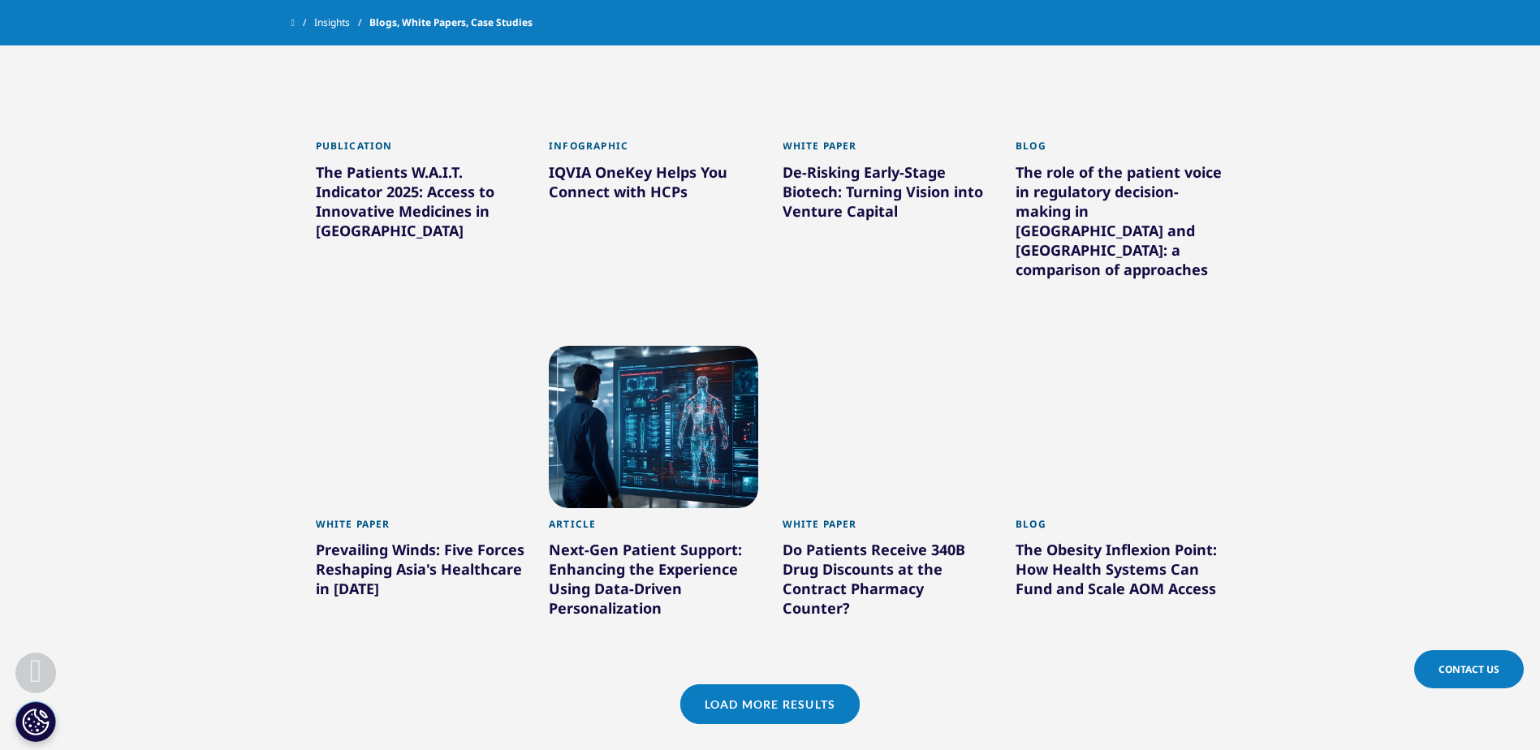
click at [727, 684] on link "Load More Results" at bounding box center [769, 704] width 179 height 40
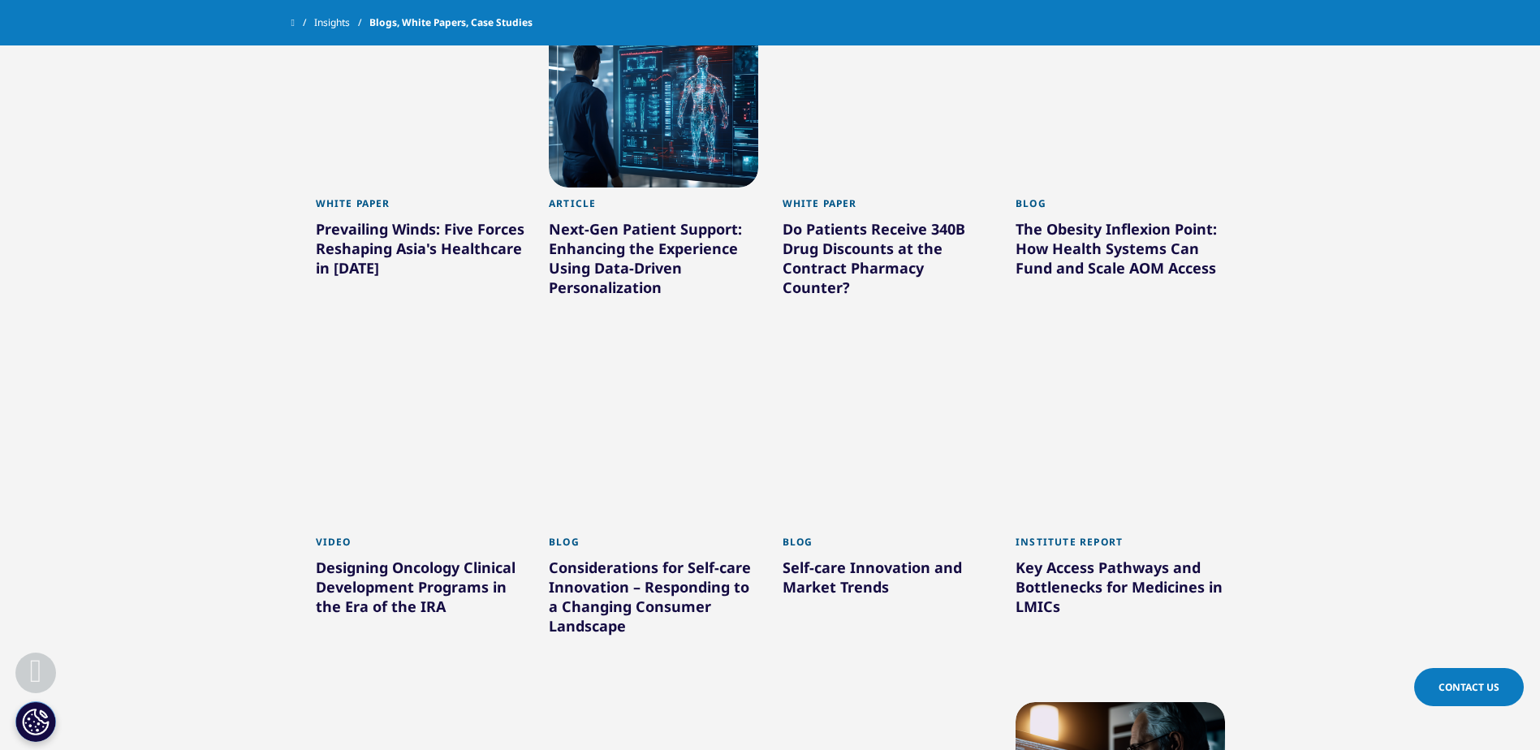
scroll to position [17912, 0]
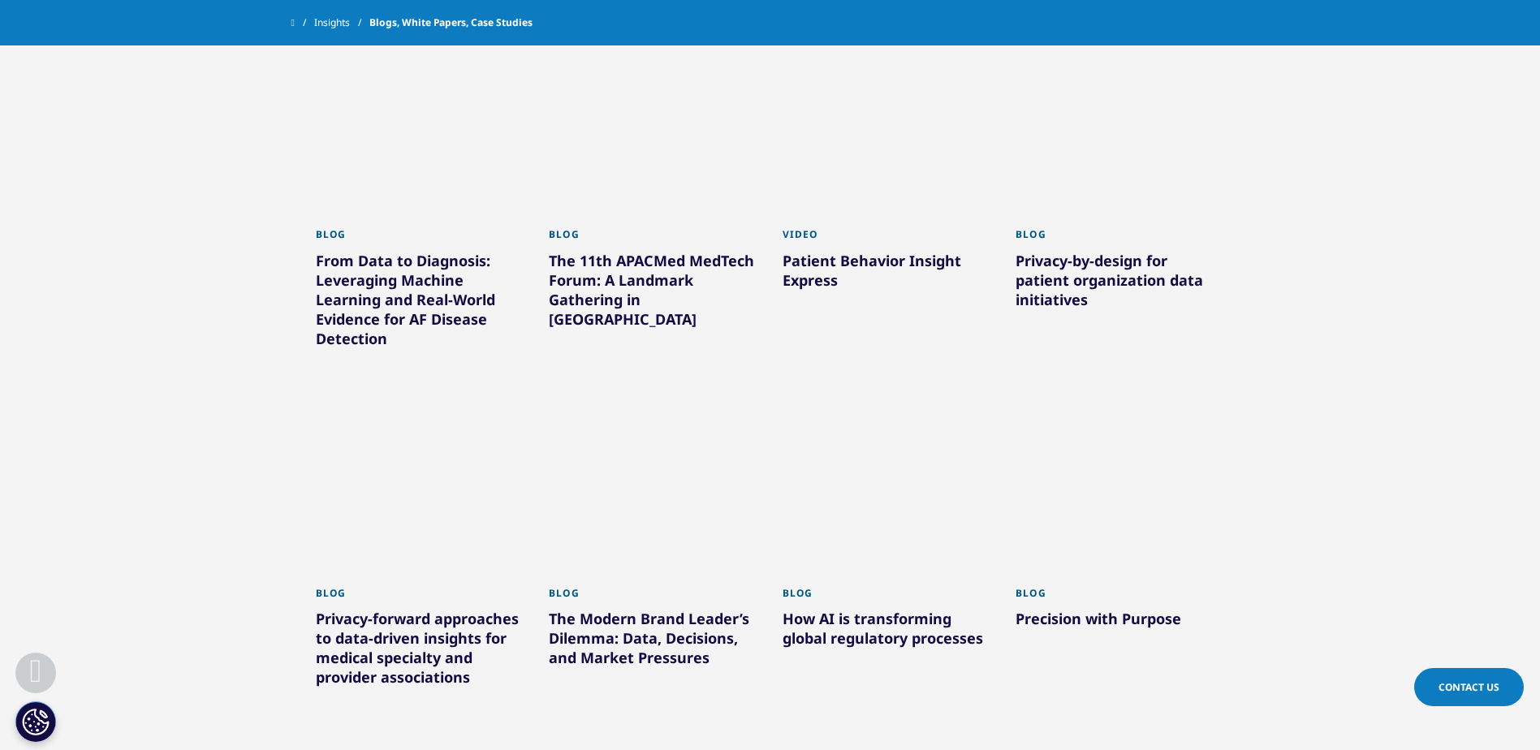
scroll to position [1433, 0]
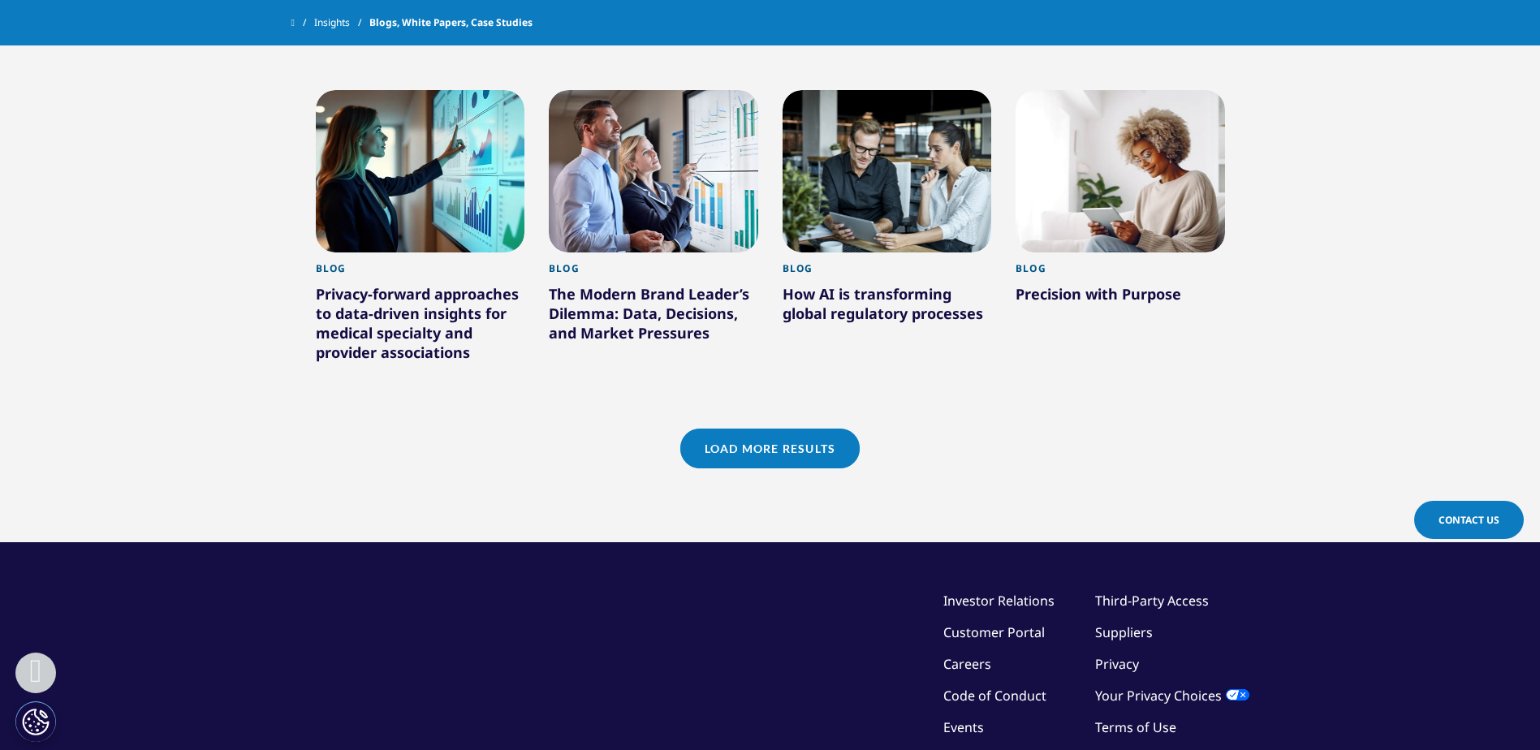
click at [789, 447] on link "Load More Results" at bounding box center [769, 449] width 179 height 40
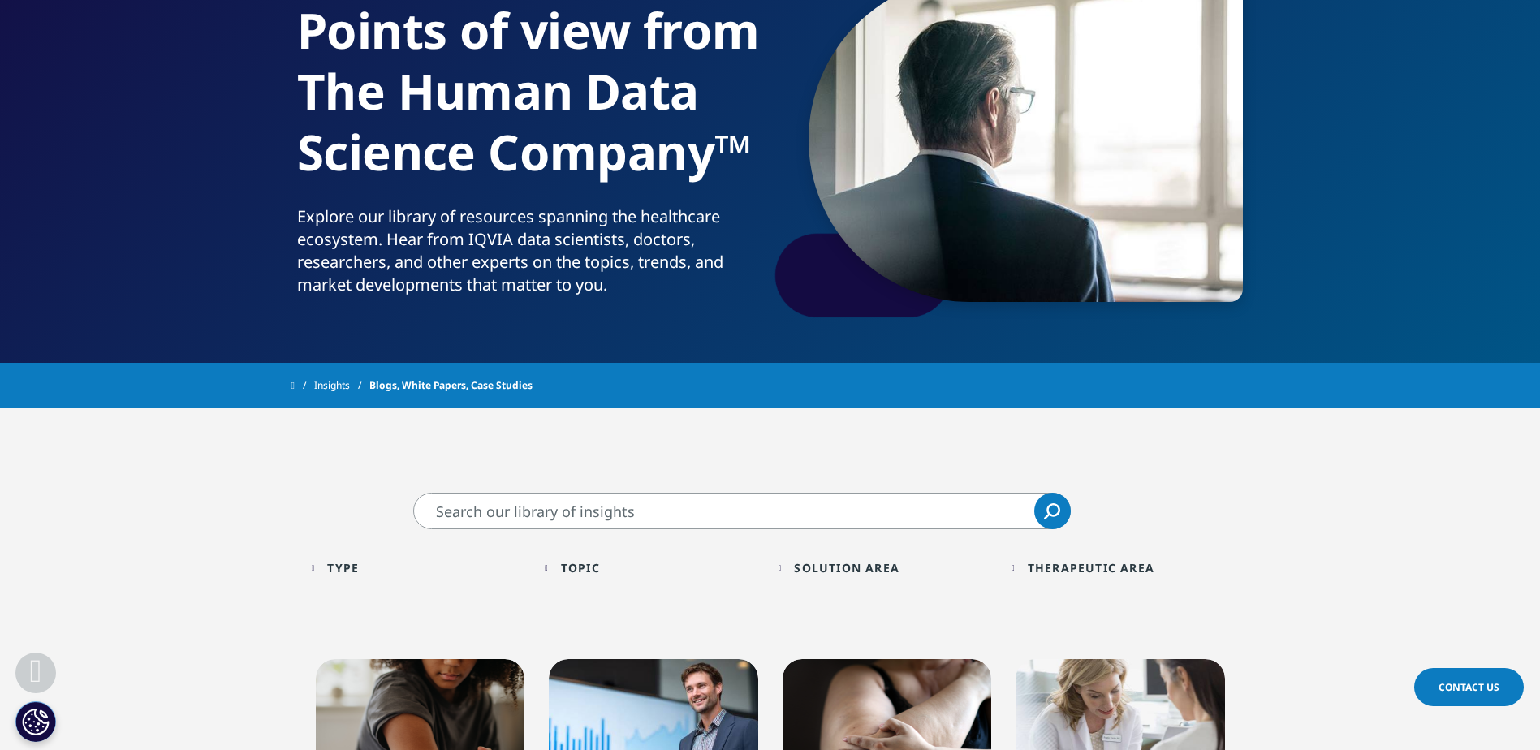
scroll to position [0, 0]
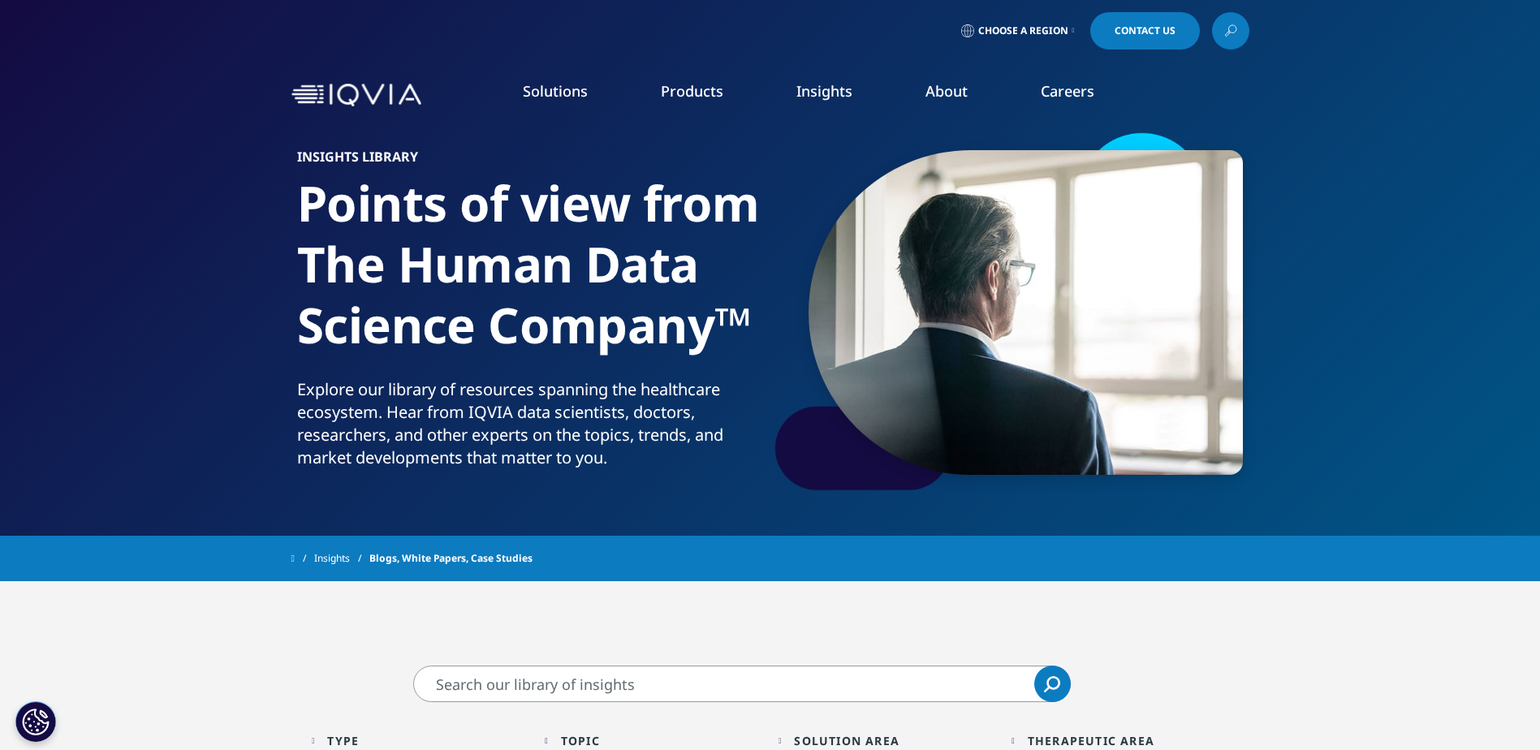
click at [794, 677] on input "Search" at bounding box center [742, 684] width 658 height 37
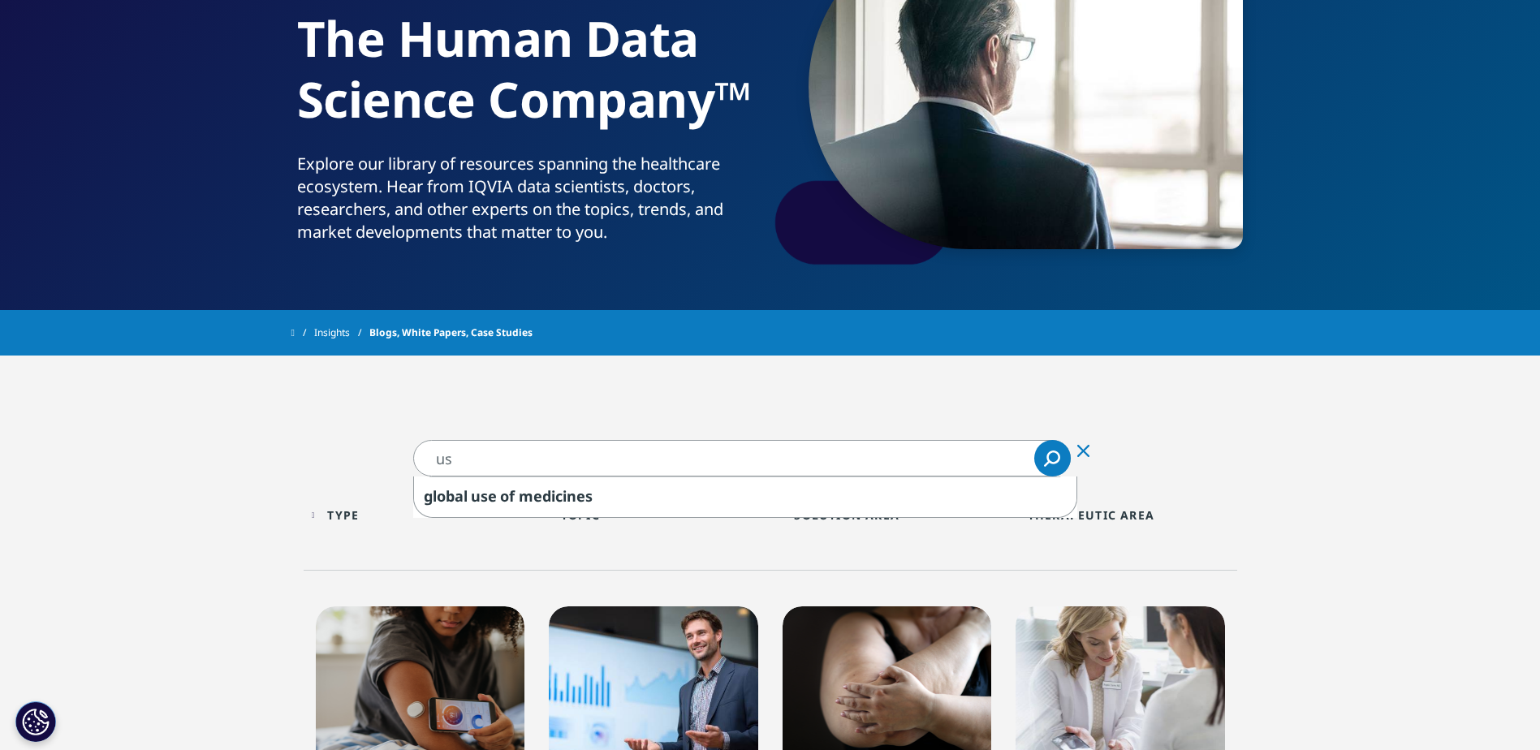
scroll to position [244, 0]
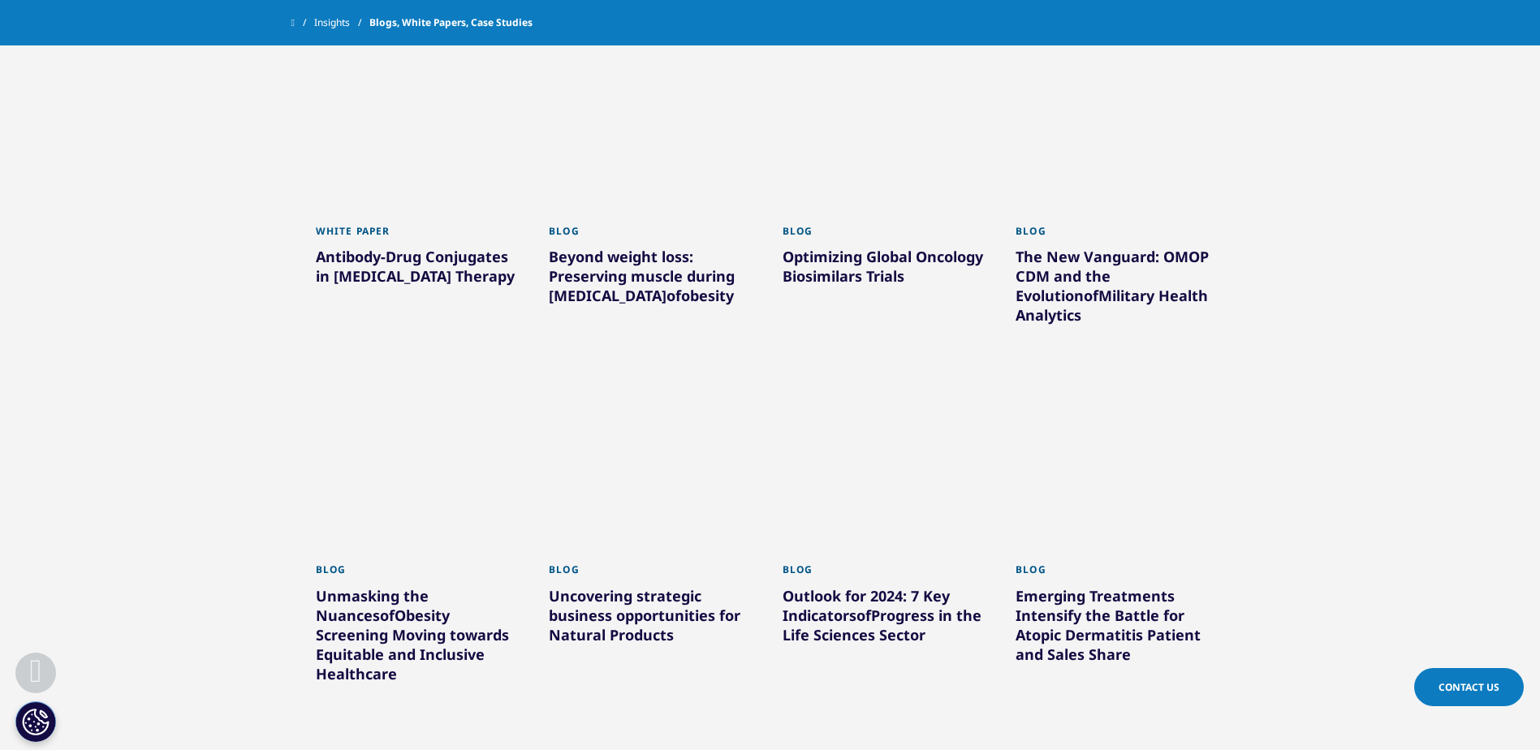
scroll to position [568, 0]
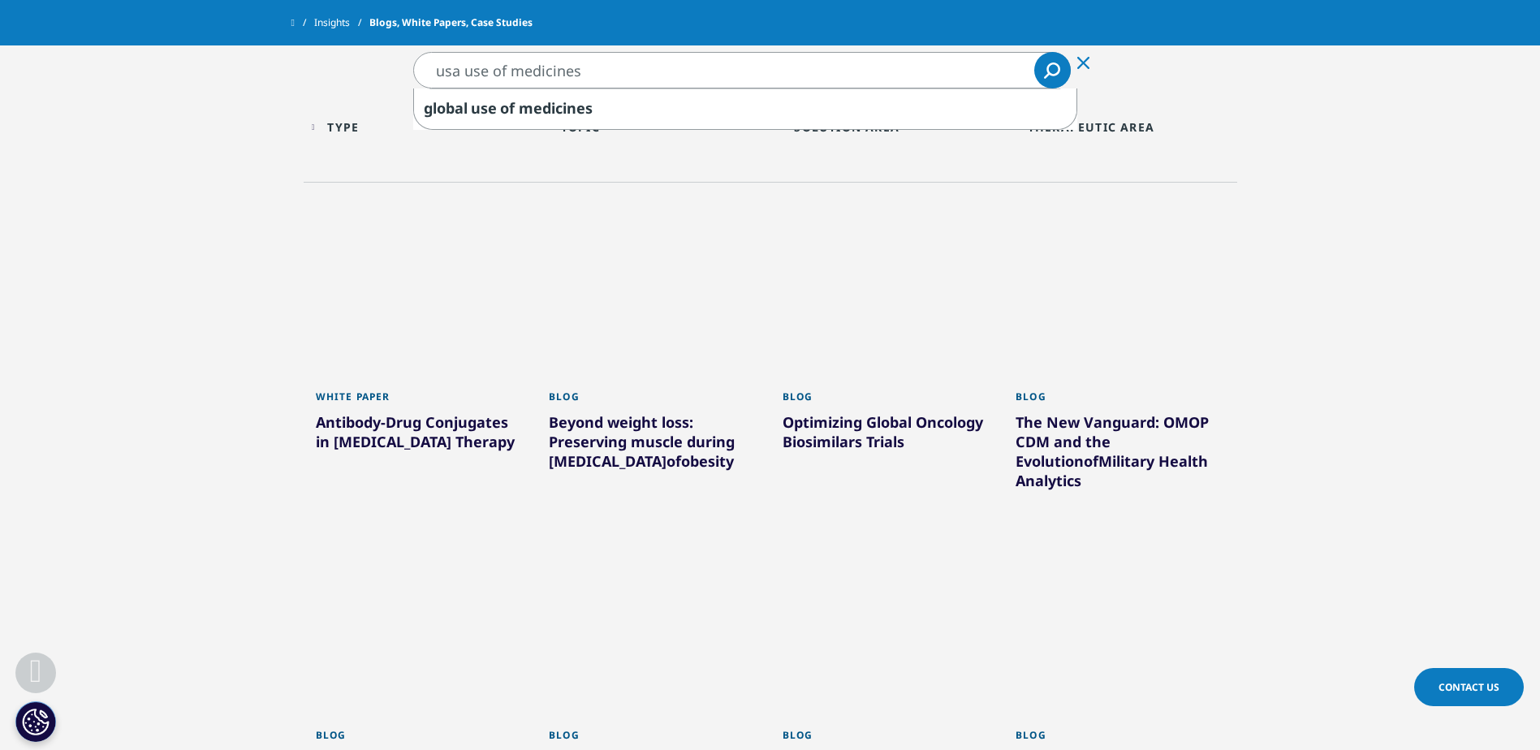
drag, startPoint x: 466, startPoint y: 70, endPoint x: 220, endPoint y: 50, distance: 246.8
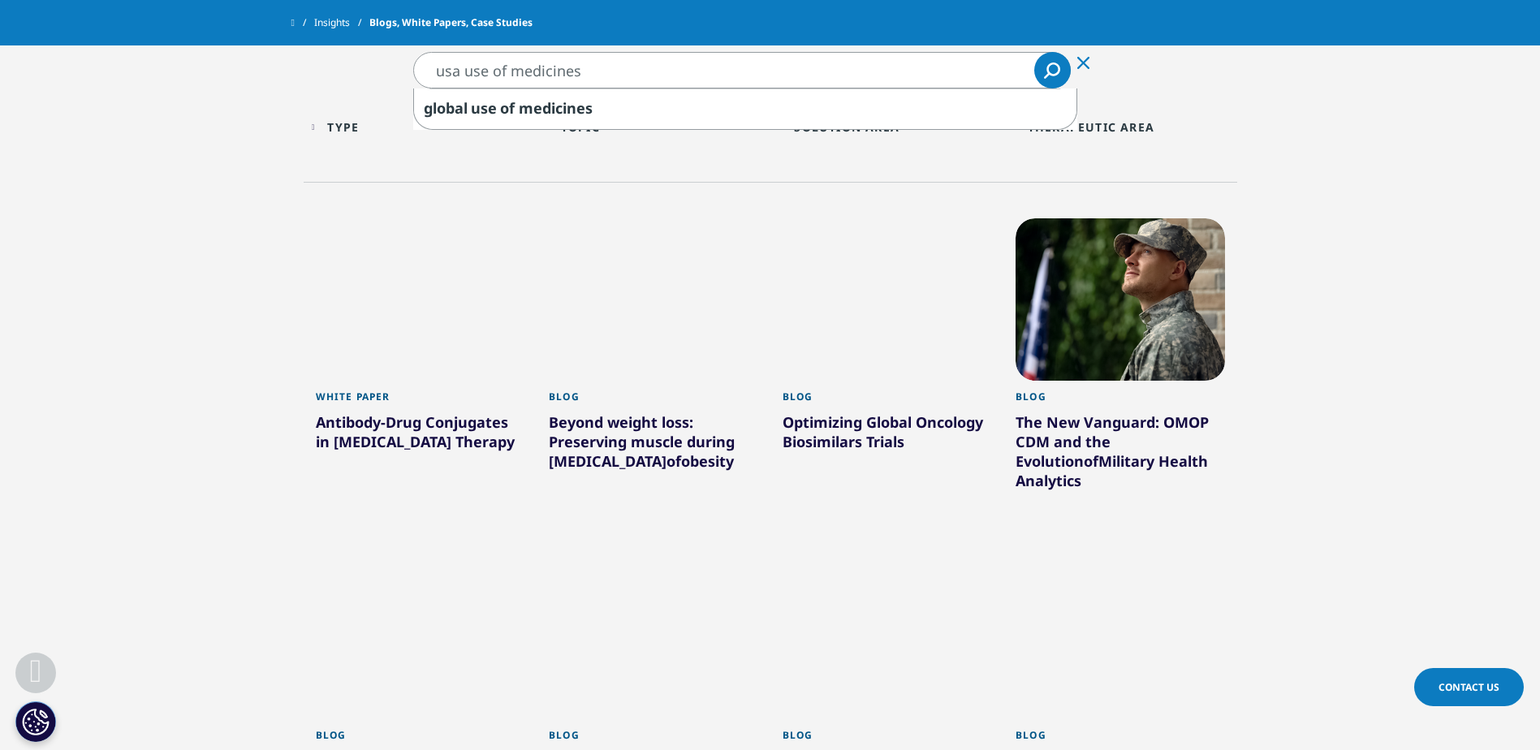
click at [220, 50] on div "usa use of medicines usa use of medicines Clear global use of medicines Search …" at bounding box center [770, 629] width 1540 height 1322
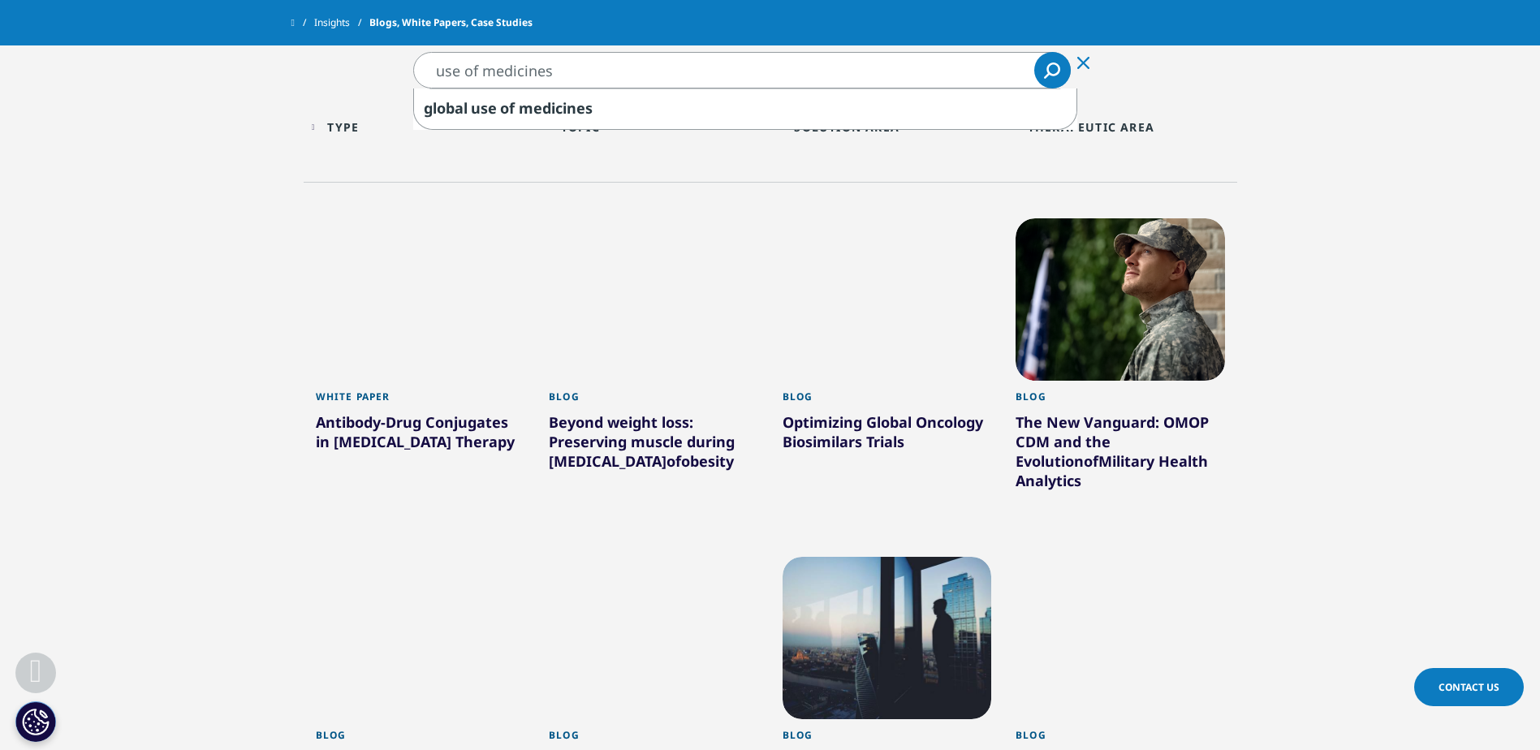
type input "use of medicines"
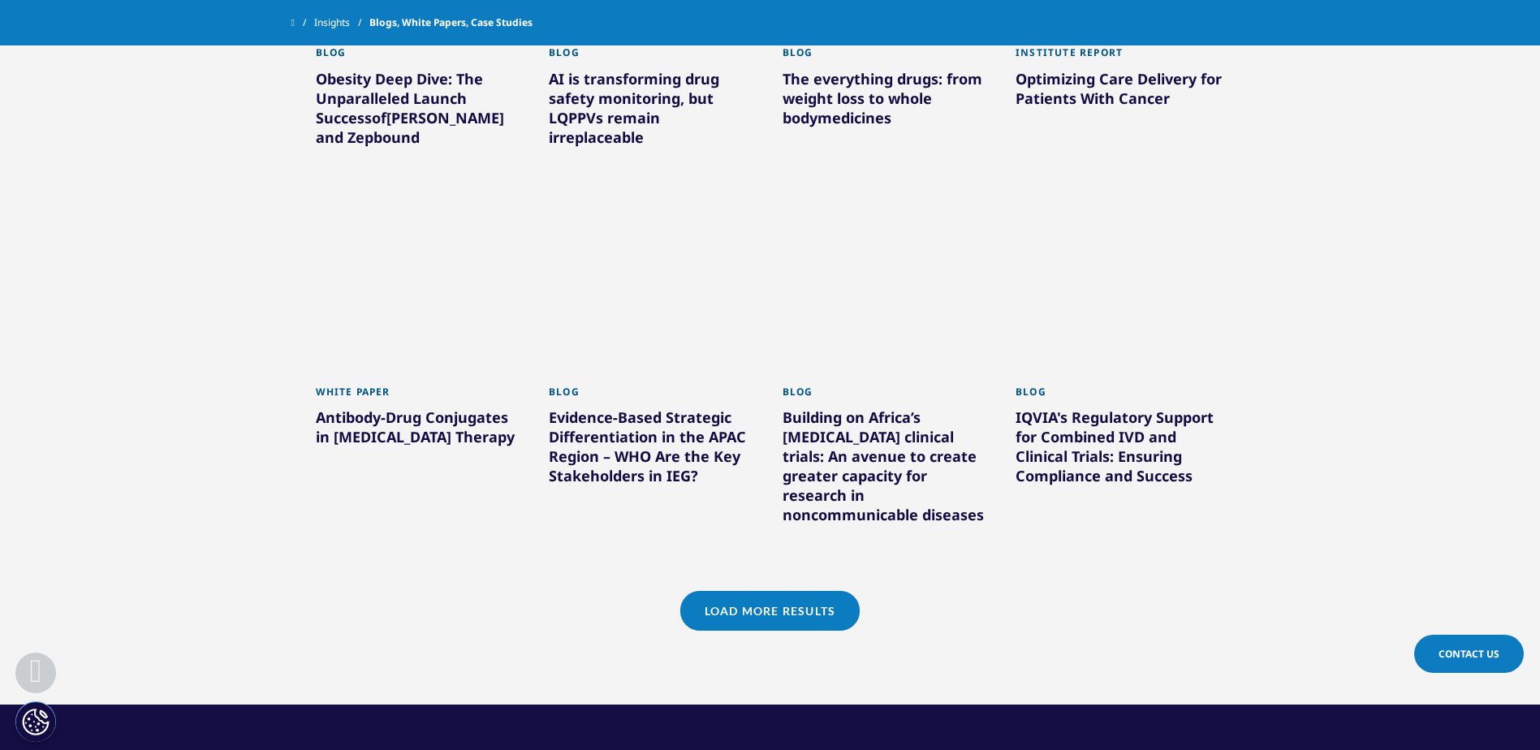
scroll to position [1299, 0]
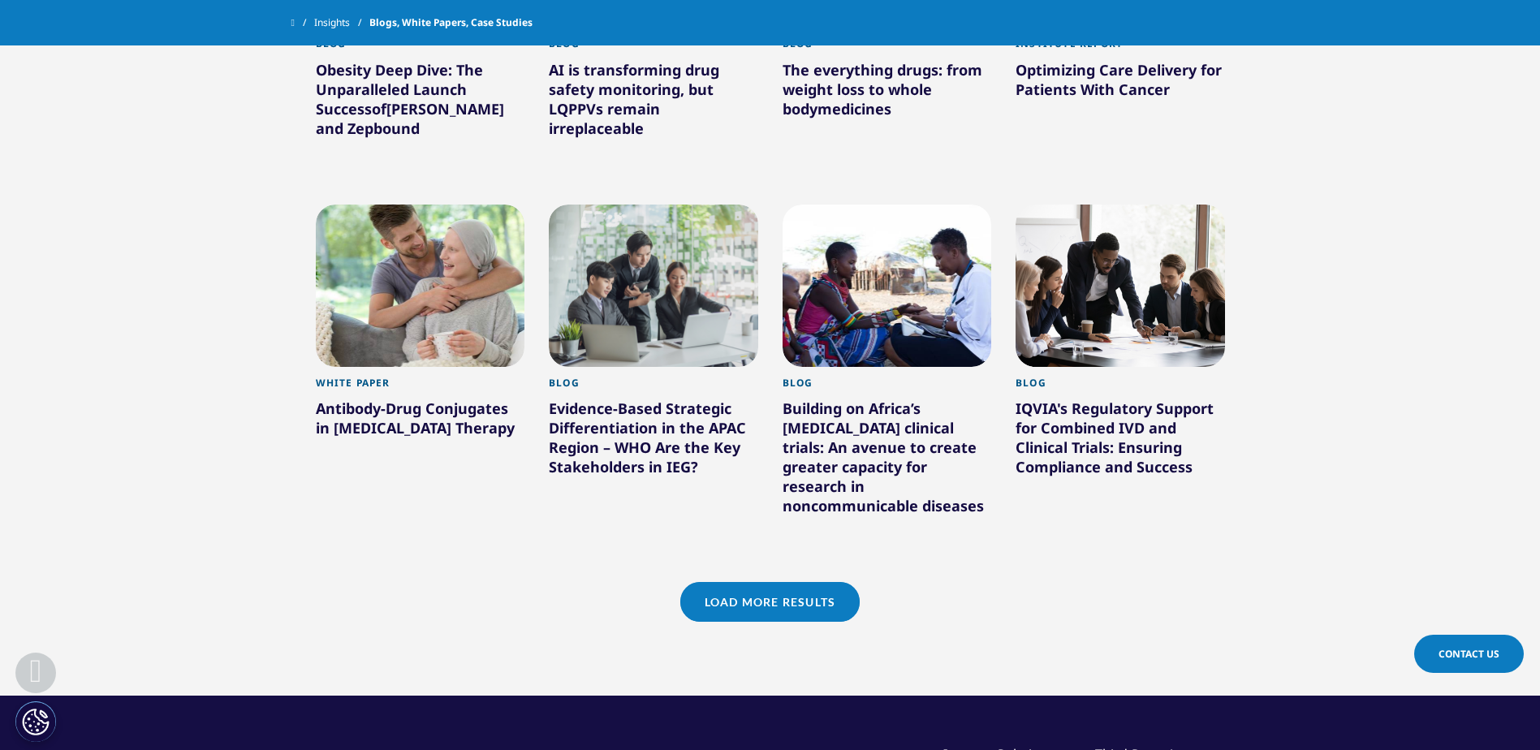
click at [770, 585] on link "Load More Results" at bounding box center [769, 602] width 179 height 40
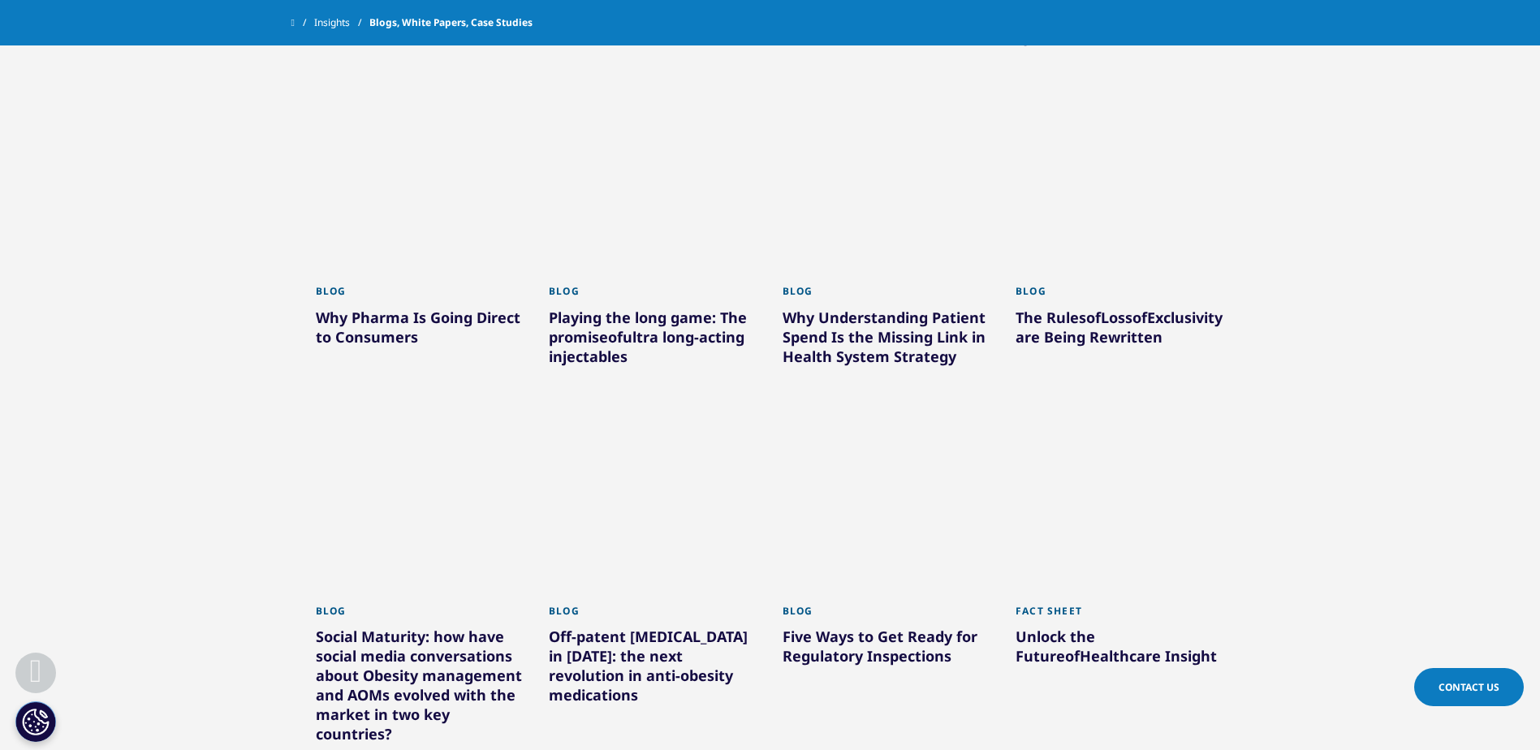
scroll to position [2273, 0]
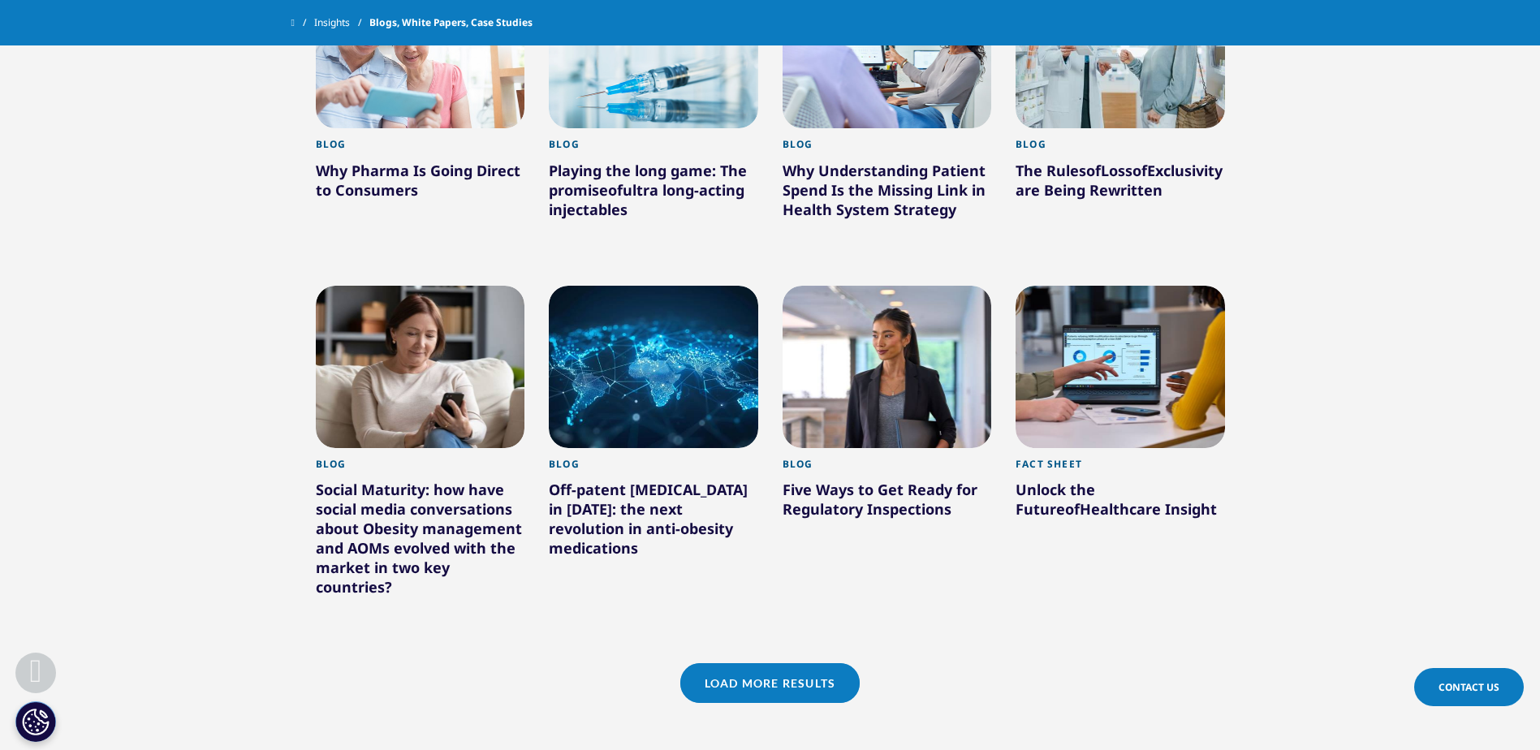
click at [767, 665] on link "Load More Results" at bounding box center [769, 683] width 179 height 40
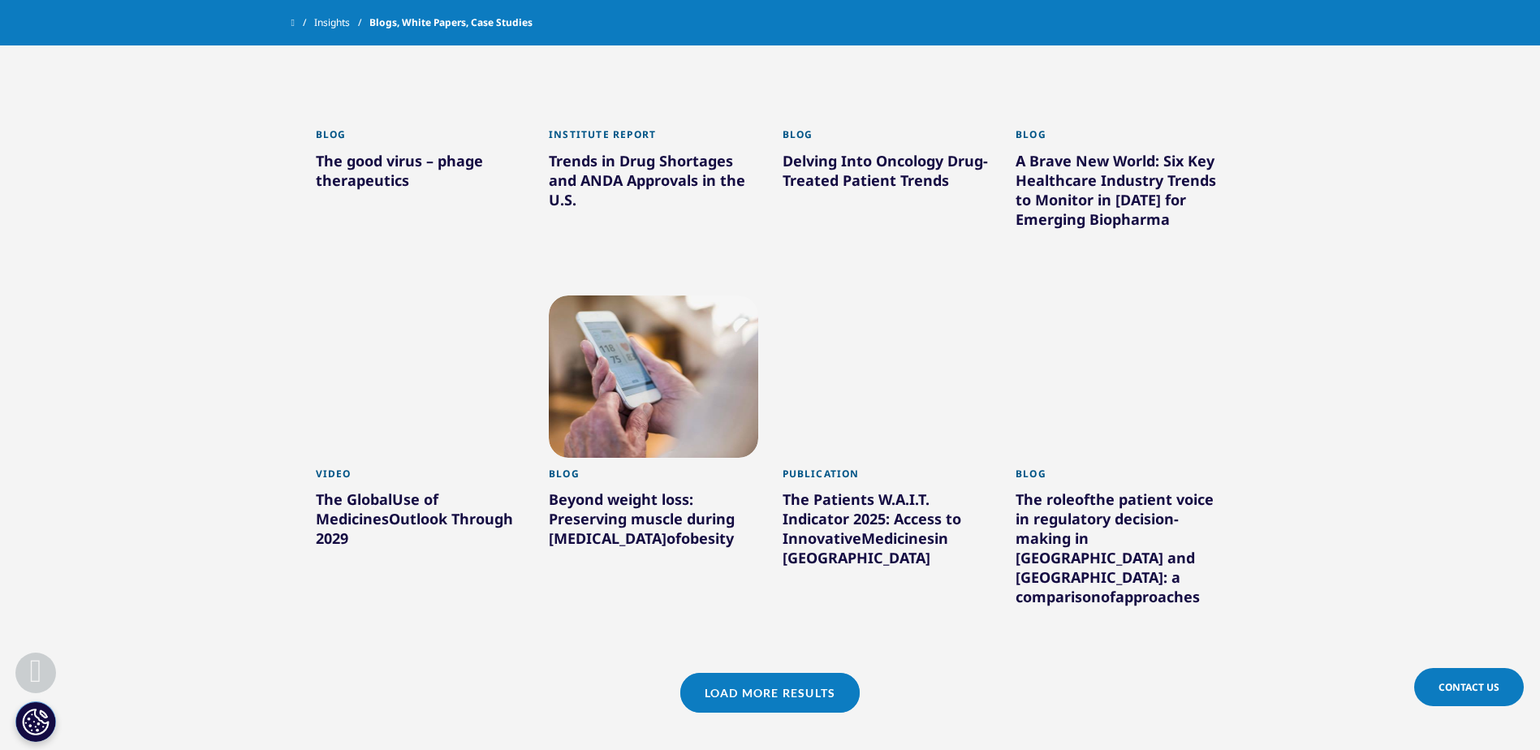
scroll to position [3329, 0]
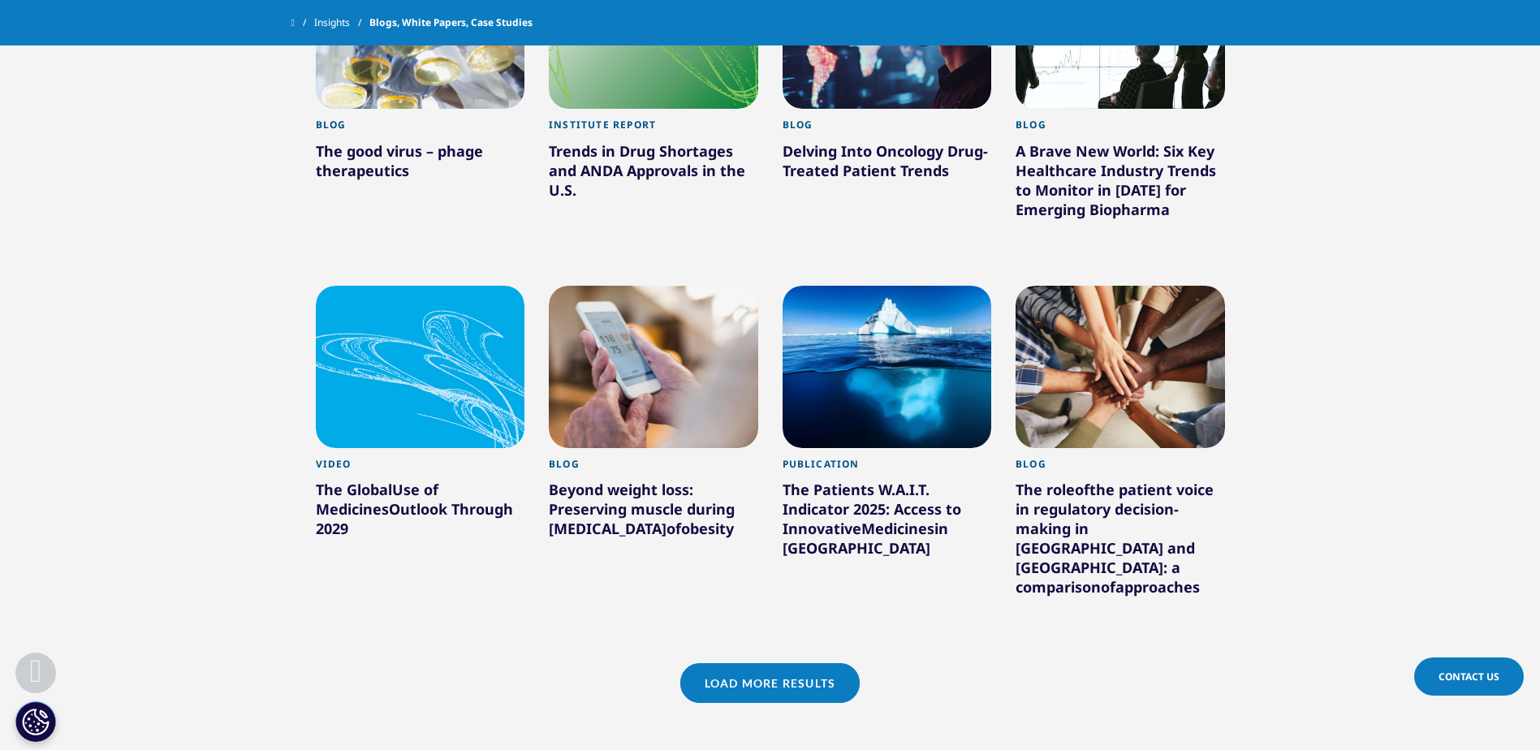
click at [760, 663] on link "Load More Results" at bounding box center [769, 683] width 179 height 40
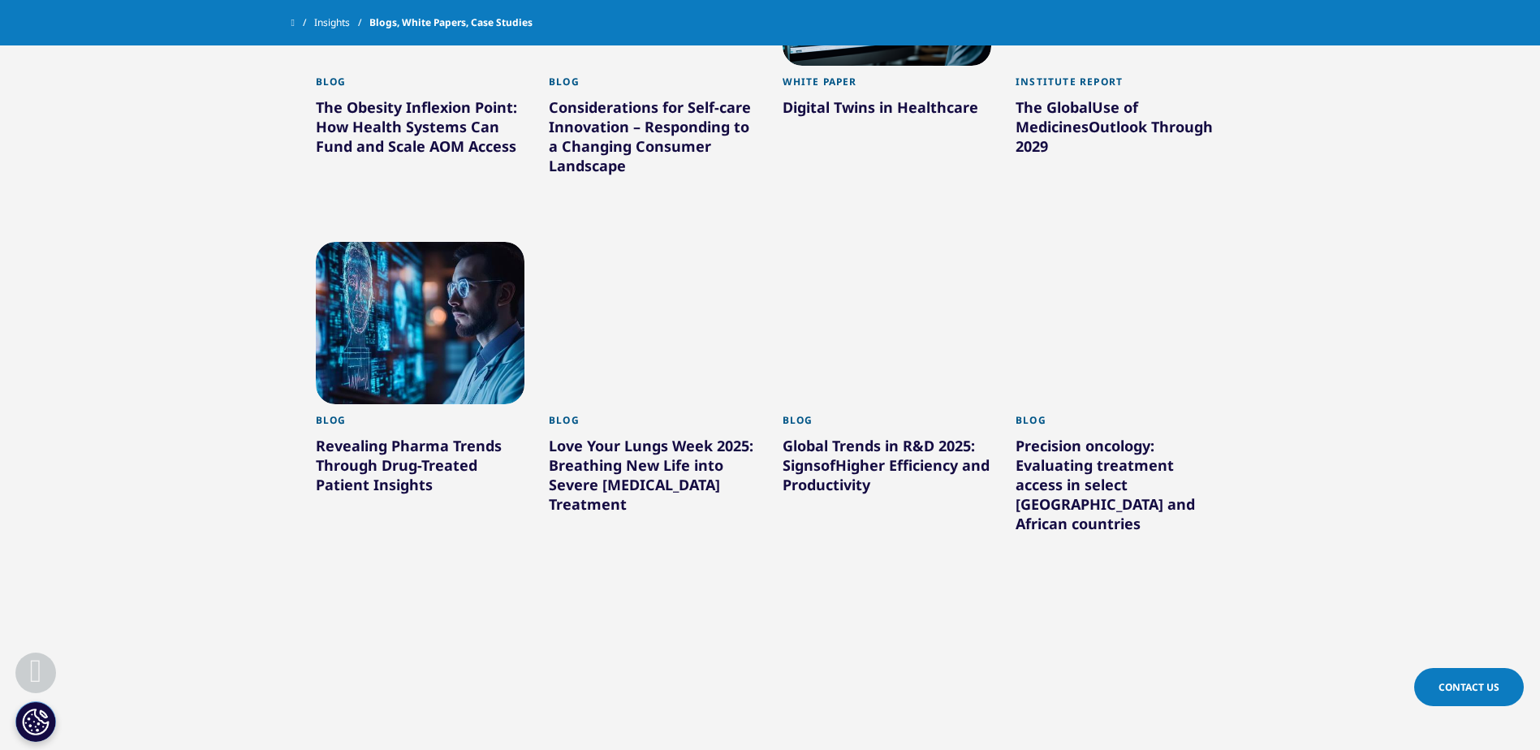
scroll to position [4303, 0]
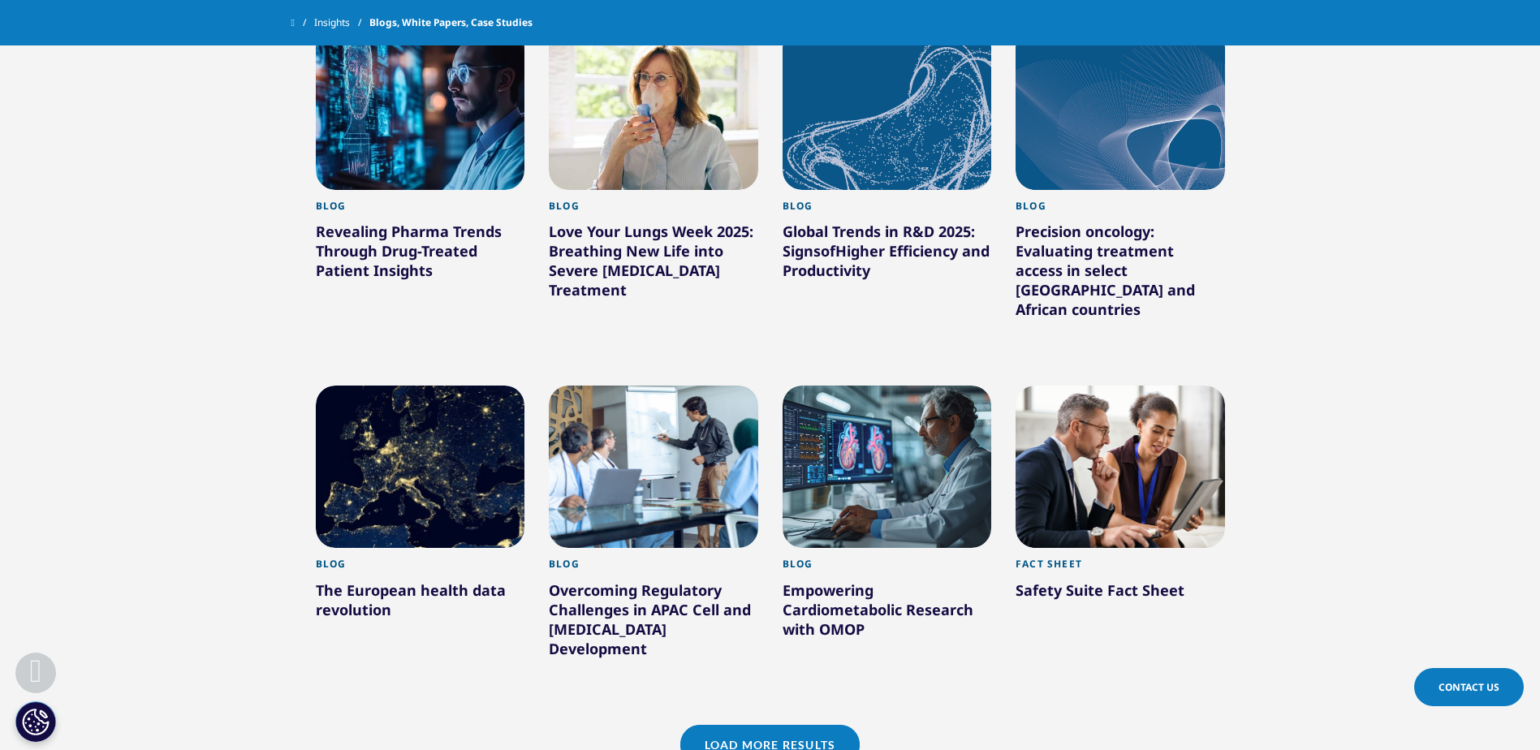
click at [792, 725] on link "Load More Results" at bounding box center [769, 745] width 179 height 40
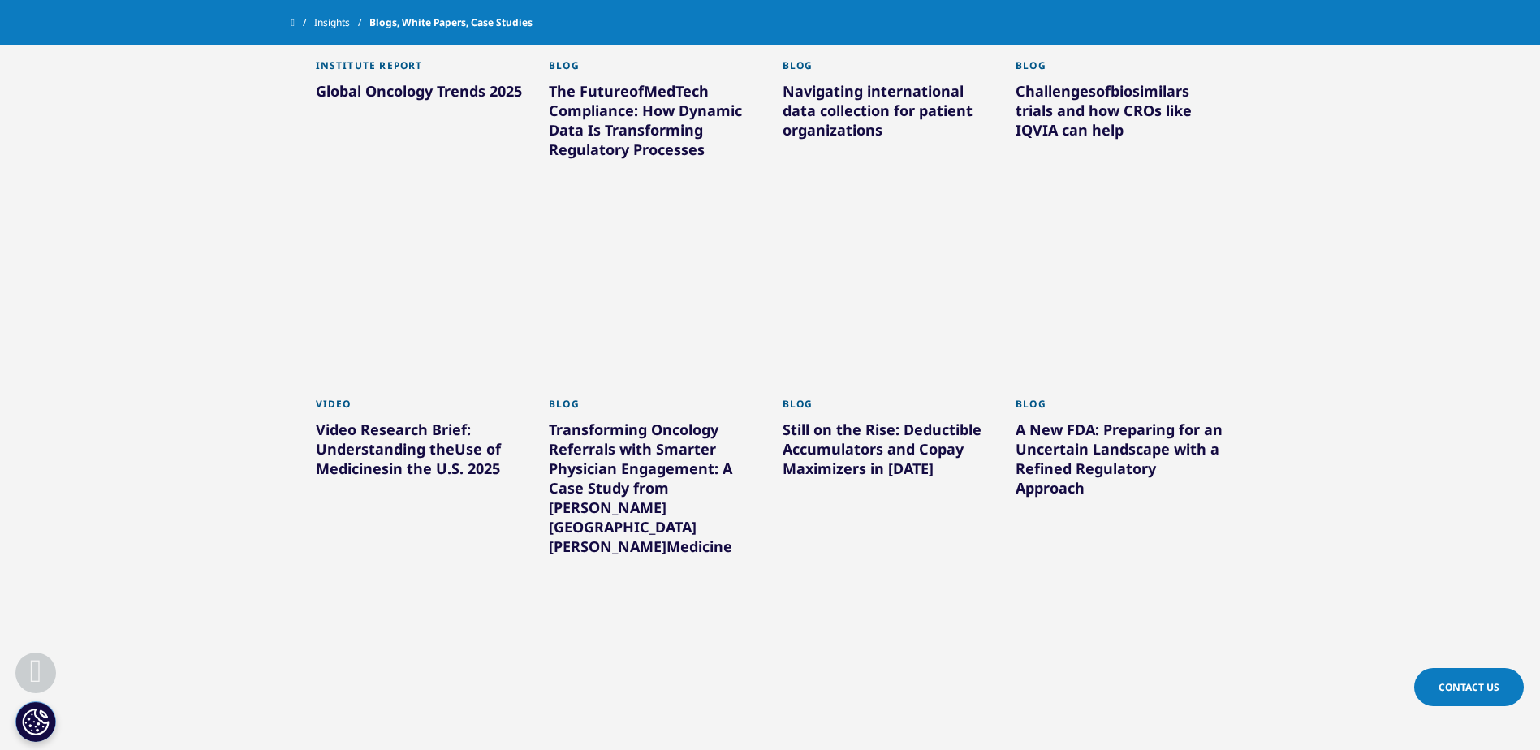
scroll to position [5196, 0]
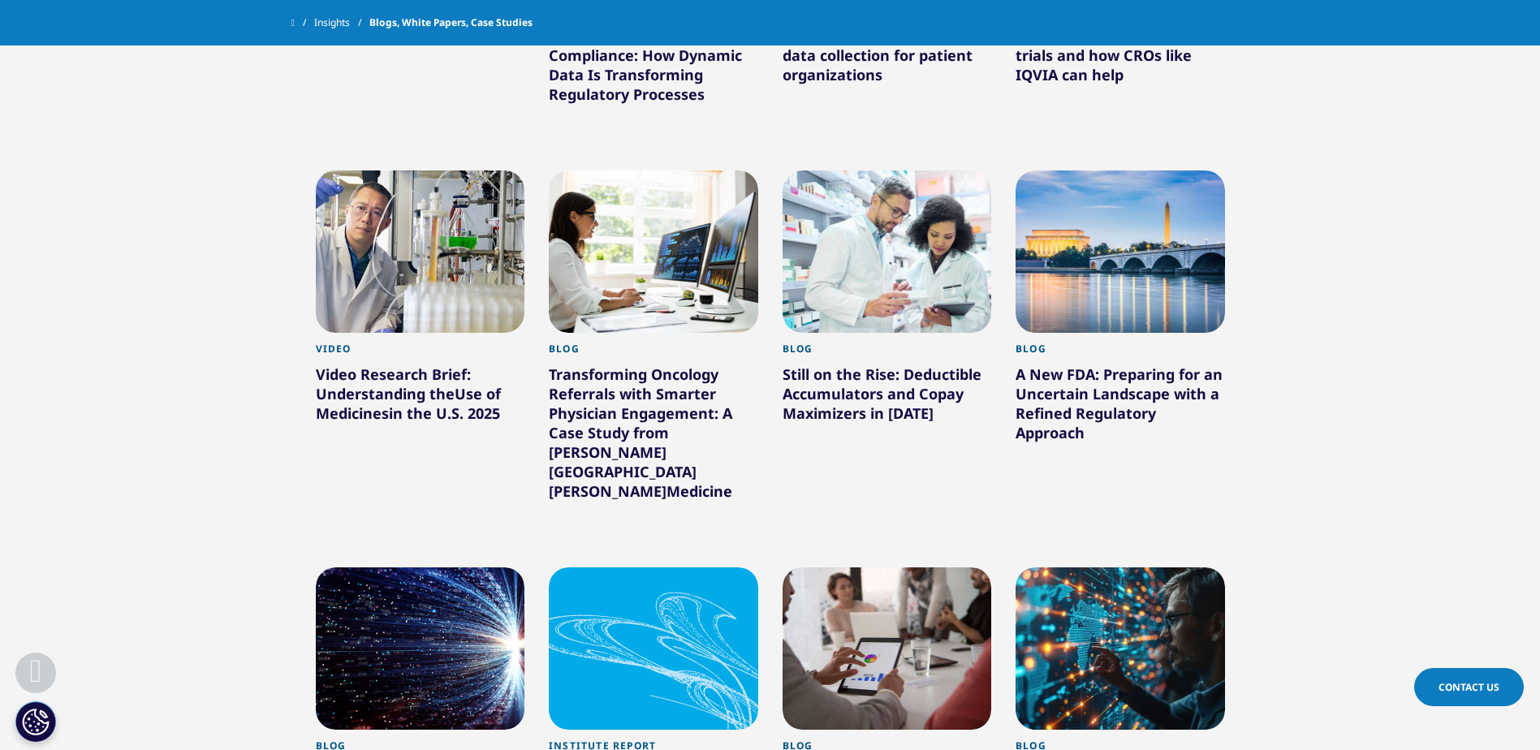
click at [628, 567] on div at bounding box center [653, 648] width 209 height 162
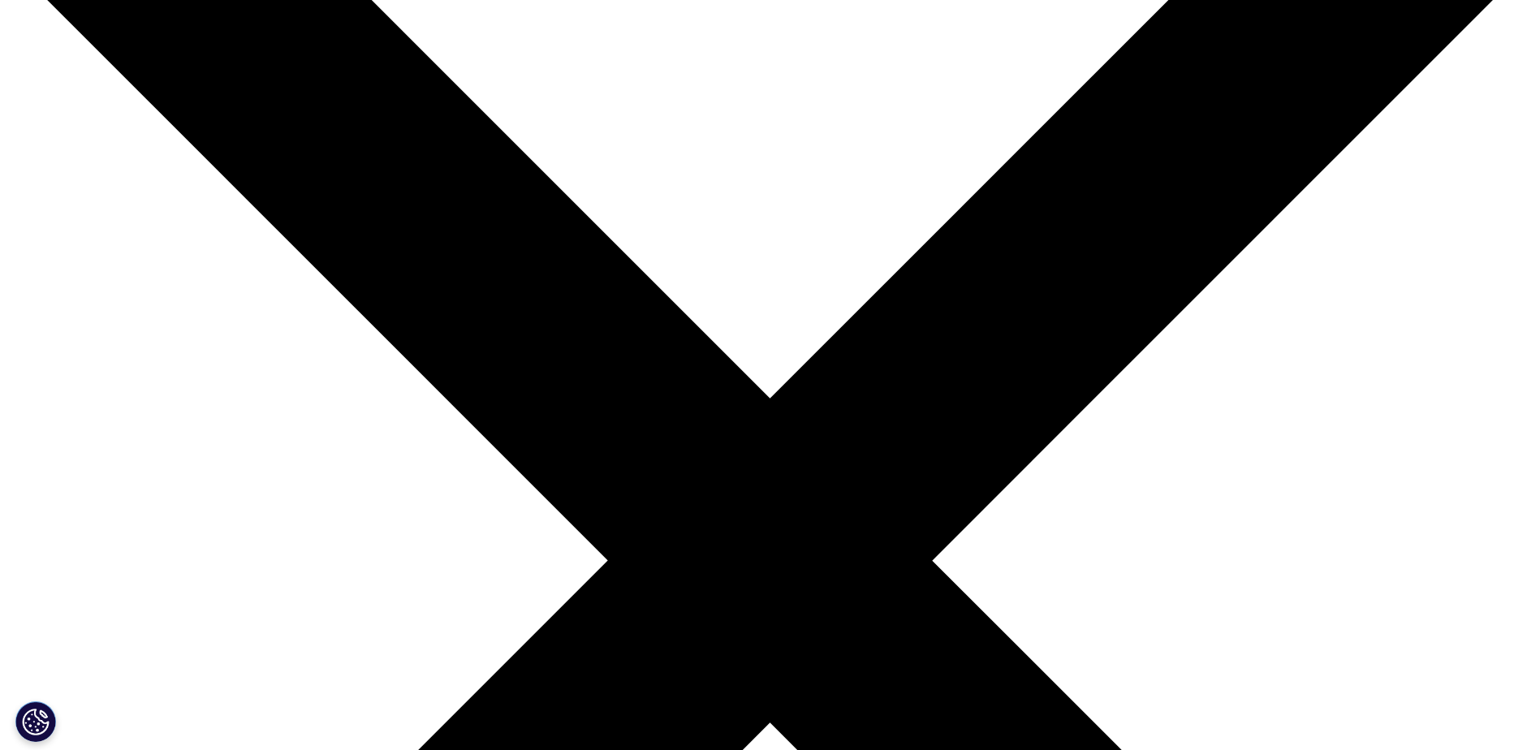
scroll to position [325, 0]
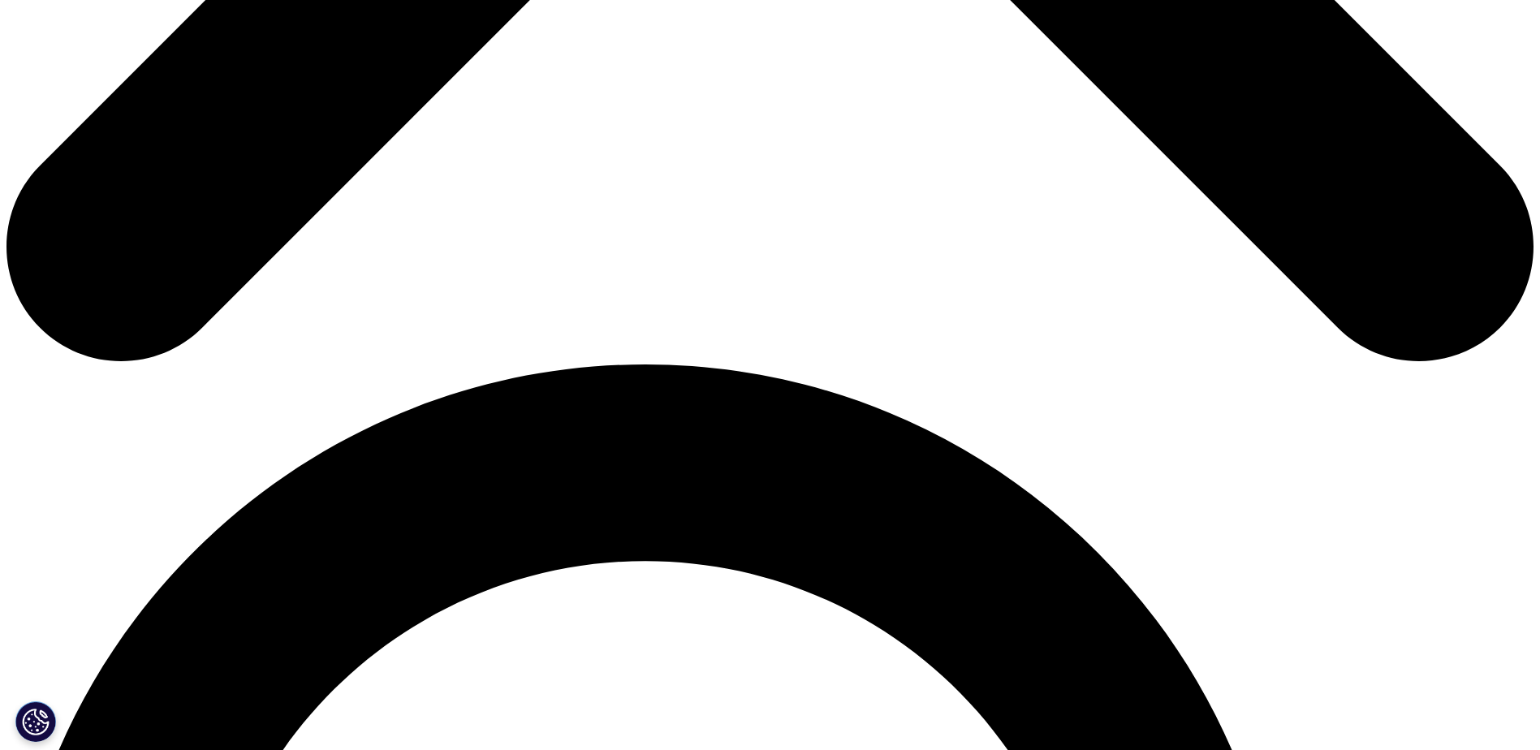
scroll to position [1271, 0]
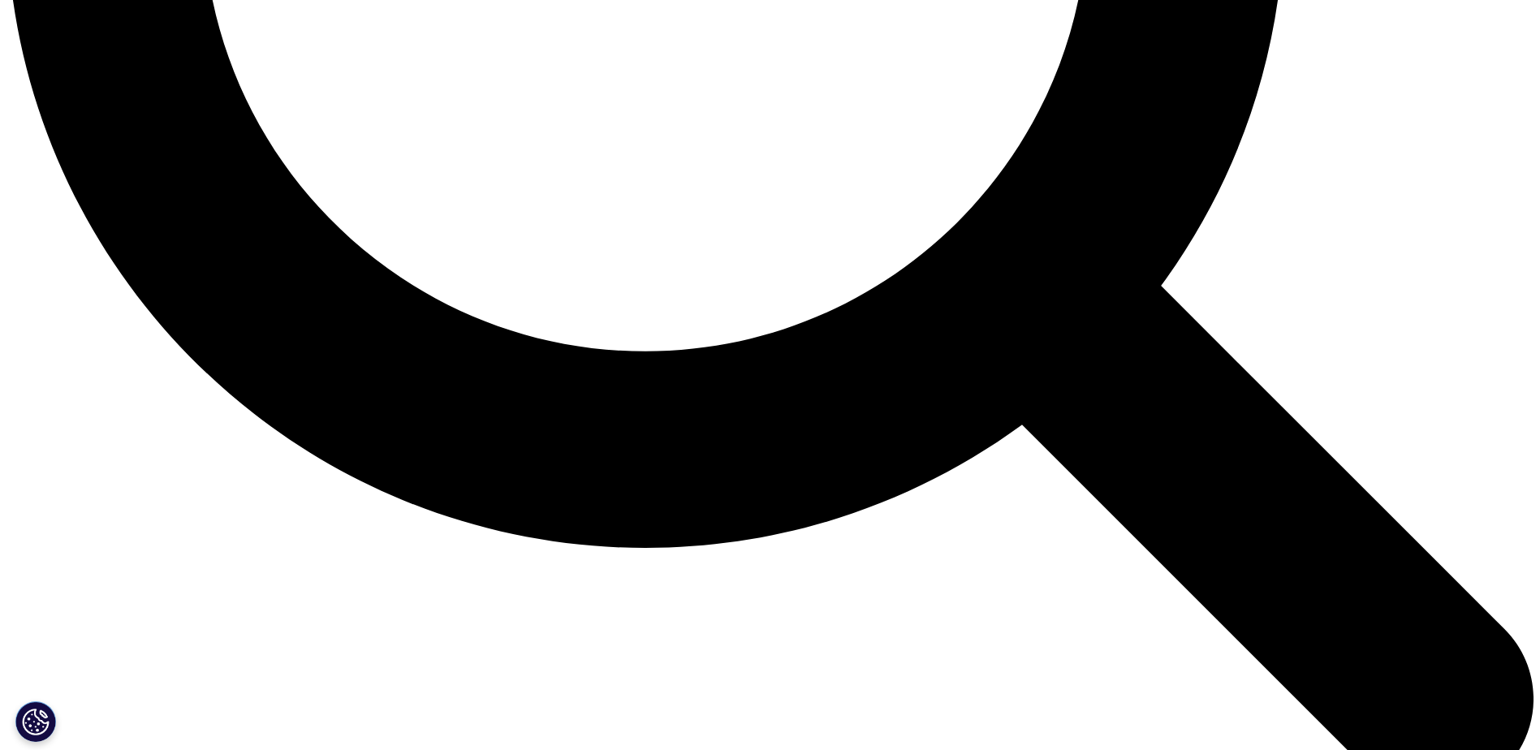
scroll to position [2407, 0]
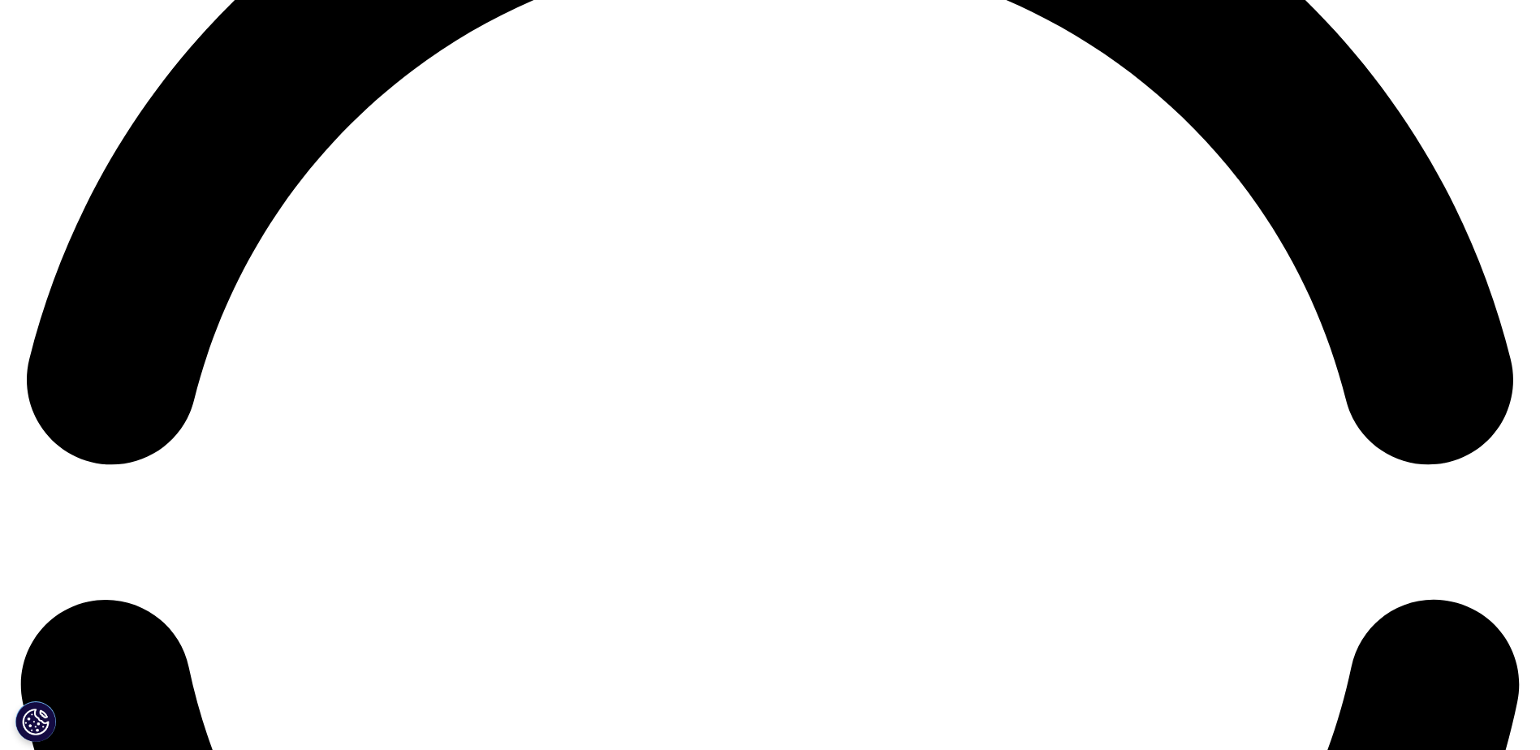
scroll to position [3544, 0]
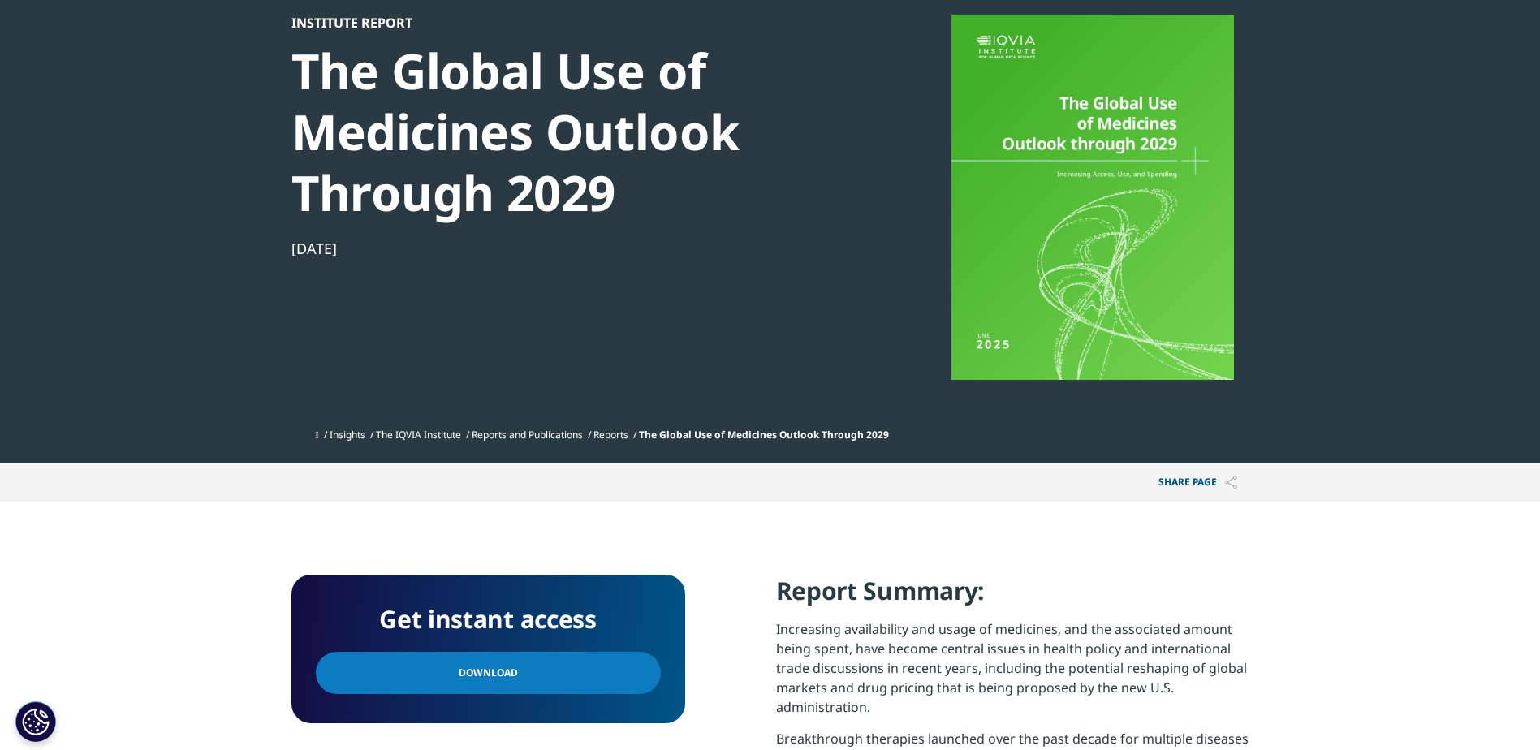
scroll to position [325, 0]
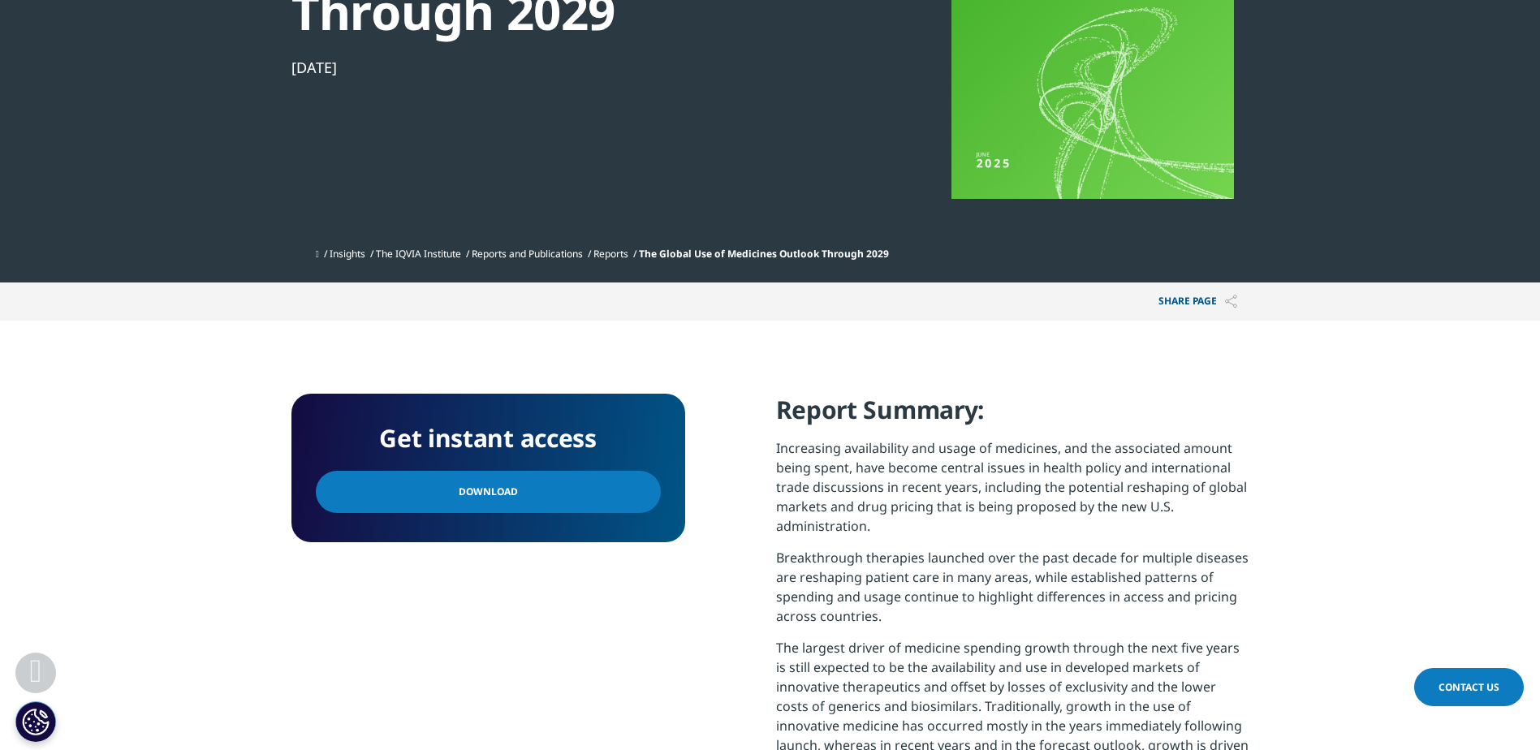
click at [526, 496] on link "Download" at bounding box center [488, 492] width 345 height 42
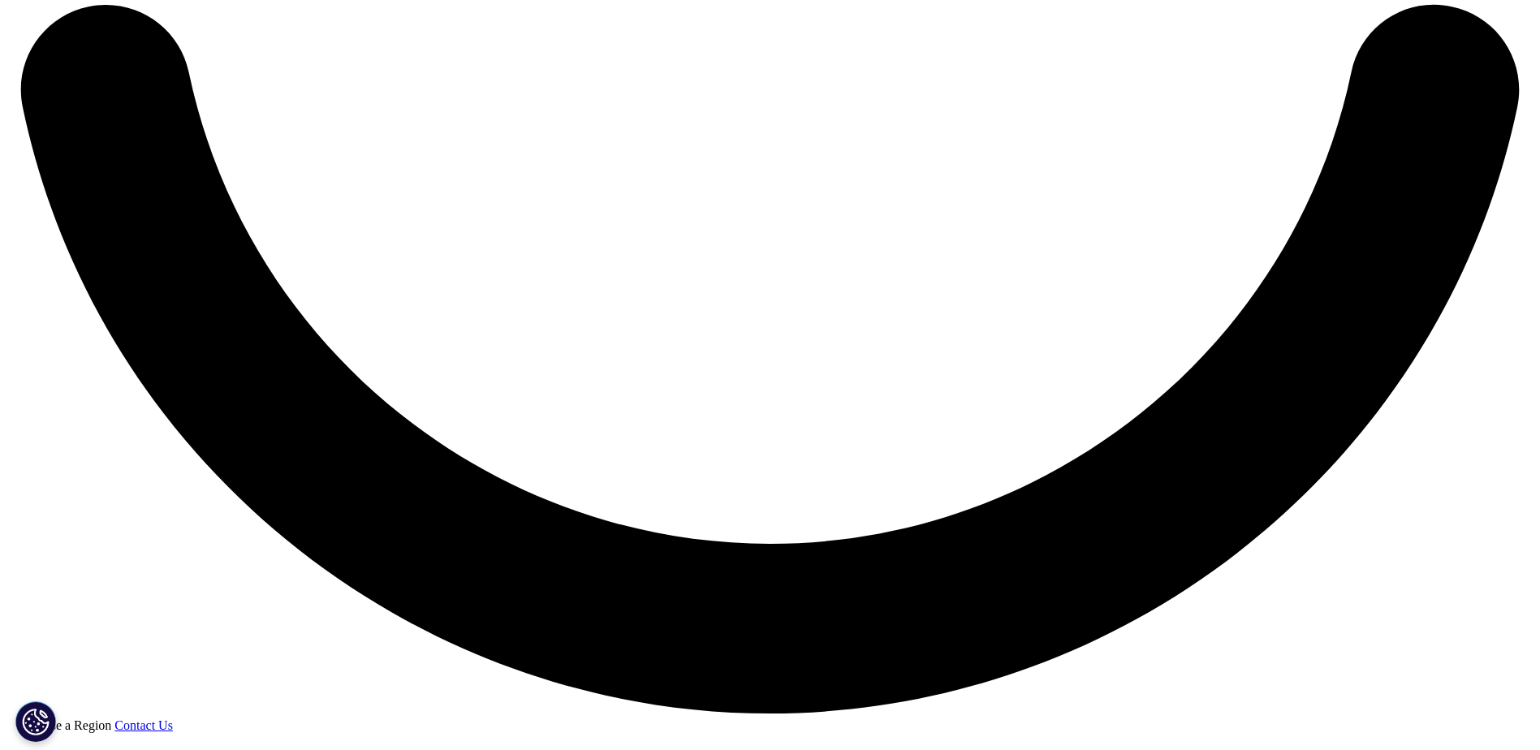
scroll to position [3734, 0]
